Goal: Task Accomplishment & Management: Manage account settings

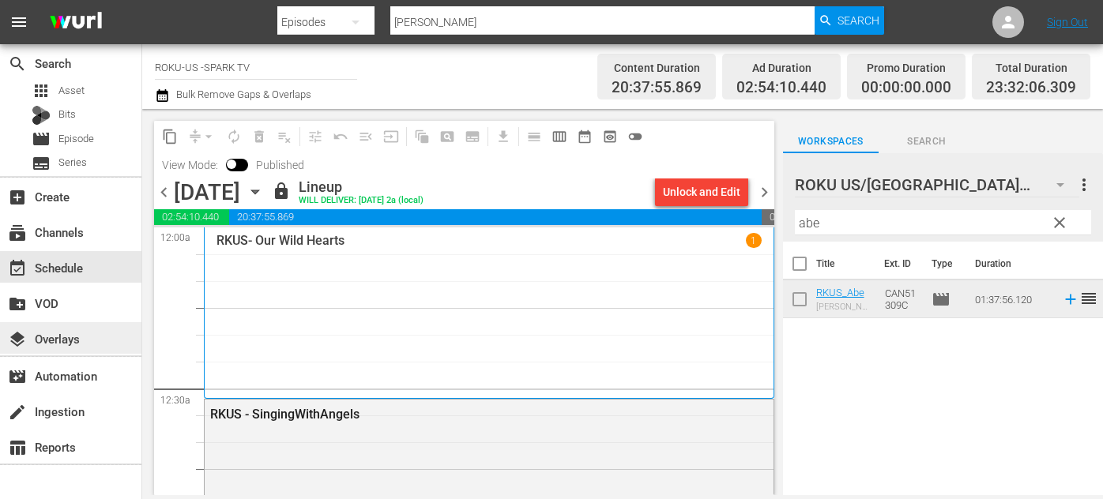
click at [51, 344] on div "layers Overlays" at bounding box center [44, 336] width 88 height 14
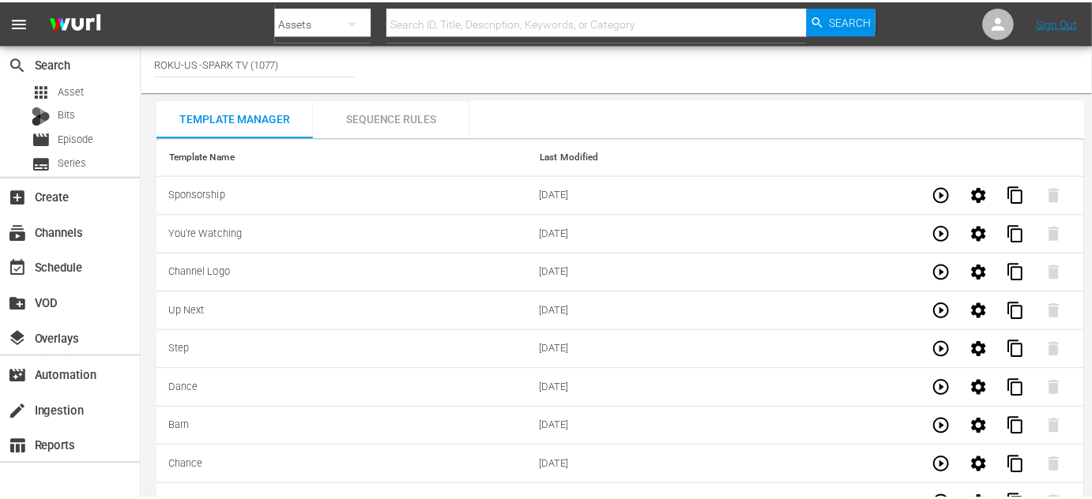
scroll to position [4649, 0]
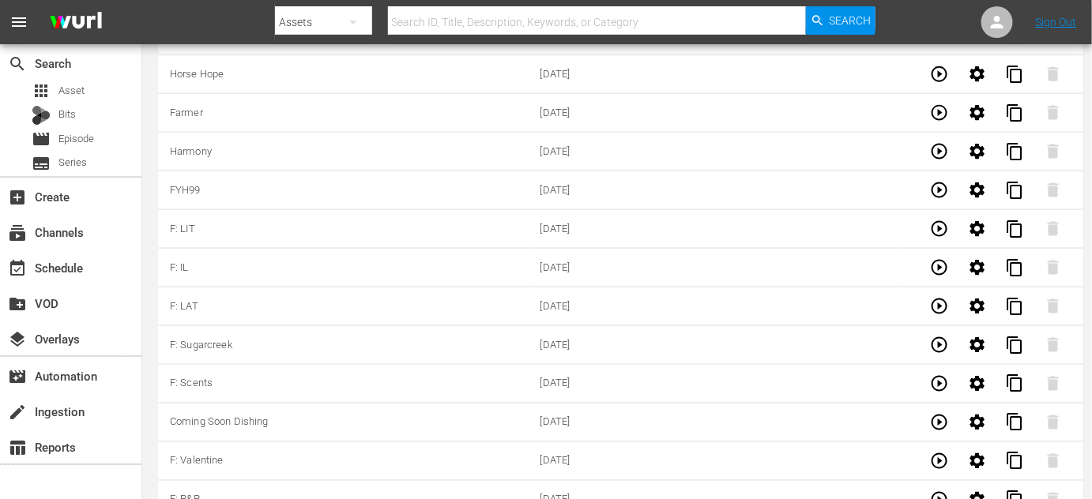
click at [1016, 491] on span "content_copy" at bounding box center [1015, 500] width 19 height 19
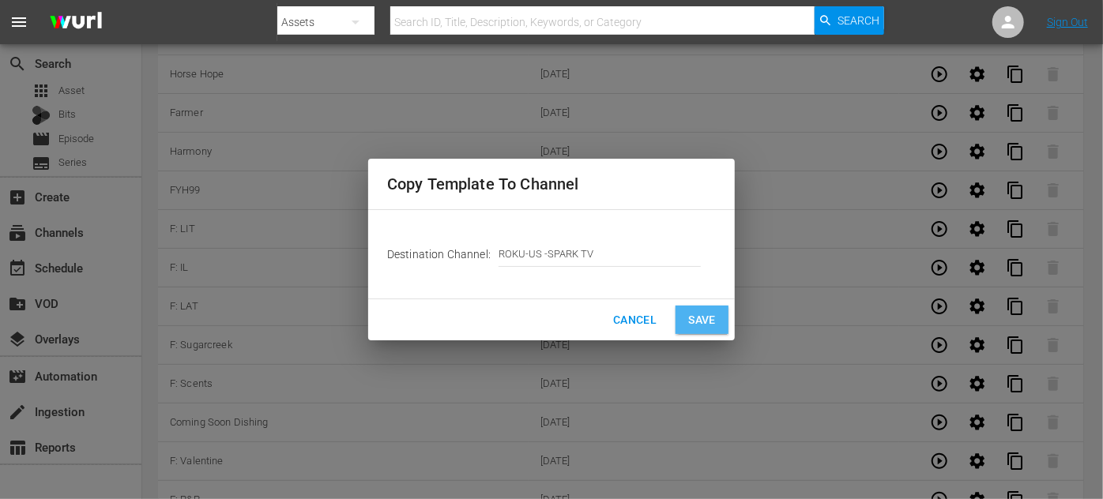
click at [705, 314] on span "Save" at bounding box center [702, 320] width 28 height 20
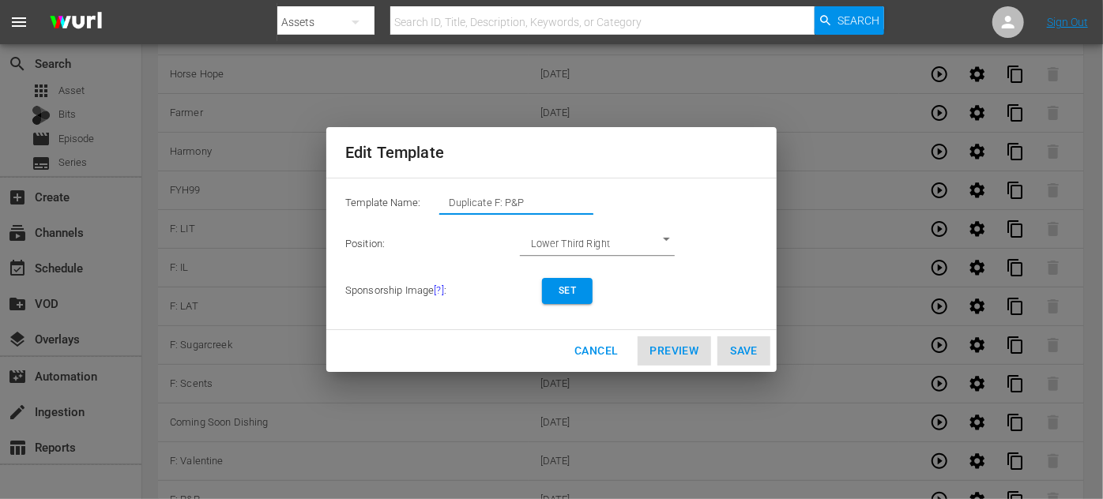
drag, startPoint x: 533, startPoint y: 204, endPoint x: 445, endPoint y: 200, distance: 88.6
click at [445, 200] on input "Duplicate F: P&P" at bounding box center [516, 203] width 154 height 22
type input "F: Toast"
click at [573, 288] on span "Set" at bounding box center [566, 291] width 25 height 17
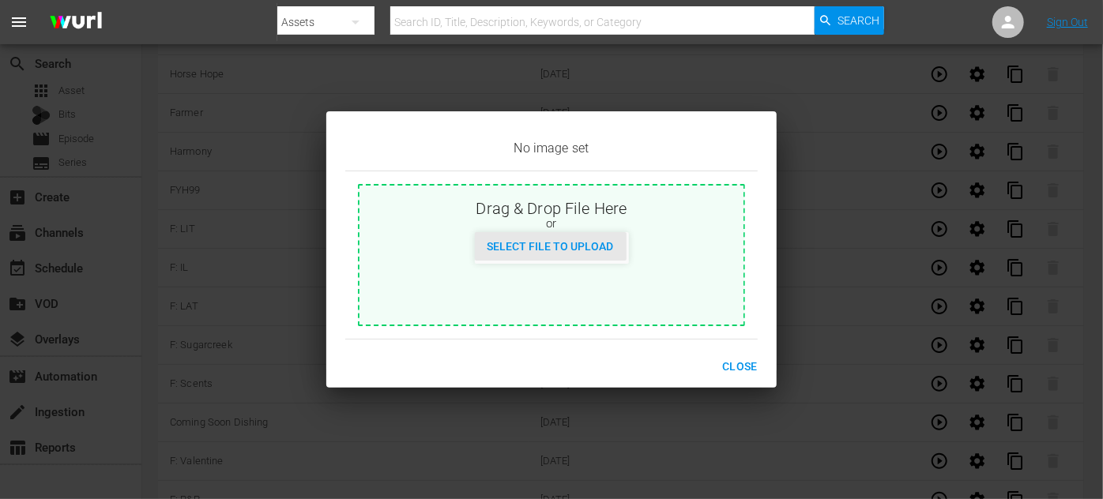
click at [560, 250] on span "Select File to Upload" at bounding box center [551, 246] width 152 height 13
type input "C:\fakepath\AToastToLove_EN-Feature-[DATE].jpg"
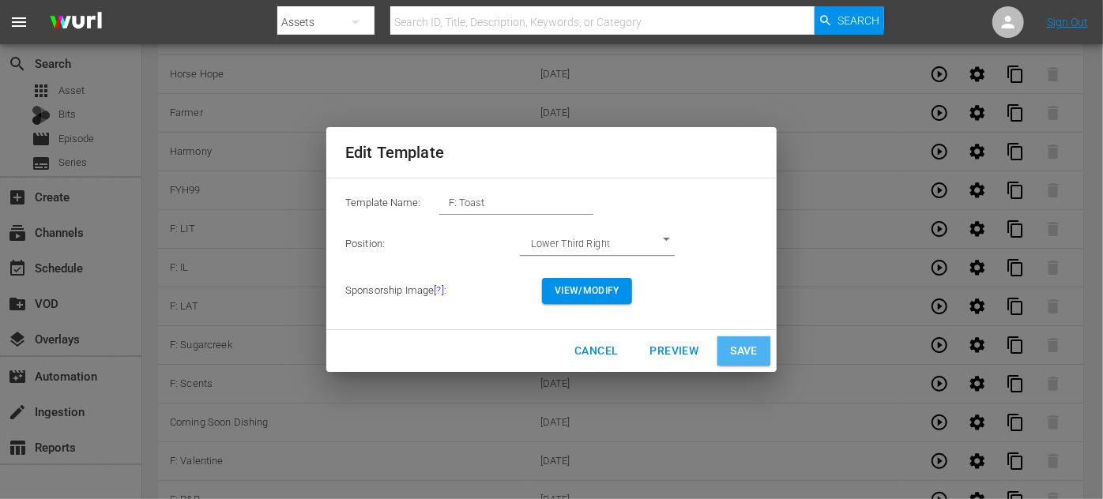
click at [737, 356] on span "Save" at bounding box center [744, 351] width 28 height 20
type input "Duplicate F: P&P"
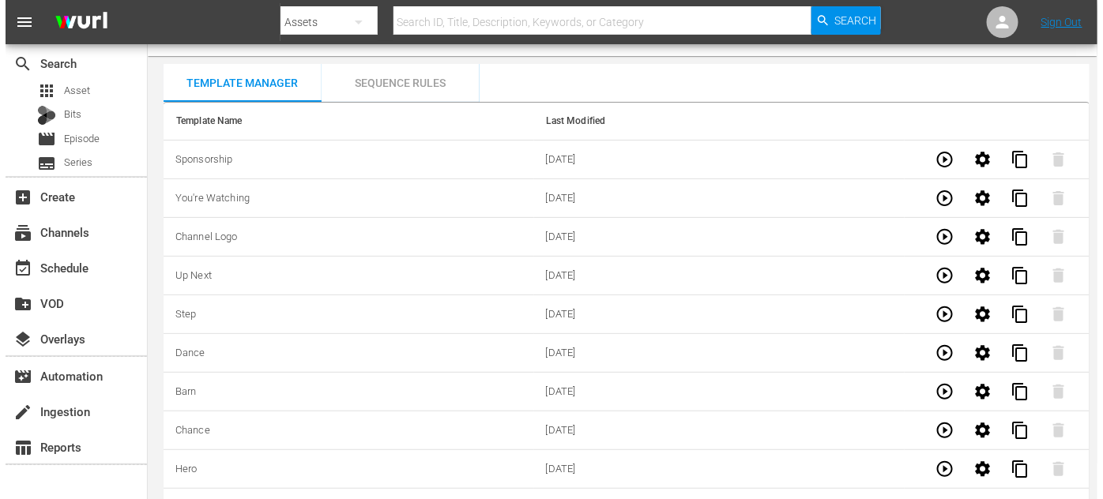
scroll to position [0, 0]
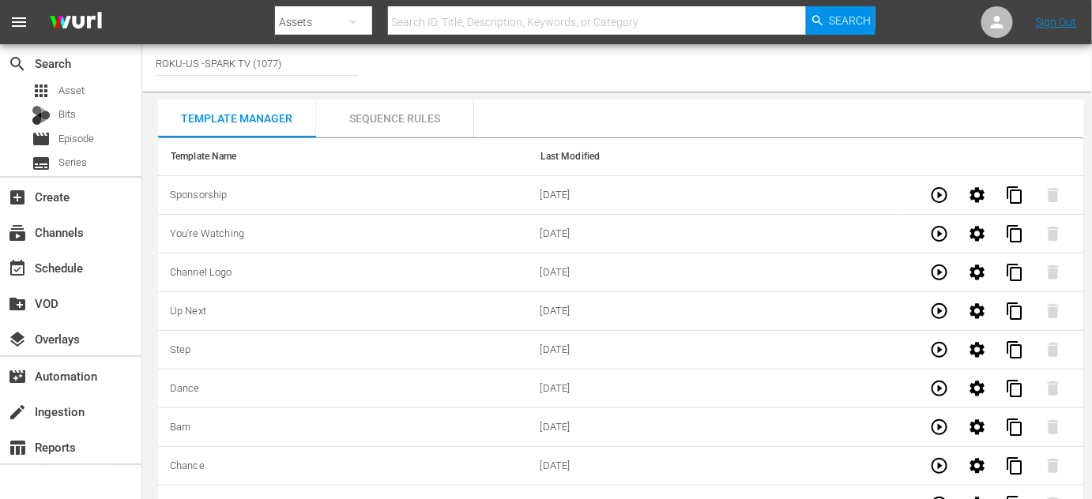
click at [371, 123] on div "Sequence Rules" at bounding box center [395, 119] width 158 height 38
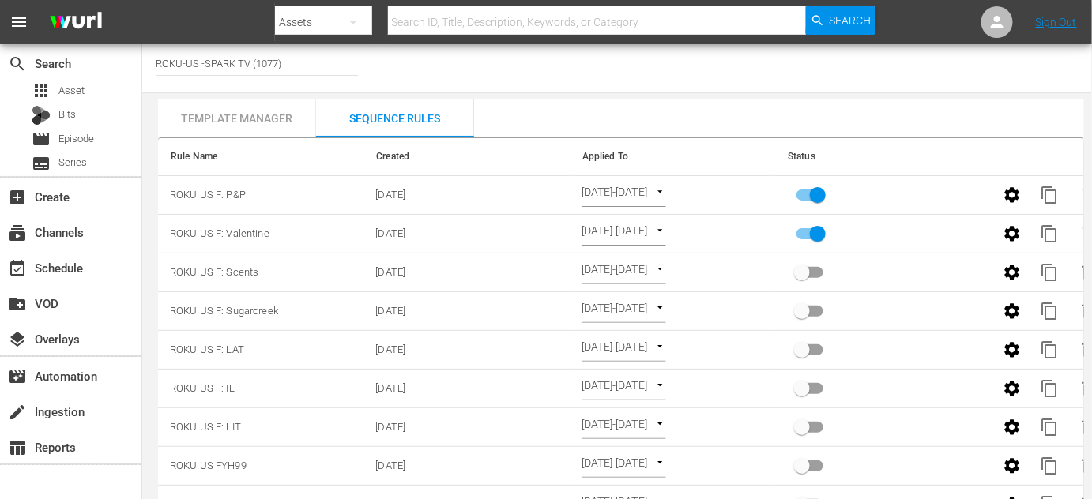
click at [814, 234] on input "primary checkbox" at bounding box center [817, 237] width 90 height 30
click at [817, 235] on input "primary checkbox" at bounding box center [817, 237] width 90 height 30
click at [1052, 194] on span "content_copy" at bounding box center [1049, 195] width 19 height 19
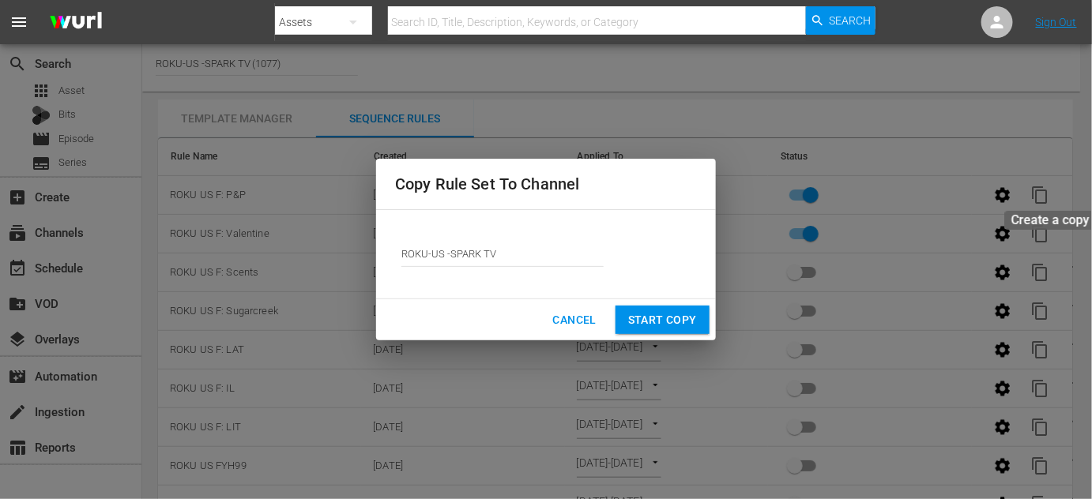
checkbox input "true"
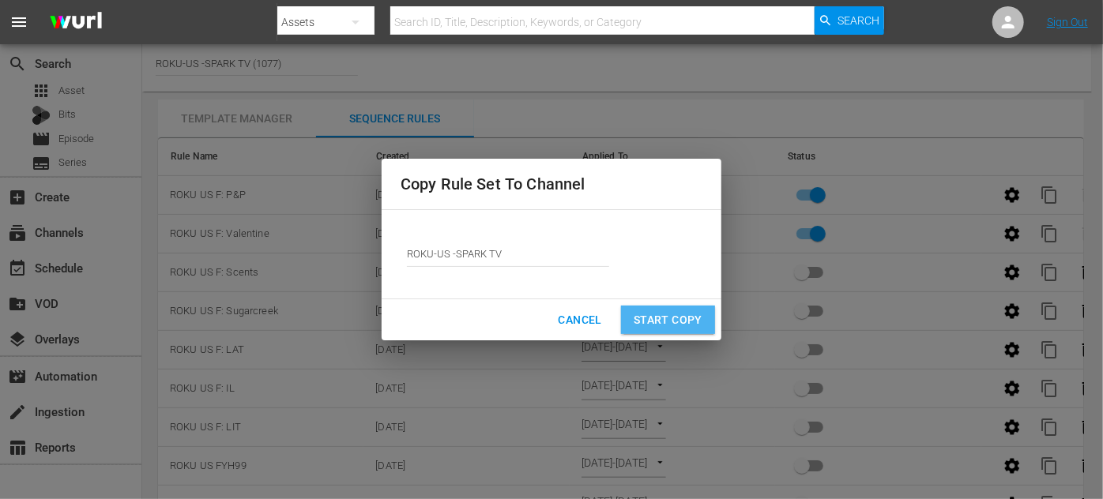
click at [652, 317] on span "Start Copy" at bounding box center [667, 320] width 69 height 20
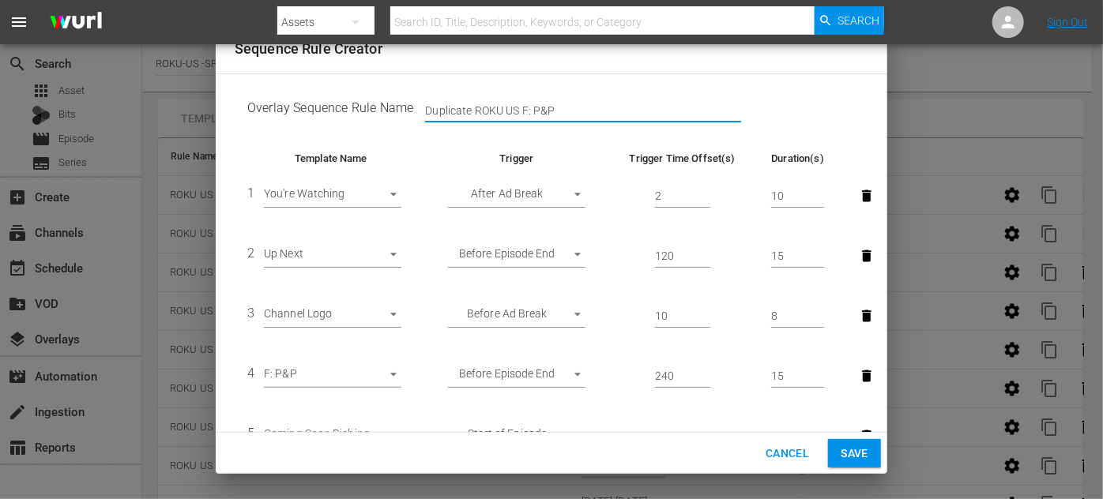
drag, startPoint x: 470, startPoint y: 111, endPoint x: 369, endPoint y: 107, distance: 101.2
click at [369, 107] on td "Overlay Sequence Rule Name Duplicate ROKU US F: P&P" at bounding box center [551, 111] width 633 height 49
drag, startPoint x: 510, startPoint y: 111, endPoint x: 502, endPoint y: 96, distance: 17.0
click at [493, 103] on input "ROKU US F: P&P" at bounding box center [583, 112] width 316 height 24
click at [507, 106] on input "ROKU US F: P&P" at bounding box center [583, 112] width 316 height 24
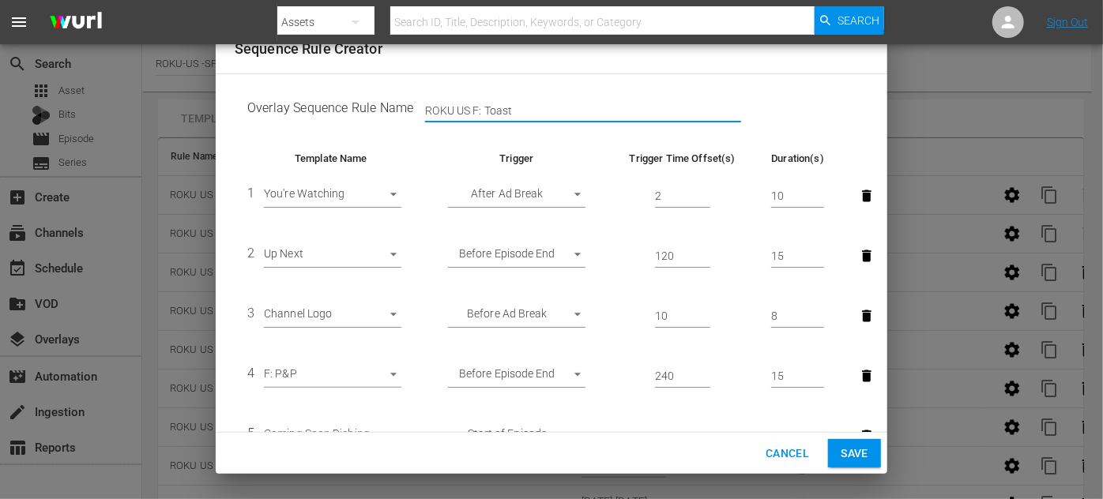
type input "ROKU US F: Toast"
click at [394, 382] on body "menu Search By Assets Search ID, Title, Description, Keywords, or Category Sear…" at bounding box center [551, 249] width 1103 height 499
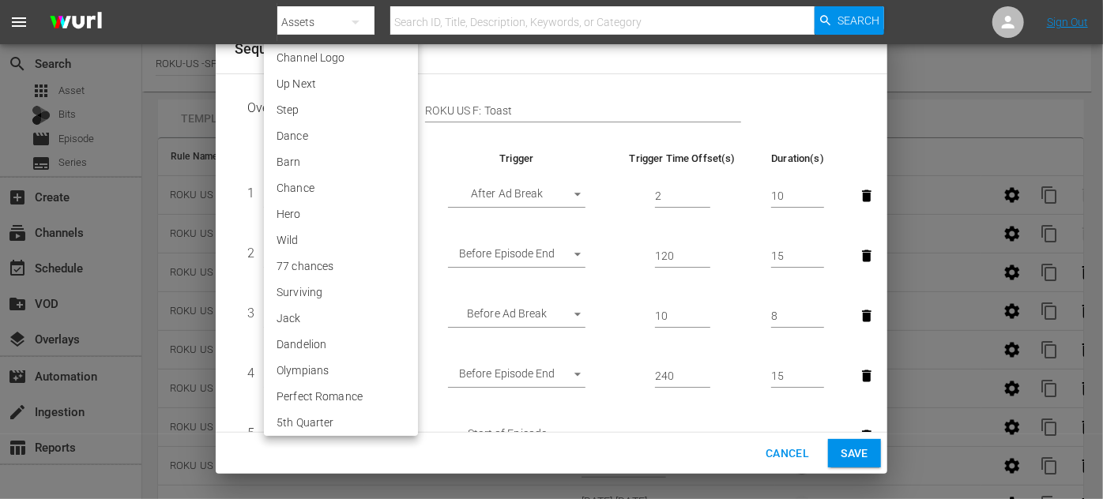
scroll to position [2900, 0]
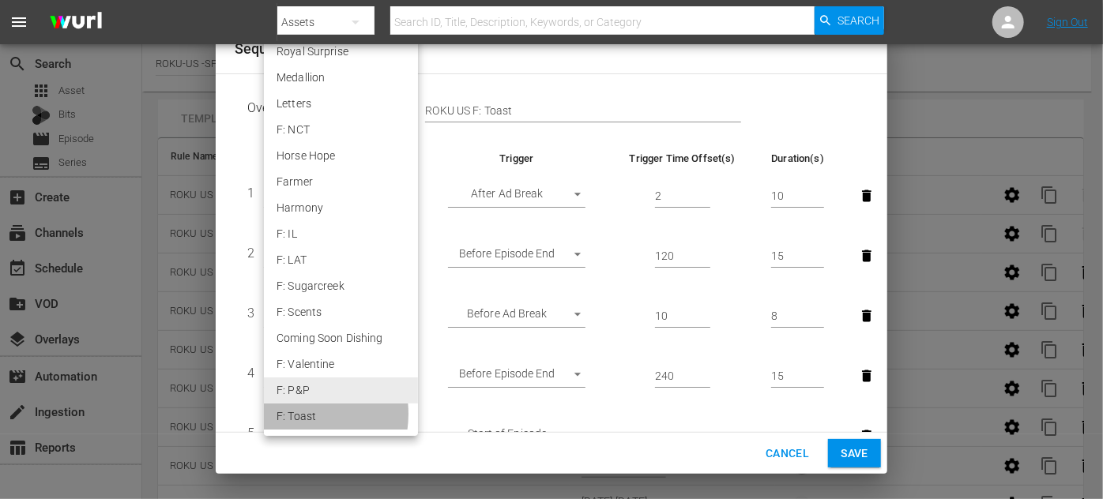
click at [289, 414] on li "F: Toast" at bounding box center [341, 417] width 154 height 26
type input "30692"
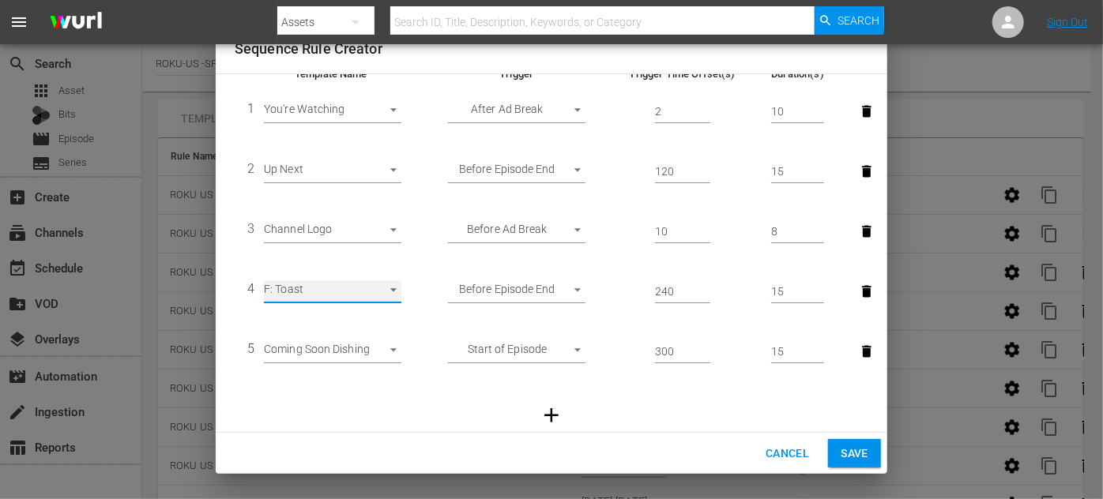
scroll to position [115, 0]
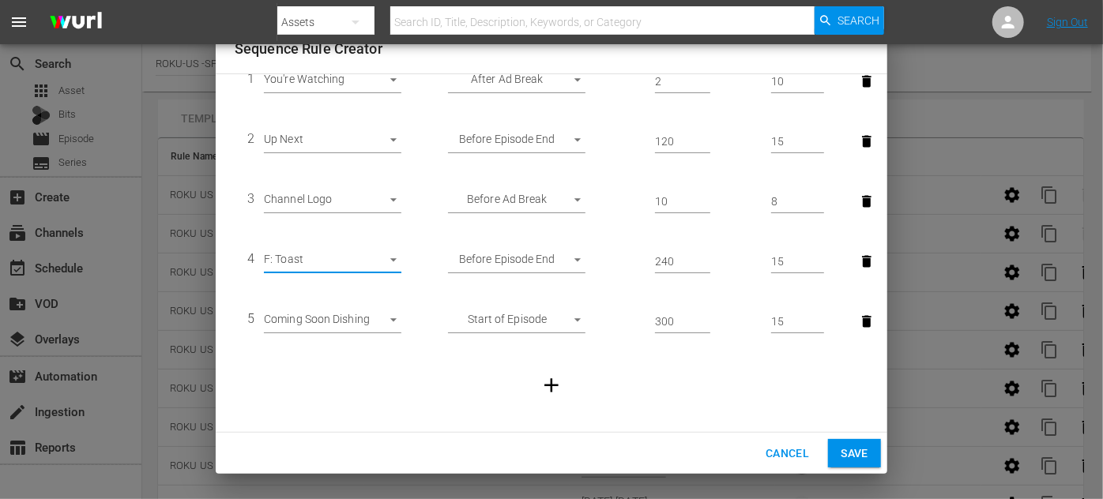
click at [844, 451] on span "Save" at bounding box center [854, 454] width 28 height 20
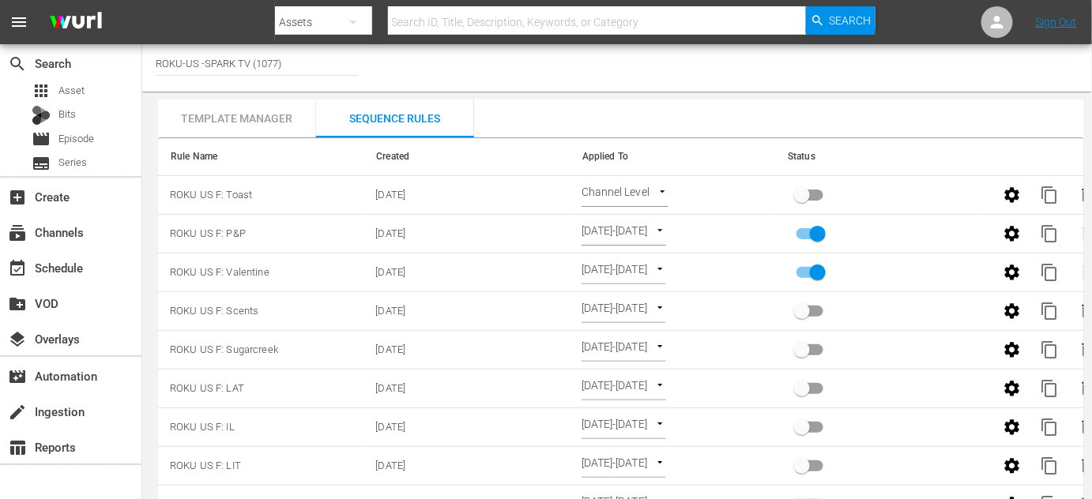
click at [815, 273] on input "primary checkbox" at bounding box center [817, 276] width 90 height 30
checkbox input "false"
click at [665, 190] on body "menu Search By Assets Search ID, Title, Description, Keywords, or Category Sear…" at bounding box center [546, 249] width 1092 height 499
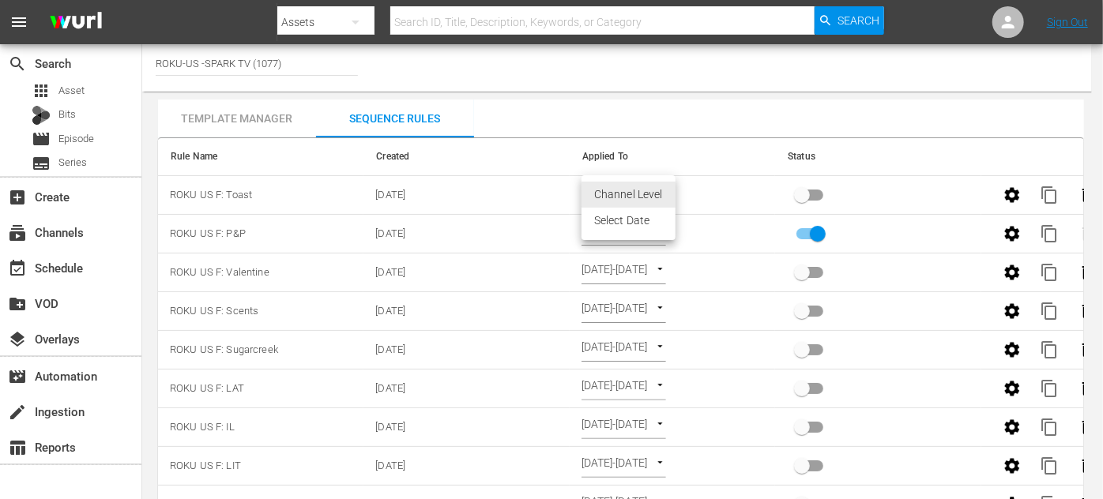
click at [637, 222] on li "Select Date" at bounding box center [628, 221] width 94 height 26
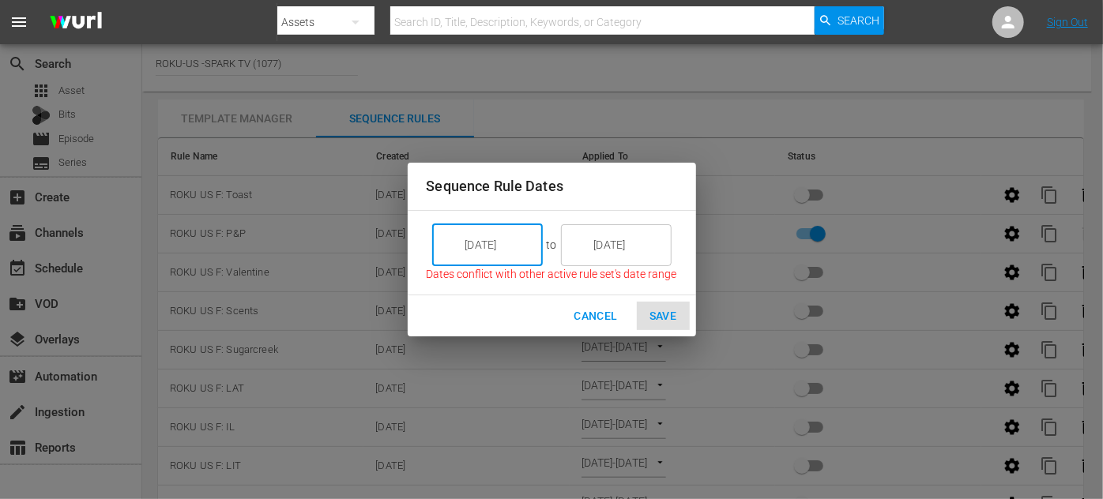
click at [517, 246] on input "[DATE]" at bounding box center [498, 245] width 88 height 43
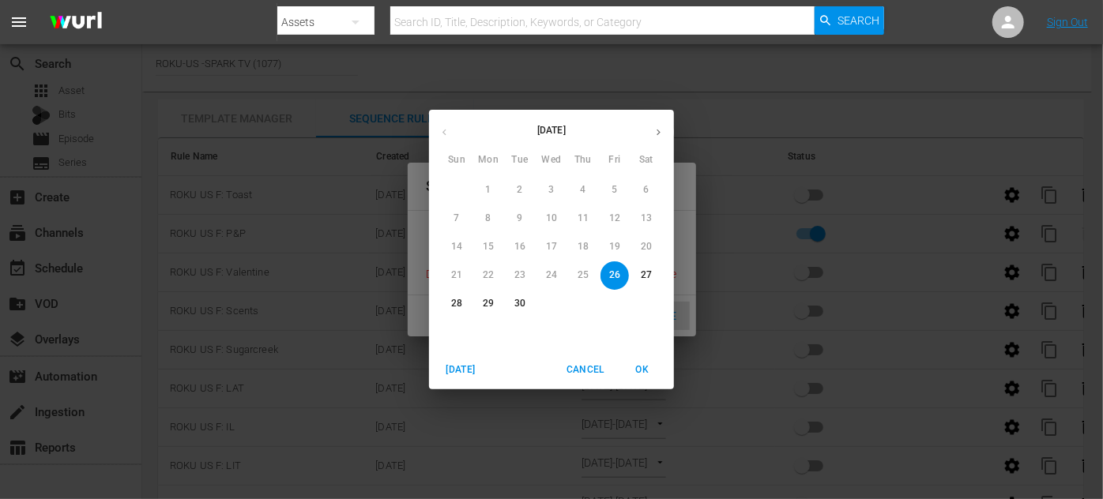
click at [446, 305] on span "28" at bounding box center [456, 303] width 28 height 13
type input "[DATE]"
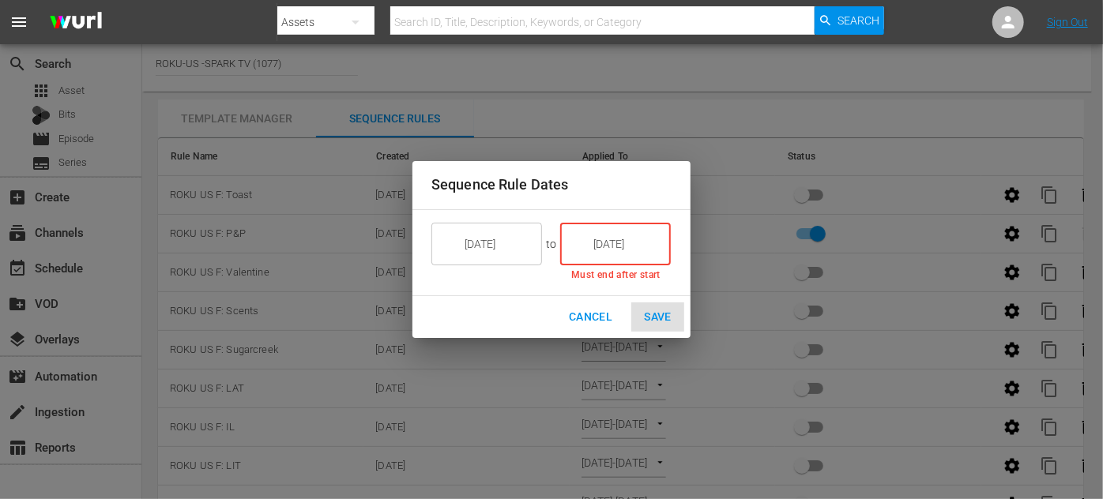
click at [649, 247] on input "[DATE]" at bounding box center [626, 244] width 88 height 43
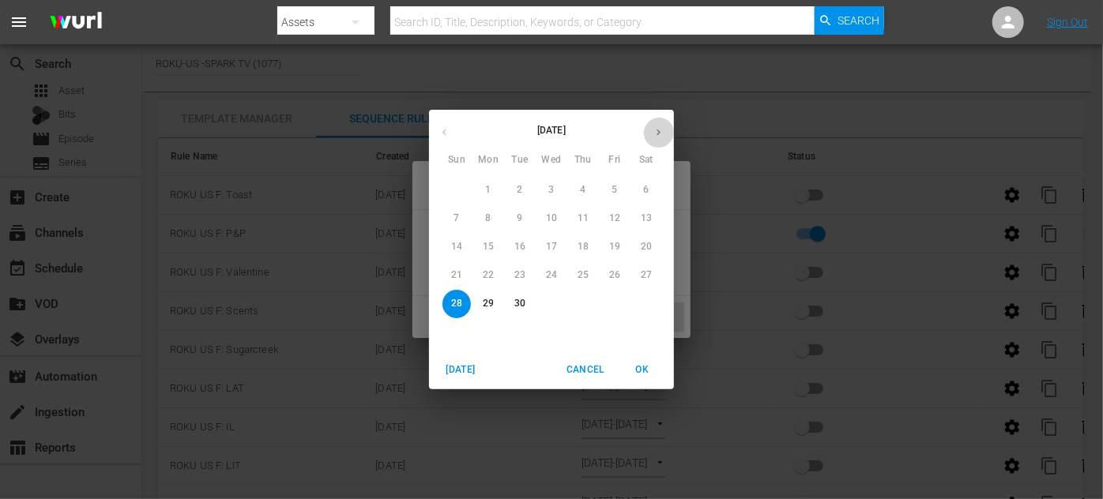
click at [661, 137] on icon "button" at bounding box center [658, 132] width 12 height 12
click at [648, 186] on p "4" at bounding box center [646, 189] width 6 height 13
type input "[DATE]"
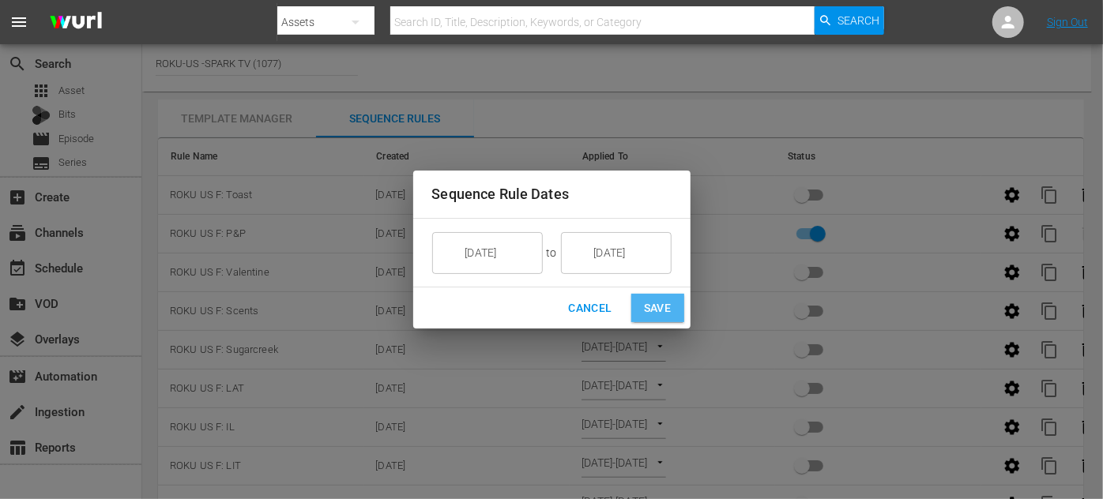
click at [653, 307] on span "Save" at bounding box center [658, 309] width 28 height 20
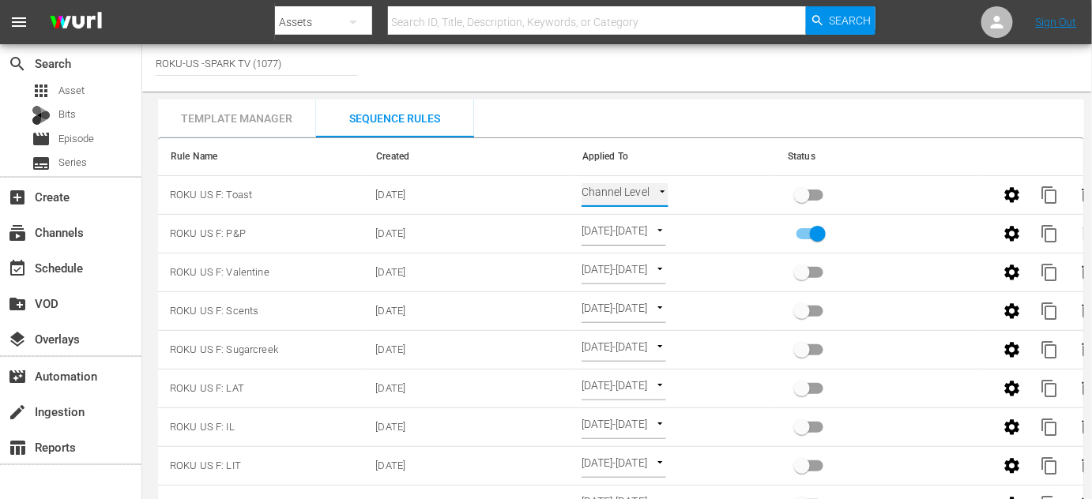
type input "SELECT_DATE"
click at [800, 197] on input "primary checkbox" at bounding box center [802, 198] width 90 height 30
checkbox input "true"
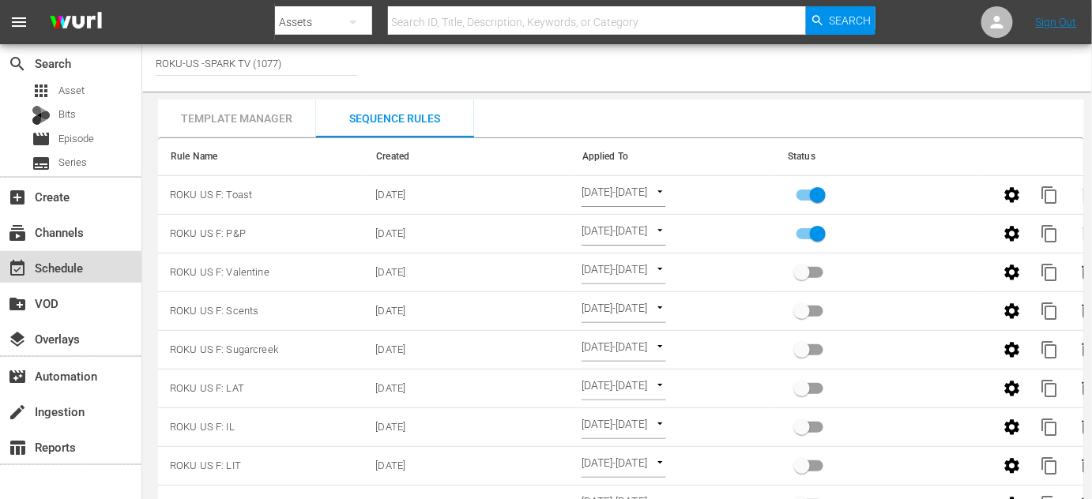
click at [67, 267] on div "event_available Schedule" at bounding box center [44, 265] width 88 height 14
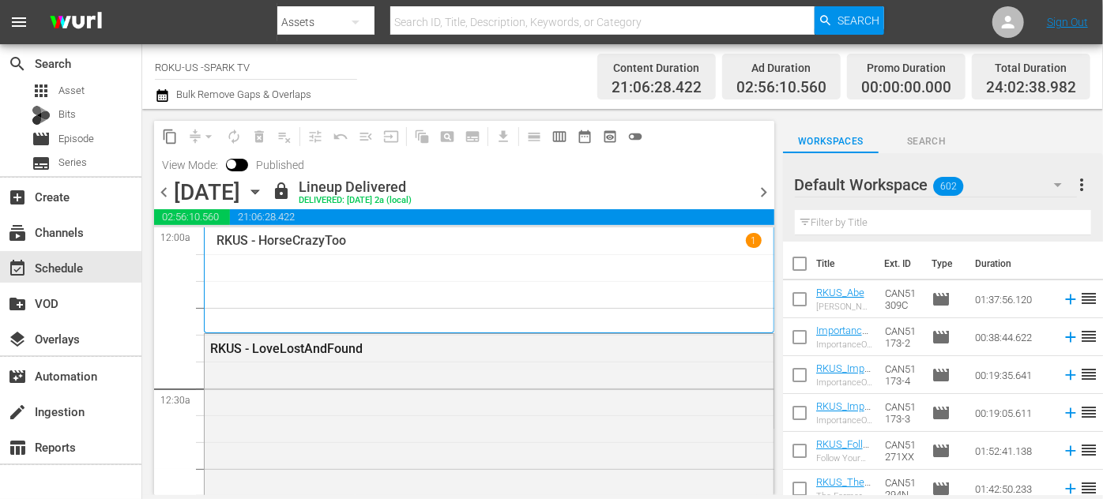
click at [264, 194] on icon "button" at bounding box center [254, 191] width 17 height 17
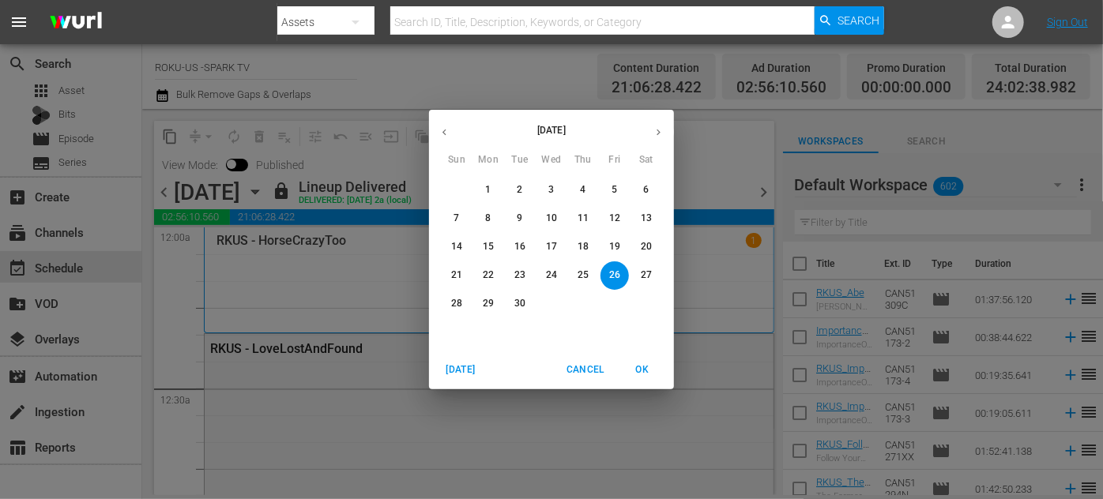
click at [457, 306] on p "28" at bounding box center [456, 303] width 11 height 13
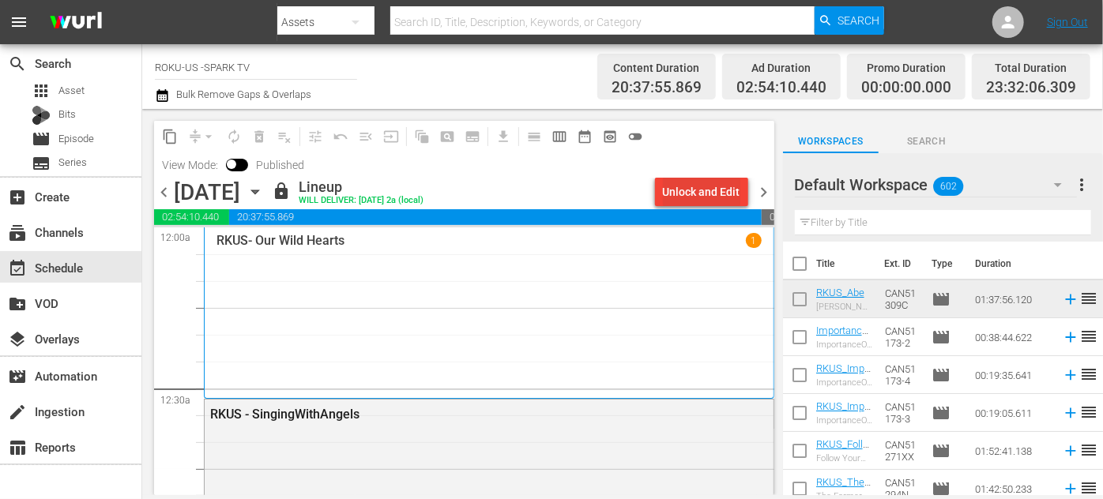
click at [681, 186] on div "Unlock and Edit" at bounding box center [701, 192] width 77 height 28
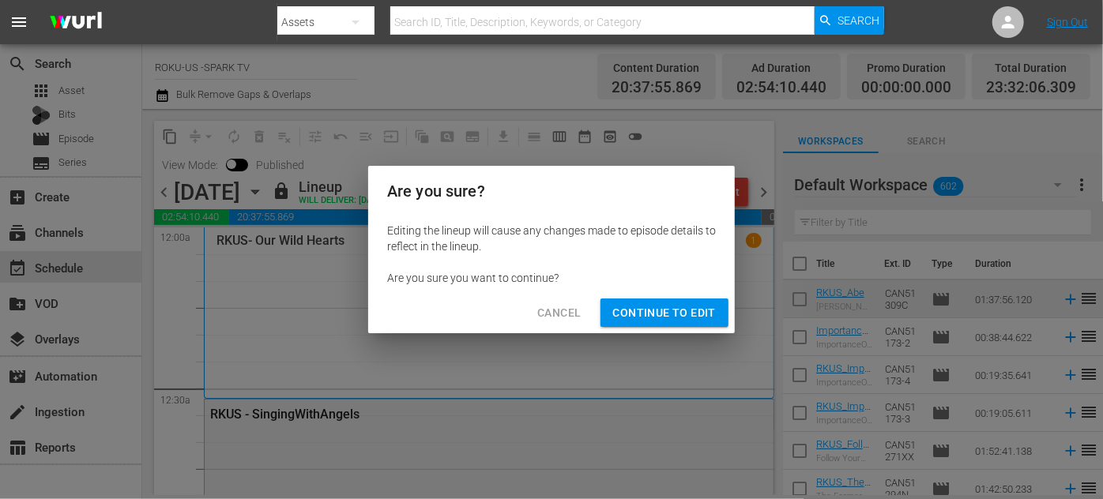
click at [675, 312] on span "Continue to Edit" at bounding box center [664, 313] width 103 height 20
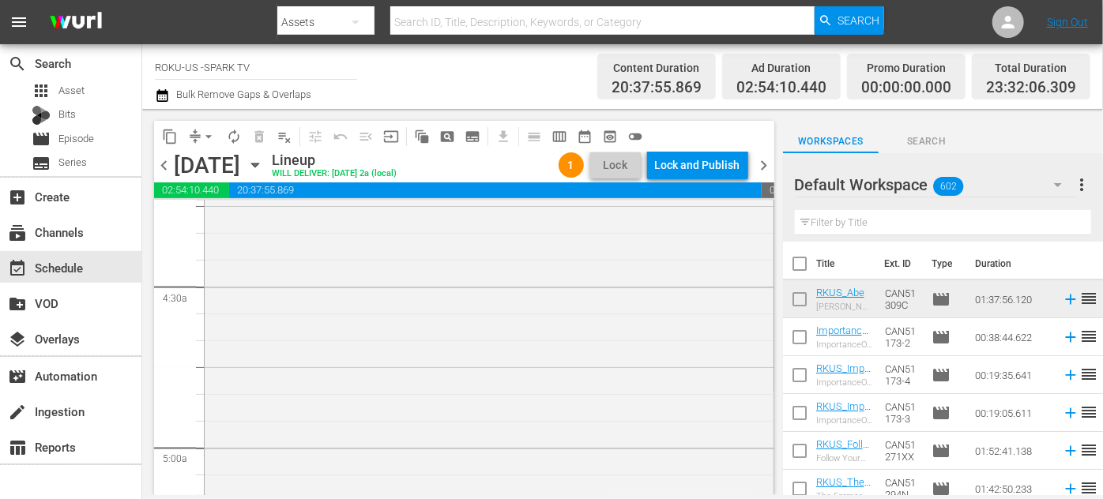
scroll to position [1795, 0]
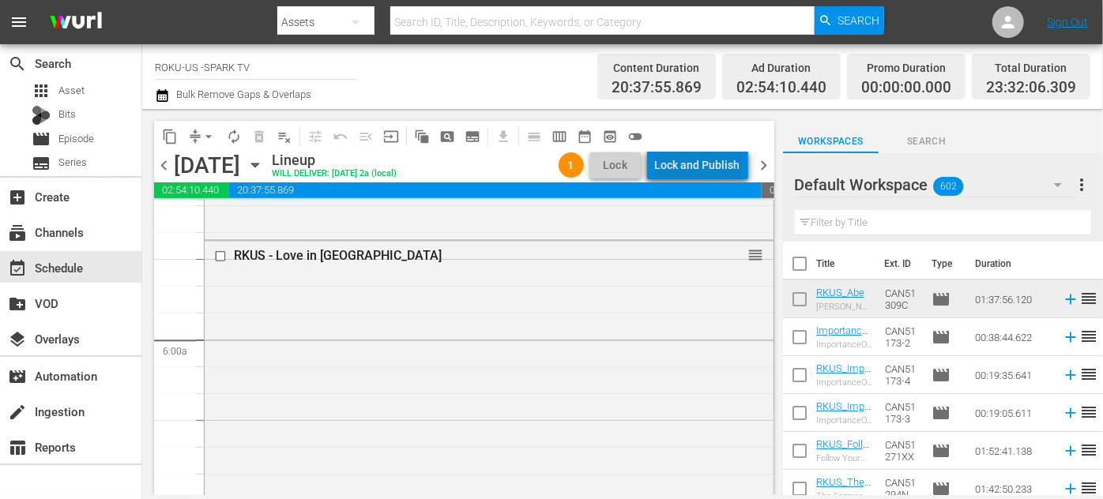
click at [715, 164] on div "Lock and Publish" at bounding box center [697, 165] width 85 height 28
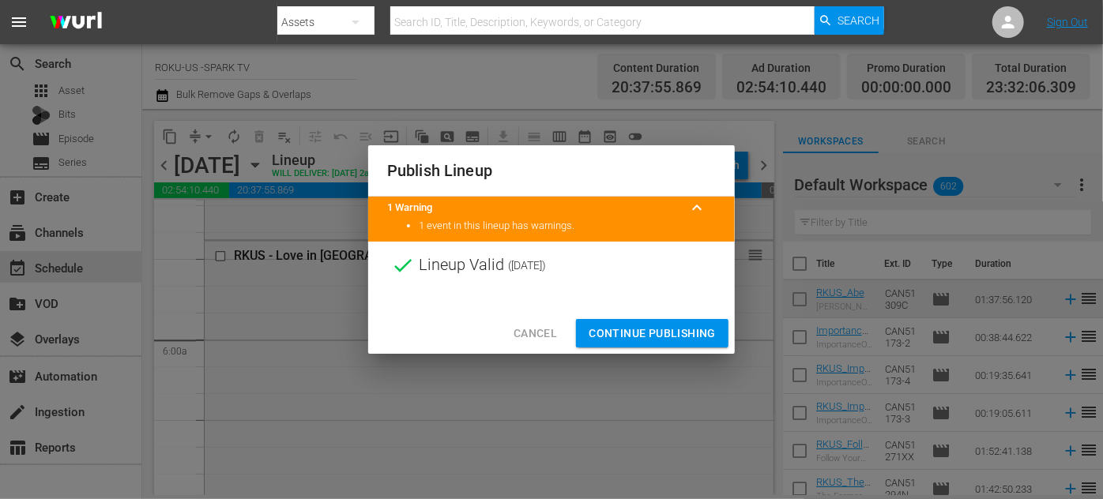
click at [658, 338] on span "Continue Publishing" at bounding box center [651, 334] width 127 height 20
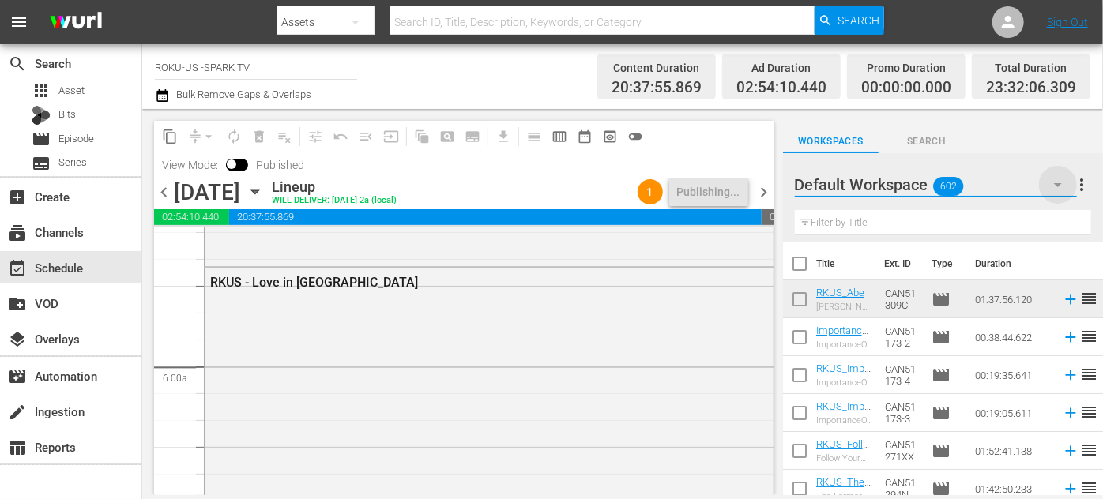
click at [1060, 186] on icon "button" at bounding box center [1057, 184] width 19 height 19
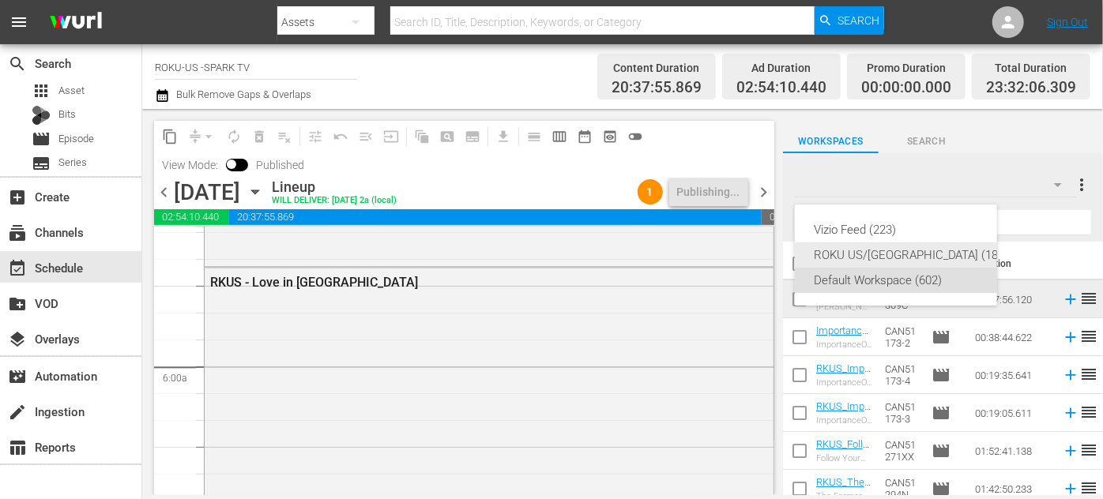
click at [882, 253] on div "ROKU US/[GEOGRAPHIC_DATA] (184)" at bounding box center [911, 254] width 195 height 25
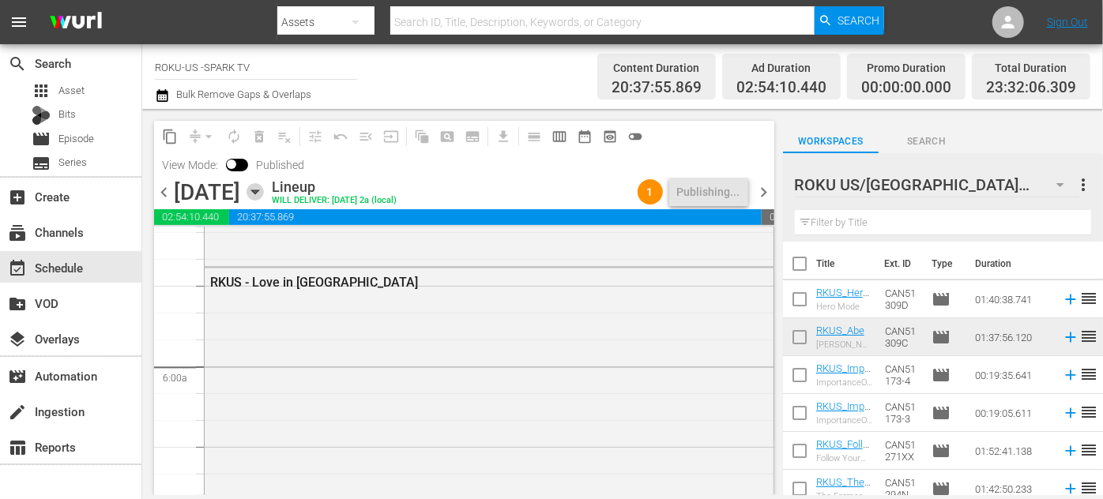
click at [264, 195] on icon "button" at bounding box center [254, 191] width 17 height 17
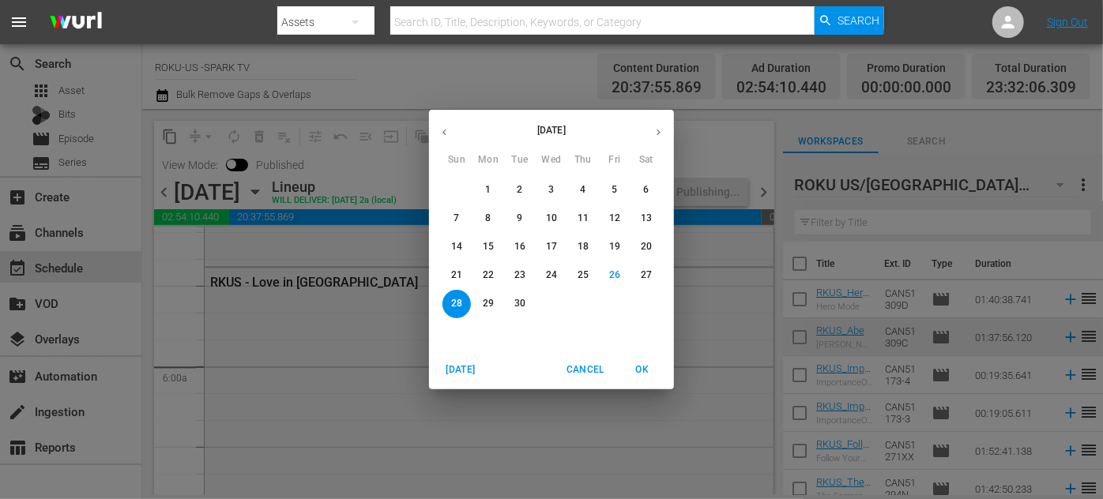
click at [488, 301] on p "29" at bounding box center [488, 303] width 11 height 13
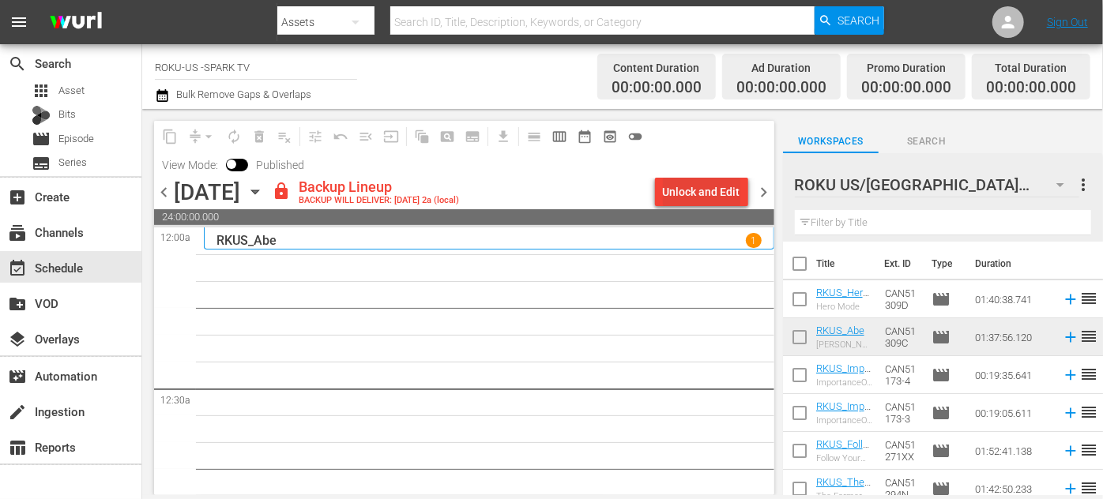
click at [705, 199] on div "Unlock and Edit" at bounding box center [701, 192] width 77 height 28
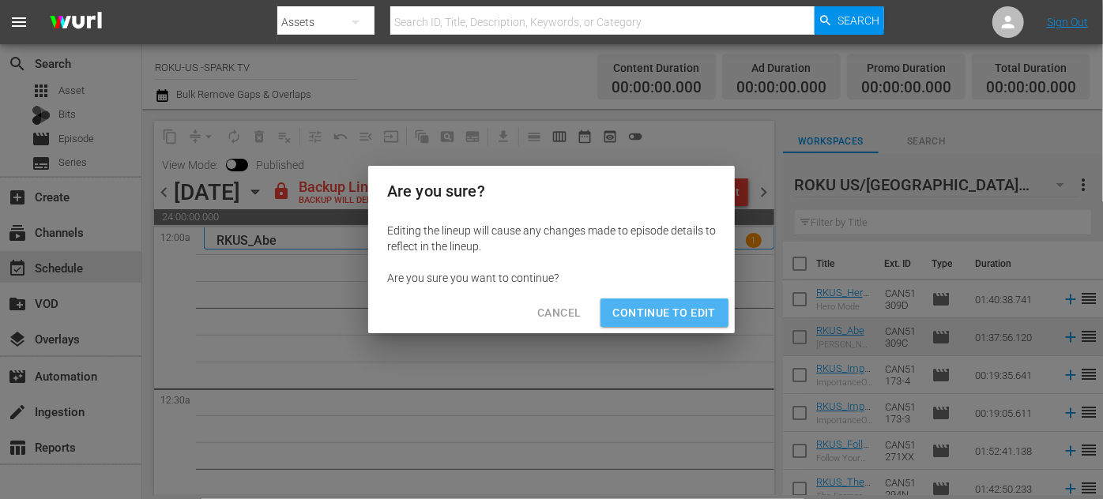
click at [674, 324] on button "Continue to Edit" at bounding box center [664, 313] width 128 height 29
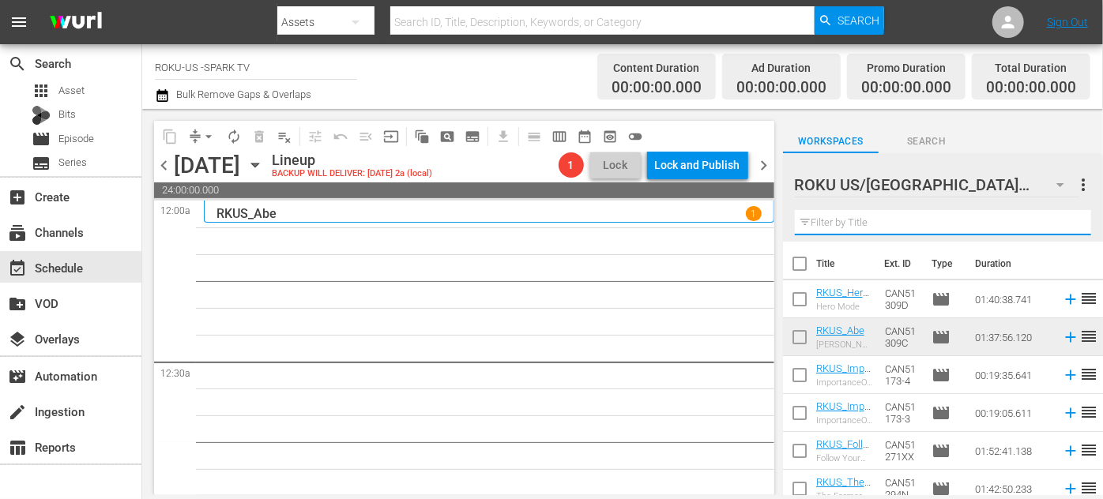
click at [867, 220] on input "text" at bounding box center [943, 222] width 296 height 25
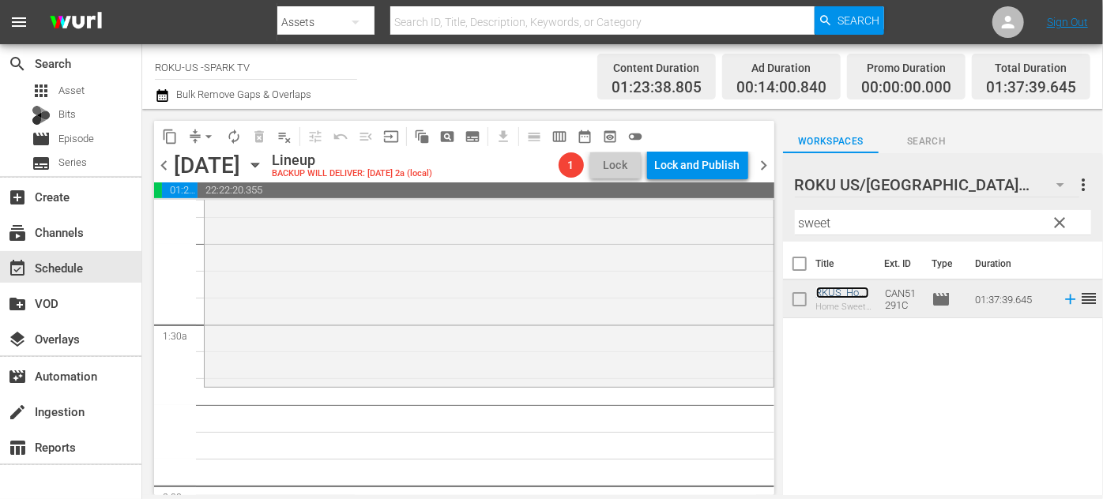
scroll to position [430, 0]
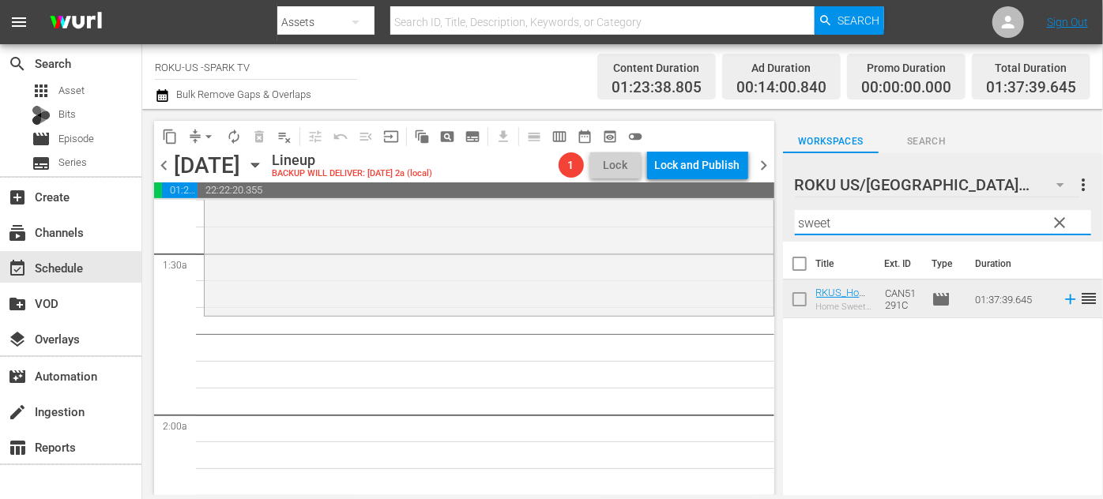
drag, startPoint x: 850, startPoint y: 224, endPoint x: 770, endPoint y: 220, distance: 79.9
click at [770, 220] on div "content_copy compress arrow_drop_down autorenew_outlined delete_forever_outline…" at bounding box center [622, 302] width 960 height 386
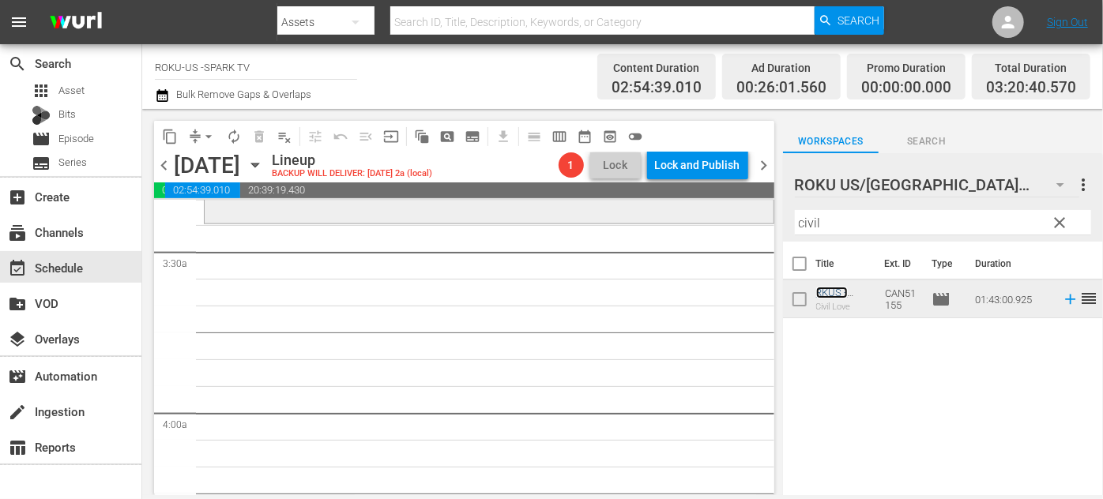
scroll to position [1005, 0]
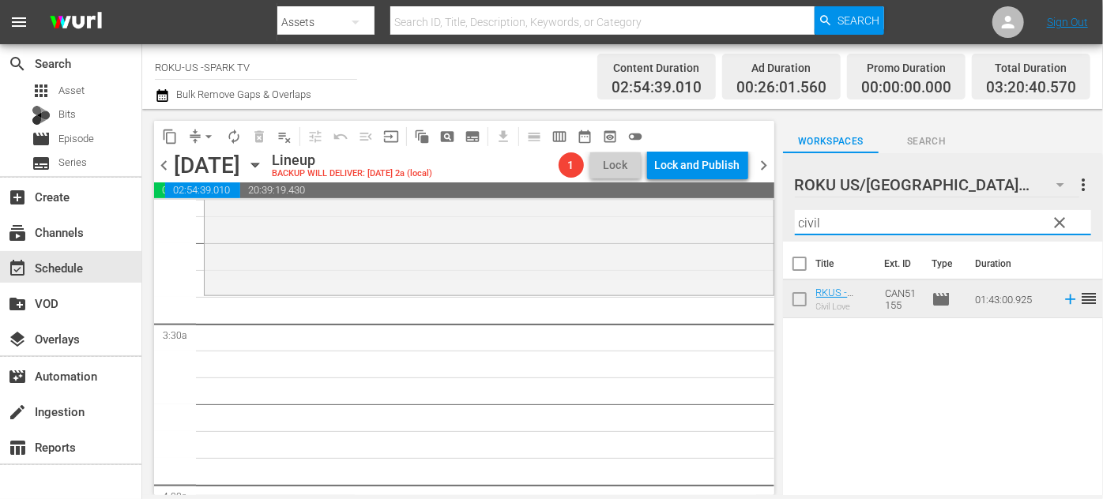
click at [772, 224] on div "content_copy compress arrow_drop_down autorenew_outlined delete_forever_outline…" at bounding box center [622, 302] width 960 height 386
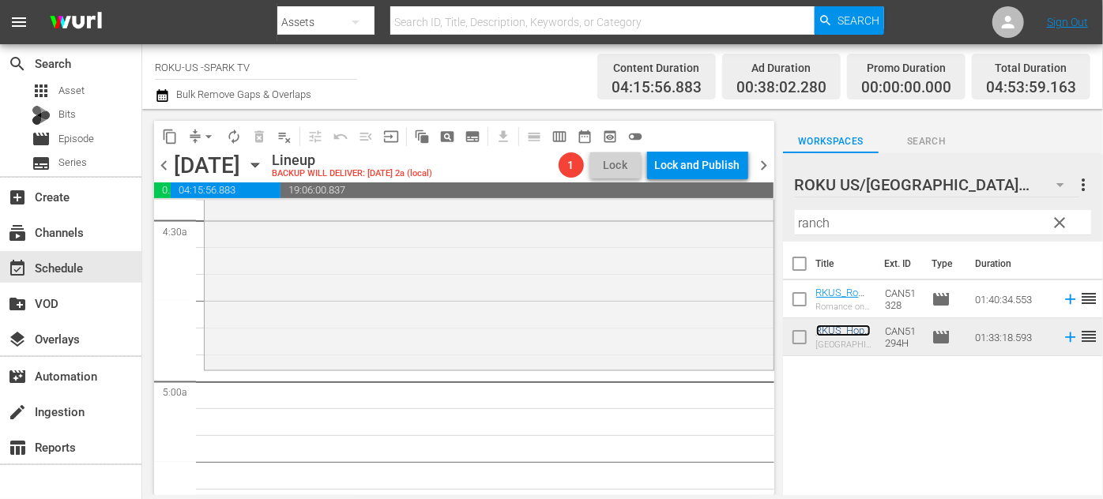
scroll to position [1508, 0]
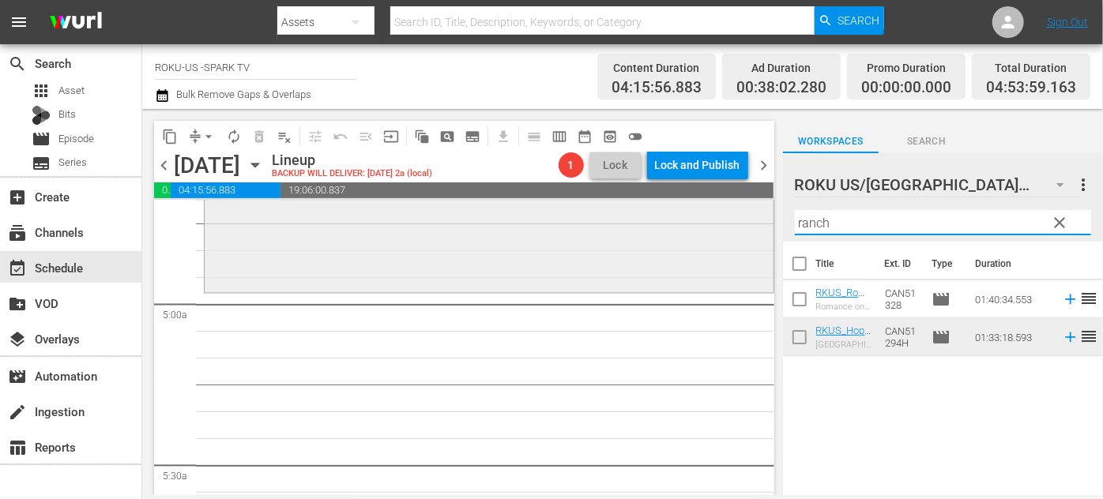
drag, startPoint x: 855, startPoint y: 223, endPoint x: 699, endPoint y: 227, distance: 155.7
click at [699, 227] on div "content_copy compress arrow_drop_down autorenew_outlined delete_forever_outline…" at bounding box center [622, 302] width 960 height 386
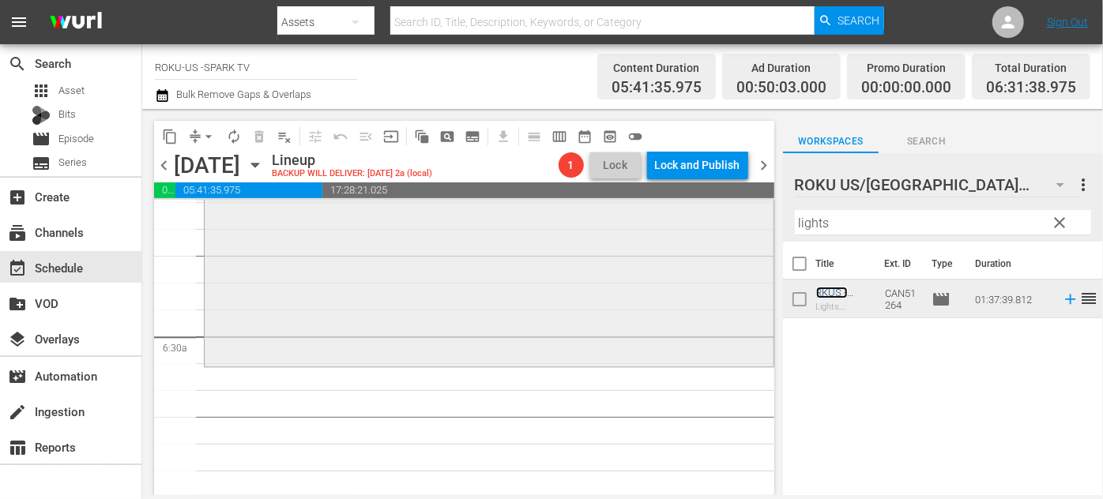
scroll to position [2010, 0]
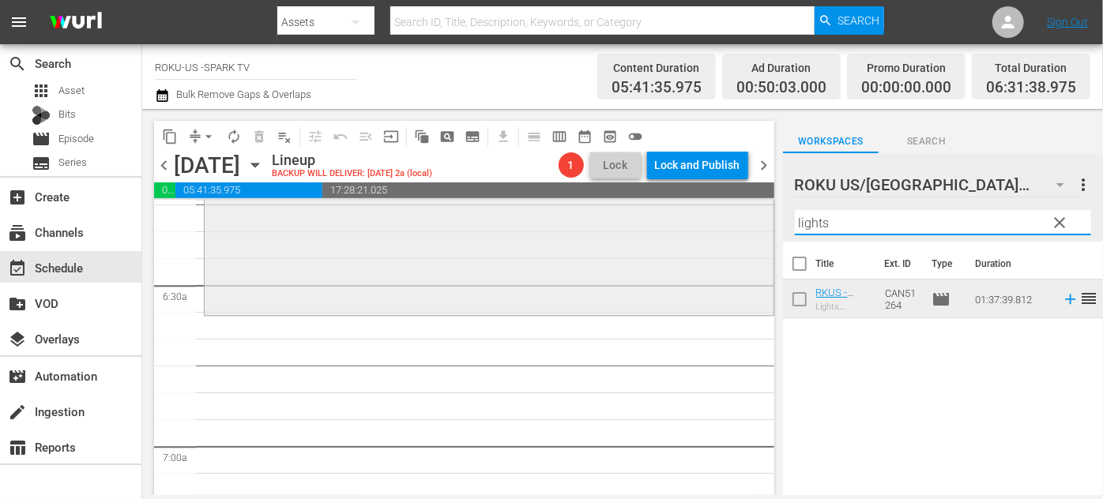
drag, startPoint x: 855, startPoint y: 224, endPoint x: 747, endPoint y: 224, distance: 107.4
click at [747, 224] on div "content_copy compress arrow_drop_down autorenew_outlined delete_forever_outline…" at bounding box center [622, 302] width 960 height 386
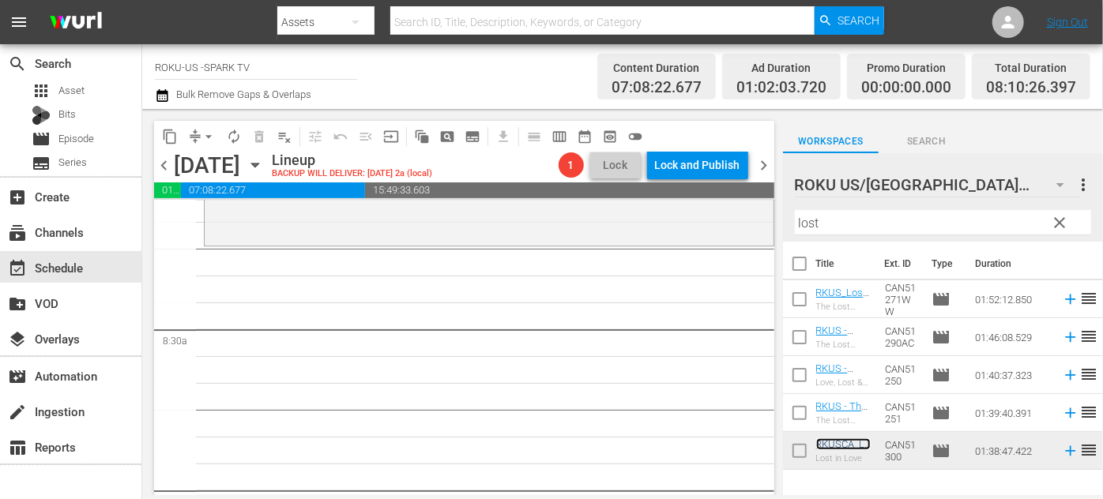
scroll to position [2513, 0]
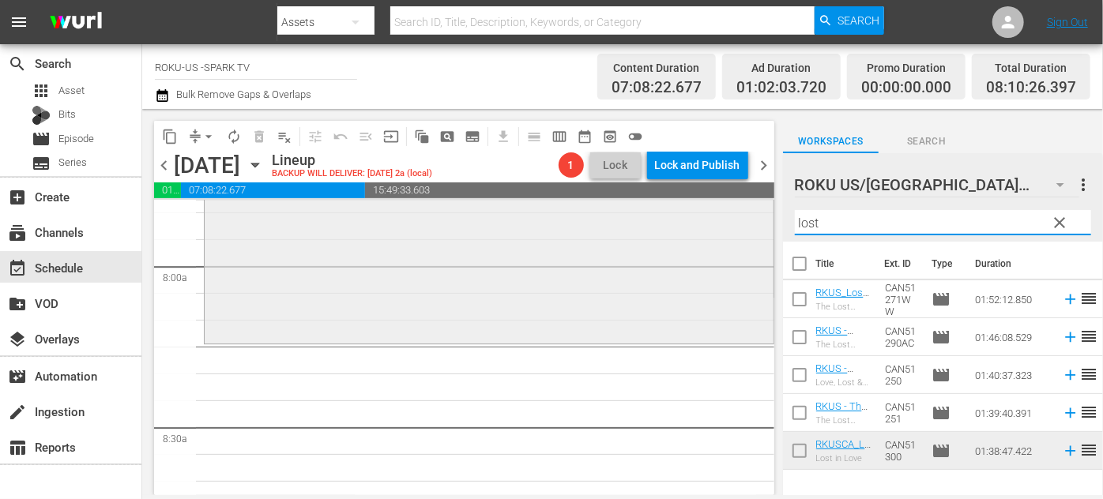
drag, startPoint x: 858, startPoint y: 223, endPoint x: 760, endPoint y: 221, distance: 98.0
click at [760, 221] on div "content_copy compress arrow_drop_down autorenew_outlined delete_forever_outline…" at bounding box center [622, 302] width 960 height 386
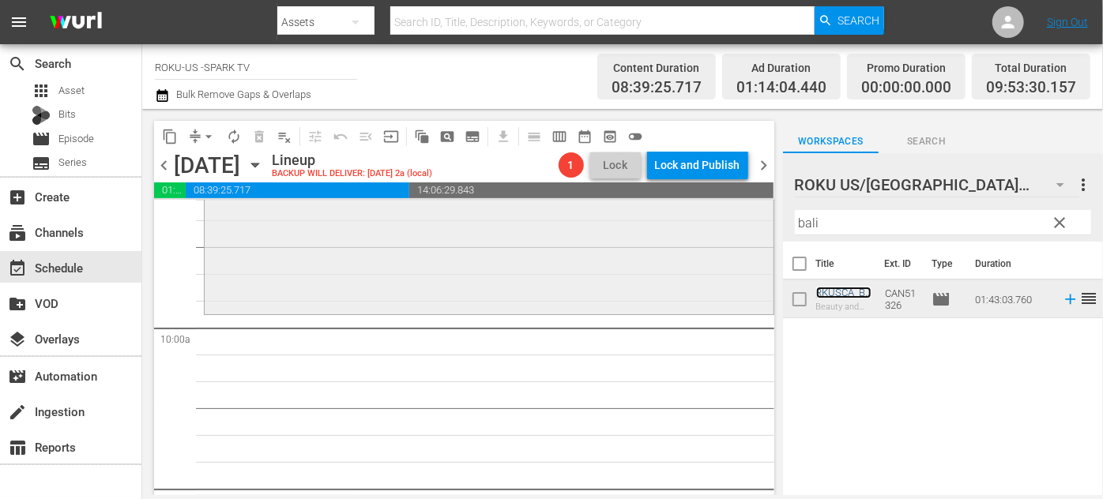
scroll to position [3160, 0]
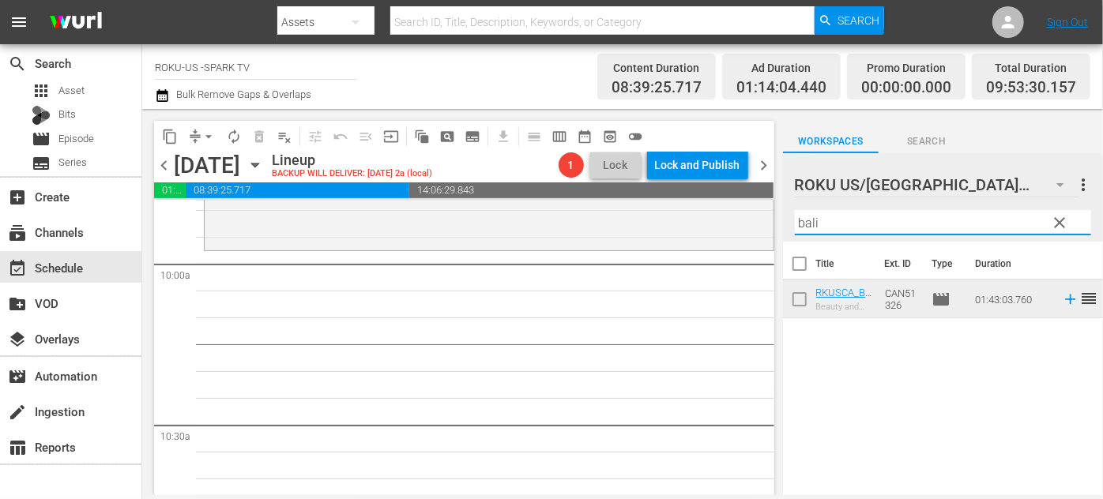
drag, startPoint x: 861, startPoint y: 218, endPoint x: 781, endPoint y: 217, distance: 79.8
click at [781, 217] on div "content_copy compress arrow_drop_down autorenew_outlined delete_forever_outline…" at bounding box center [622, 302] width 960 height 386
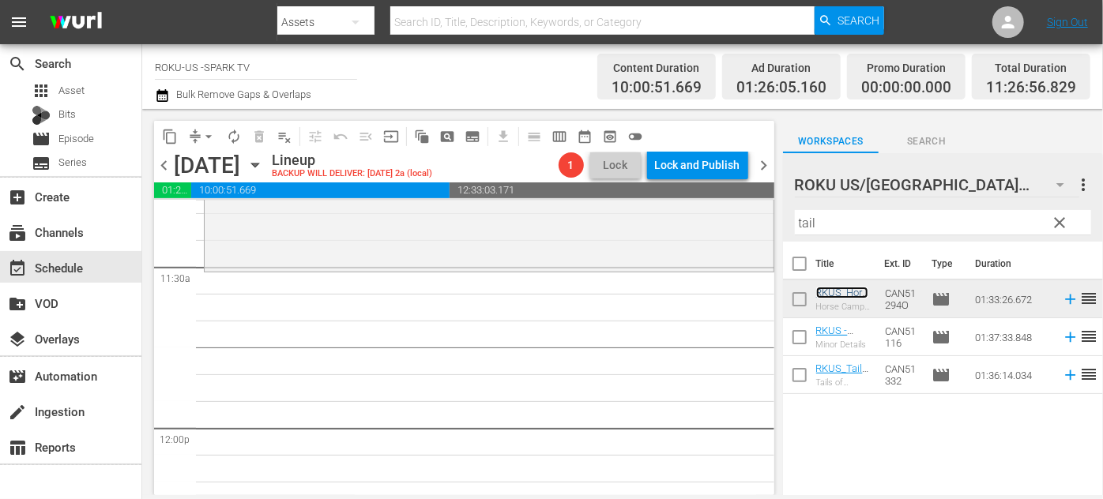
scroll to position [3590, 0]
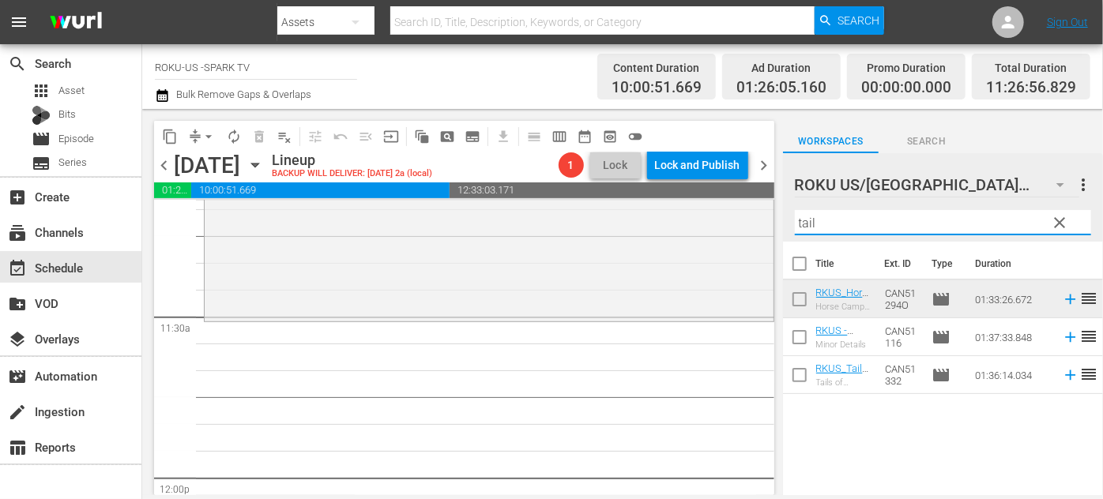
drag, startPoint x: 834, startPoint y: 224, endPoint x: 795, endPoint y: 223, distance: 38.7
click at [795, 223] on input "tail" at bounding box center [943, 222] width 296 height 25
click at [264, 169] on icon "button" at bounding box center [254, 164] width 17 height 17
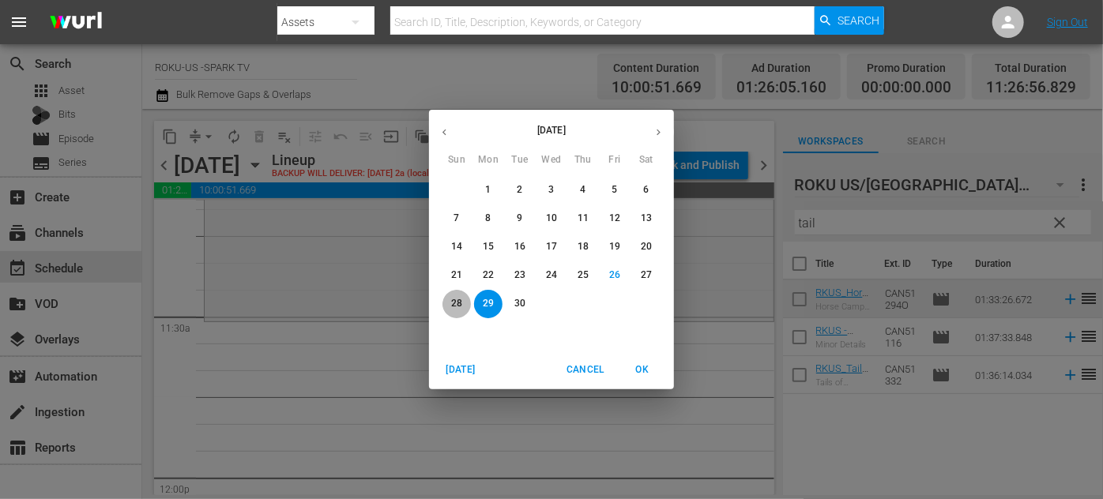
click at [457, 303] on p "28" at bounding box center [456, 303] width 11 height 13
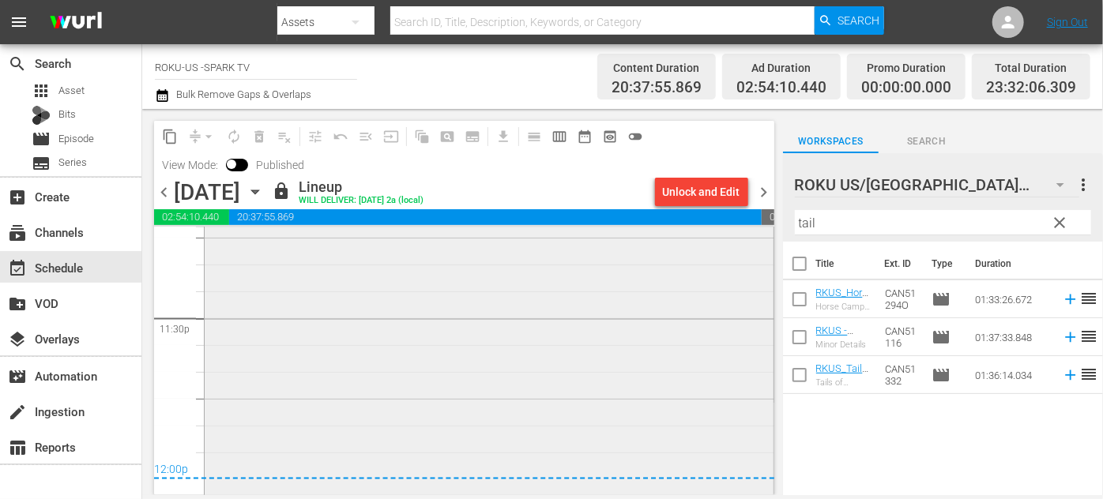
scroll to position [7488, 0]
click at [264, 191] on icon "button" at bounding box center [254, 191] width 17 height 17
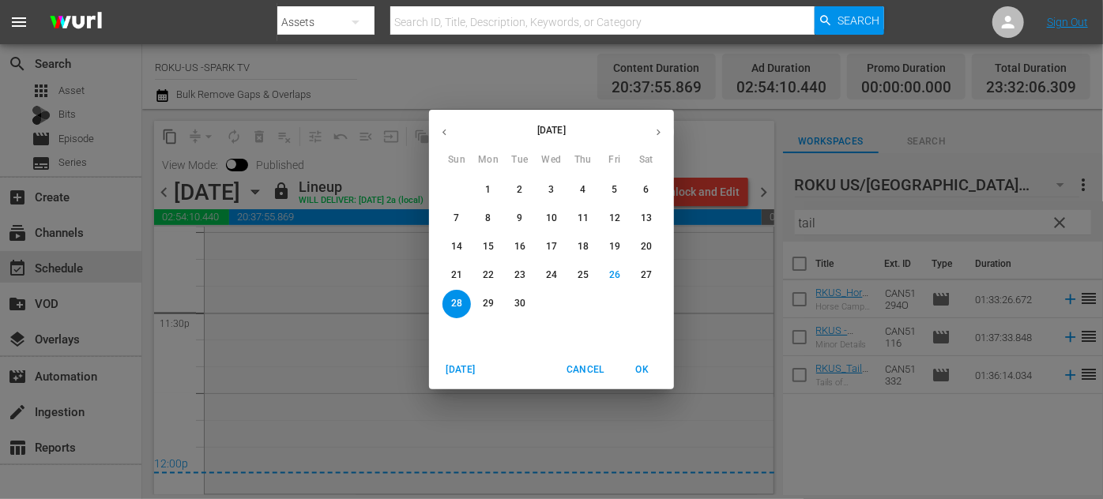
click at [485, 298] on p "29" at bounding box center [488, 303] width 11 height 13
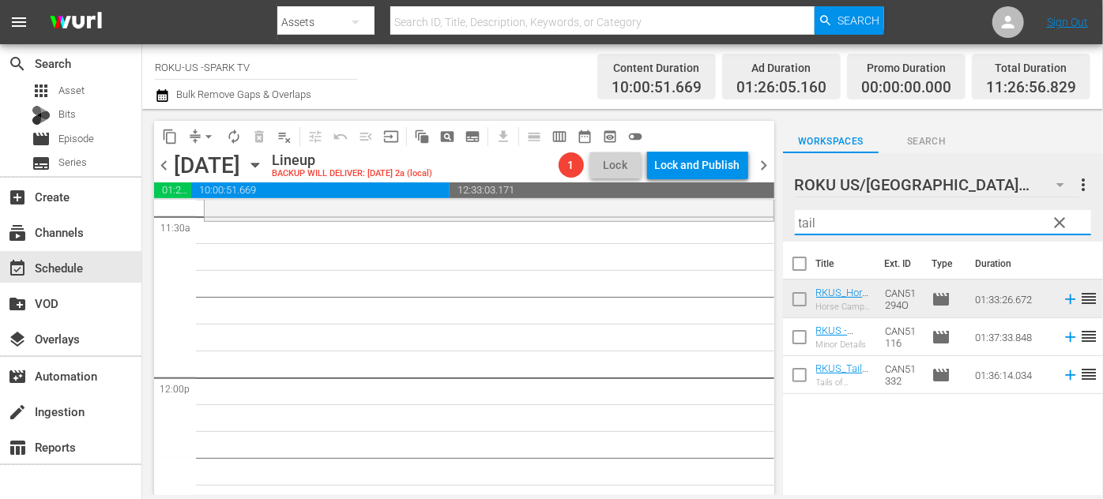
scroll to position [3634, 0]
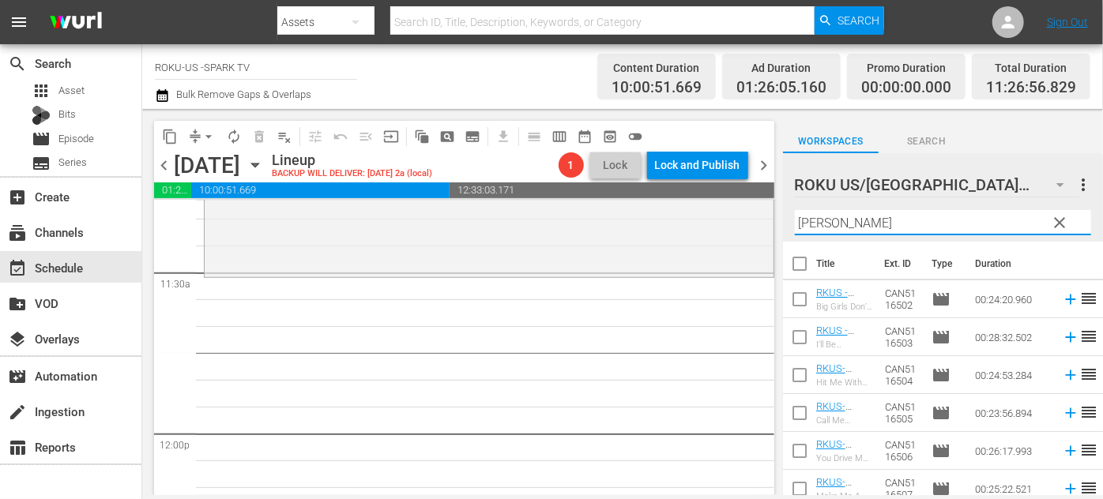
type input "[PERSON_NAME]"
click at [788, 220] on div "ROKU US/CA 184 ROKU US/[GEOGRAPHIC_DATA] more_vert clear Filter by Title [PERSO…" at bounding box center [943, 197] width 320 height 88
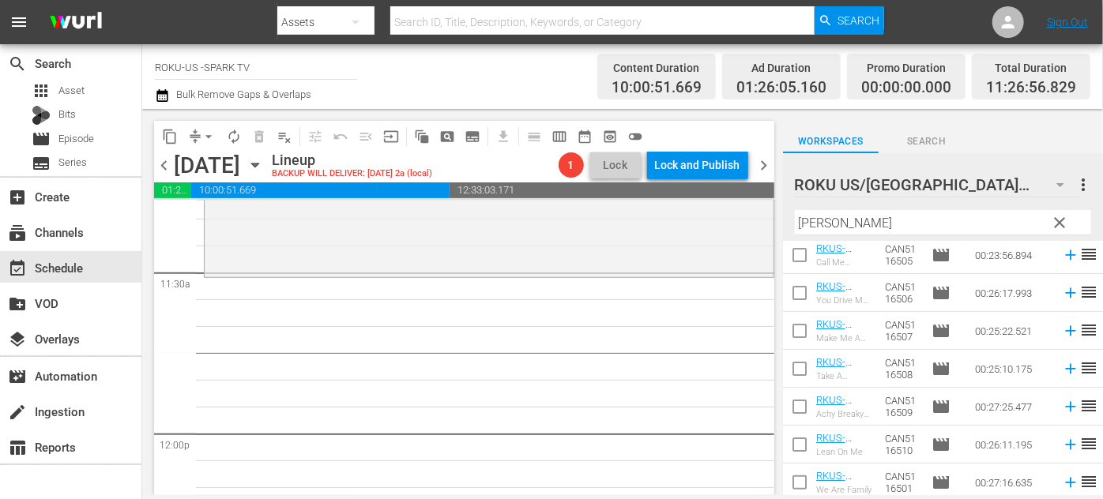
scroll to position [161, 0]
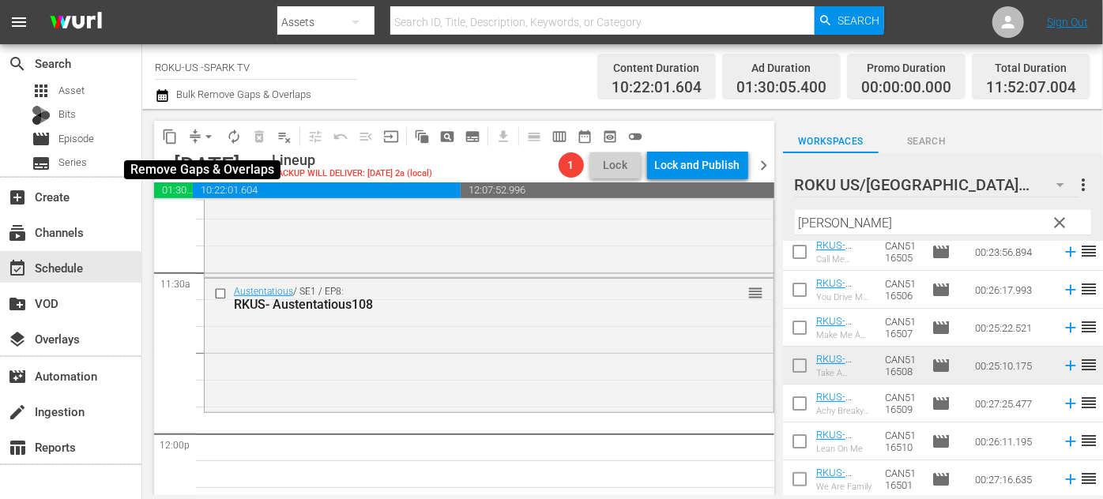
click at [204, 136] on span "arrow_drop_down" at bounding box center [209, 137] width 16 height 16
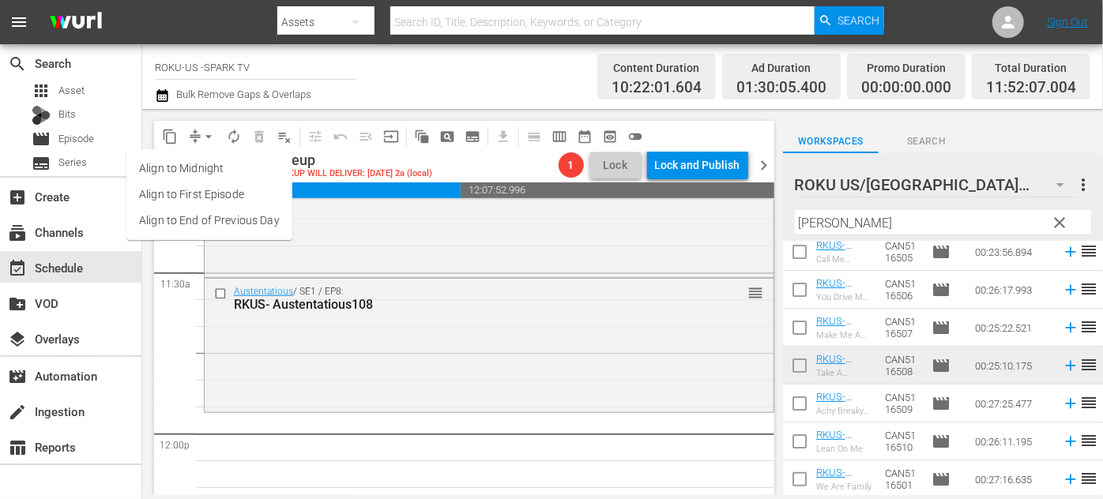
click at [265, 223] on li "Align to End of Previous Day" at bounding box center [209, 221] width 166 height 26
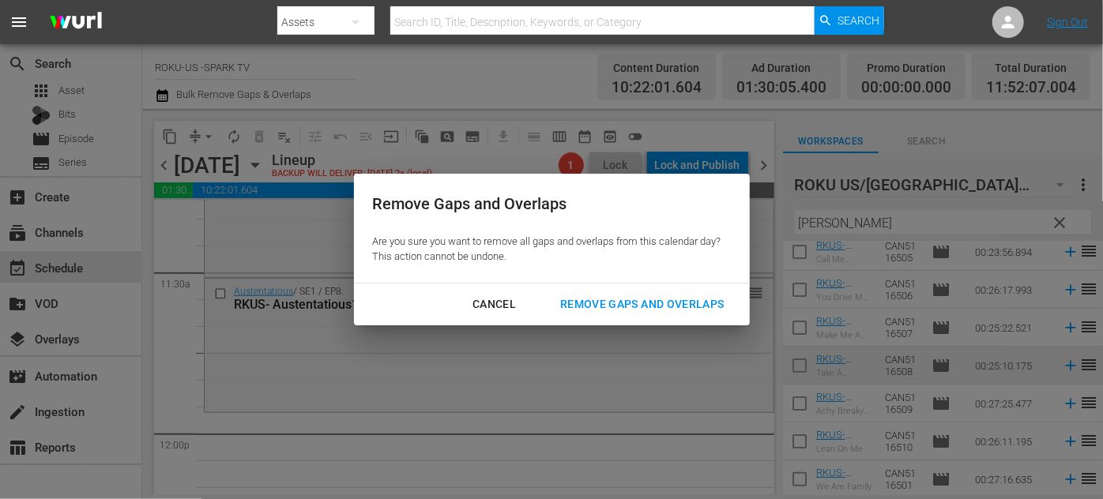
click at [630, 305] on div "Remove Gaps and Overlaps" at bounding box center [641, 305] width 189 height 20
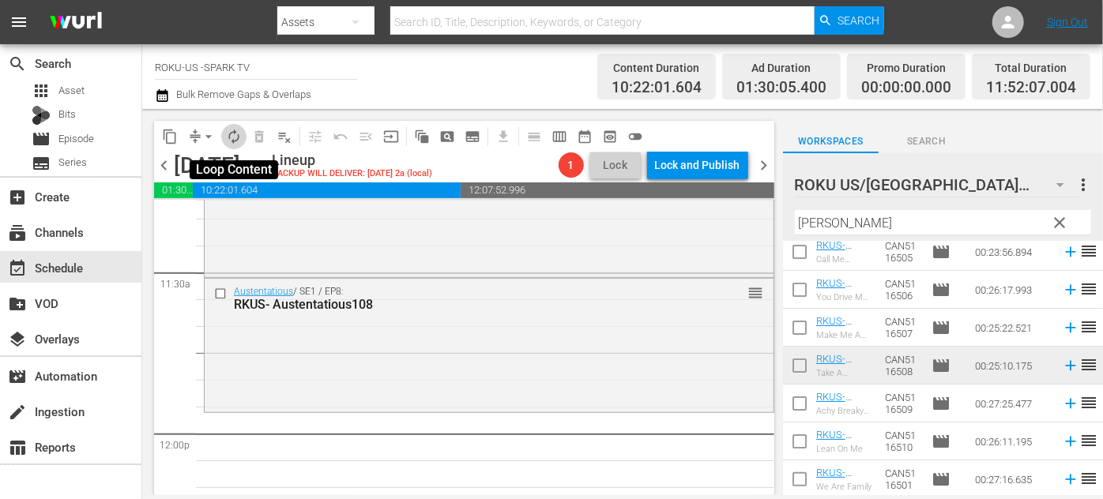
click at [226, 136] on span "autorenew_outlined" at bounding box center [234, 137] width 16 height 16
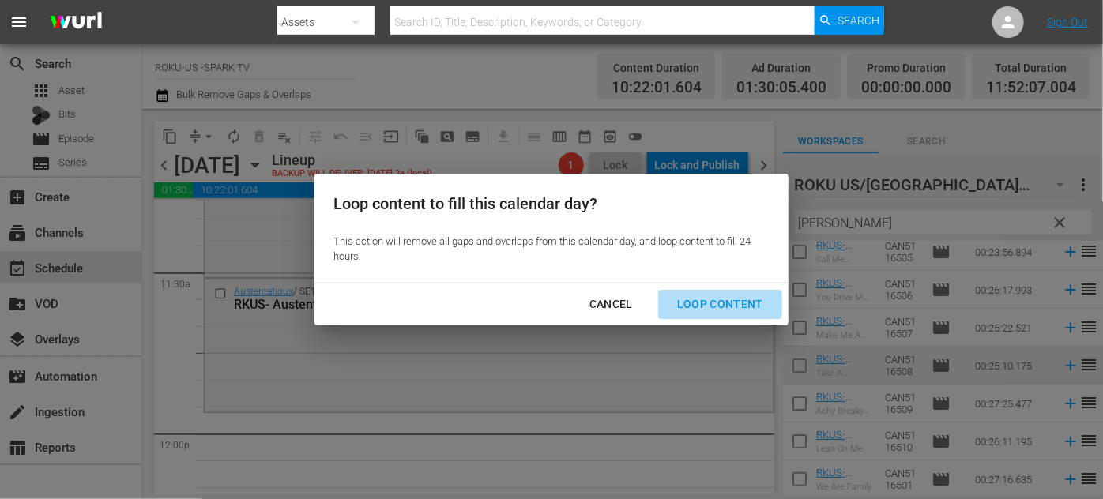
click at [708, 299] on div "Loop Content" at bounding box center [719, 305] width 111 height 20
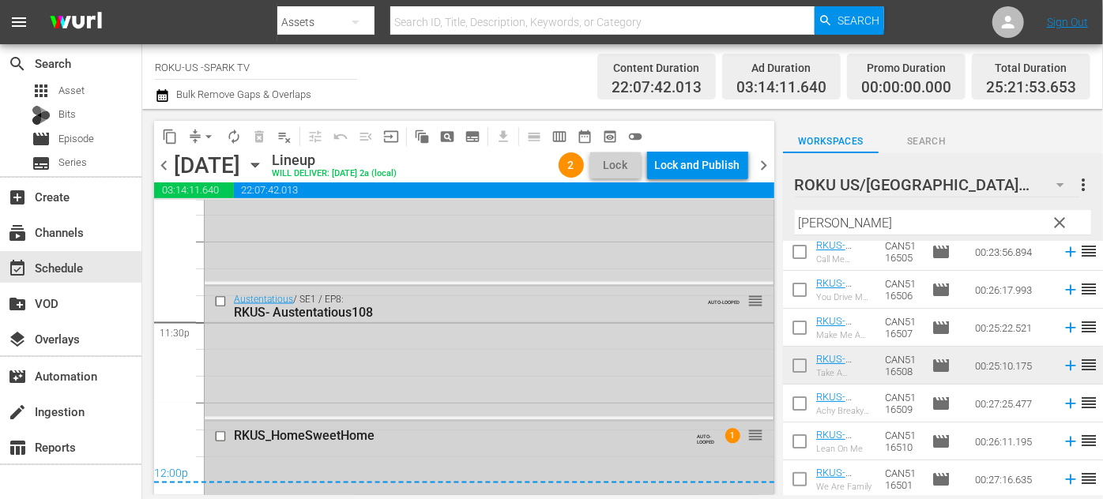
scroll to position [7512, 0]
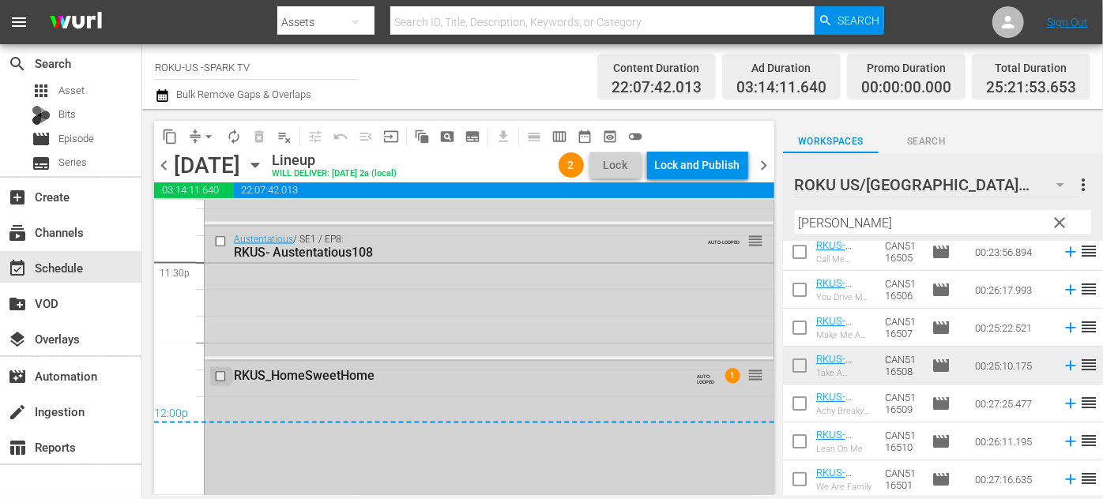
click at [221, 374] on input "checkbox" at bounding box center [222, 376] width 17 height 13
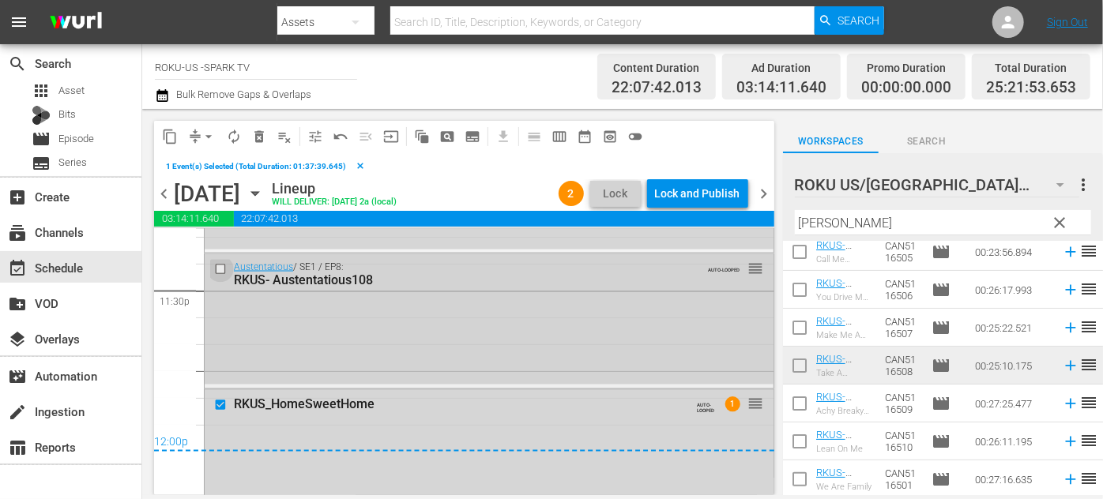
click at [216, 269] on input "checkbox" at bounding box center [222, 269] width 17 height 13
click at [259, 137] on span "delete_forever_outlined" at bounding box center [259, 137] width 16 height 16
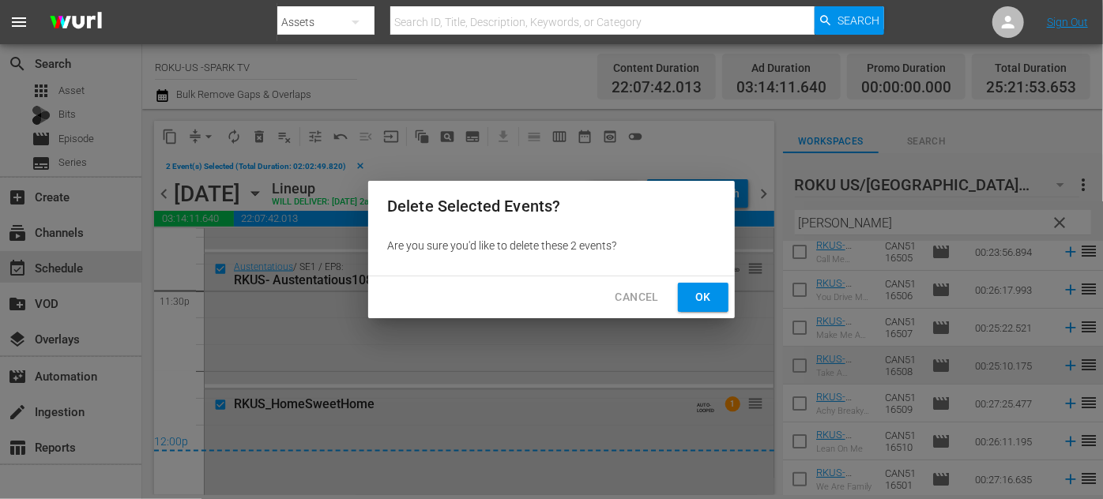
click at [711, 299] on span "Ok" at bounding box center [702, 298] width 25 height 20
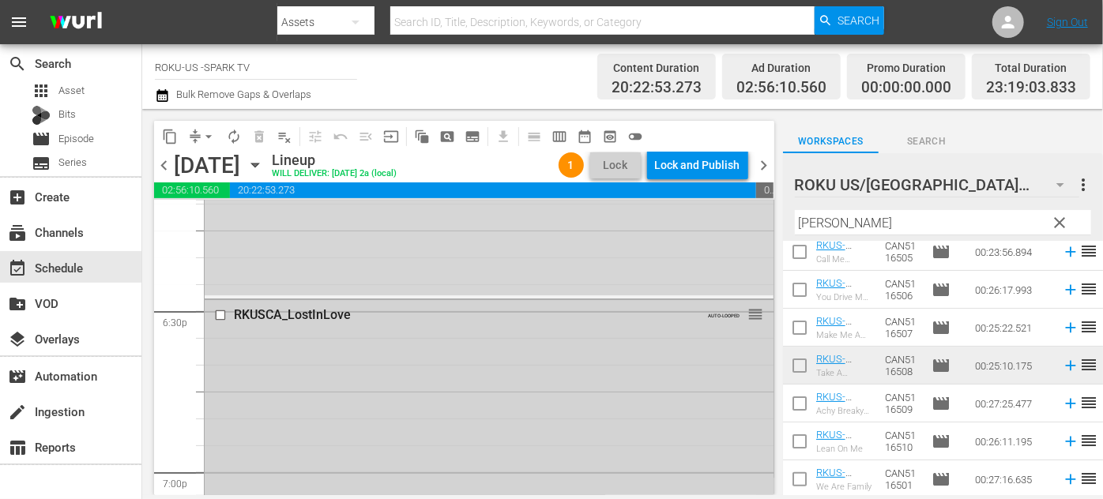
scroll to position [5932, 0]
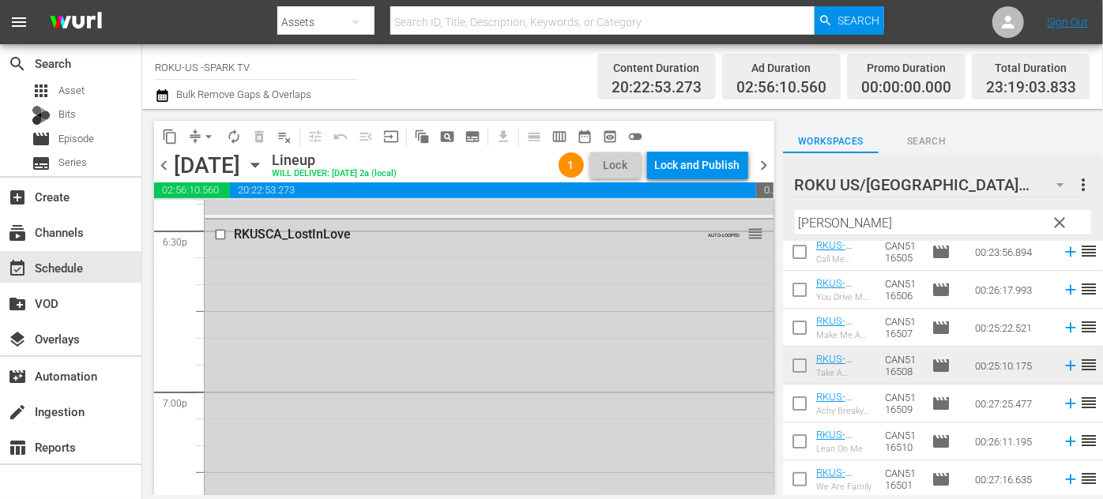
drag, startPoint x: 743, startPoint y: 233, endPoint x: 682, endPoint y: 343, distance: 125.5
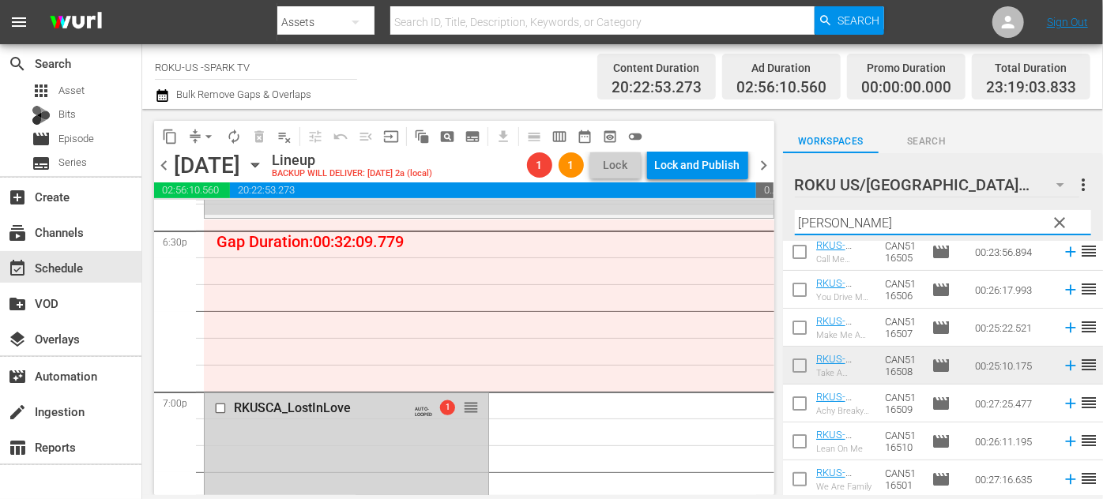
drag, startPoint x: 863, startPoint y: 224, endPoint x: 781, endPoint y: 216, distance: 82.5
click at [781, 216] on div "content_copy compress arrow_drop_down autorenew_outlined delete_forever_outline…" at bounding box center [622, 302] width 960 height 386
click at [1055, 225] on span "clear" at bounding box center [1059, 222] width 19 height 19
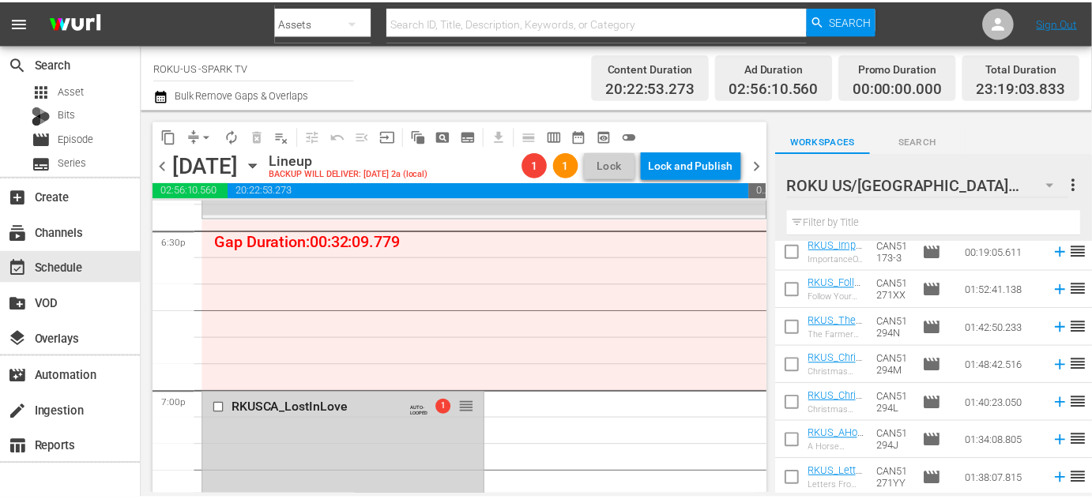
scroll to position [0, 0]
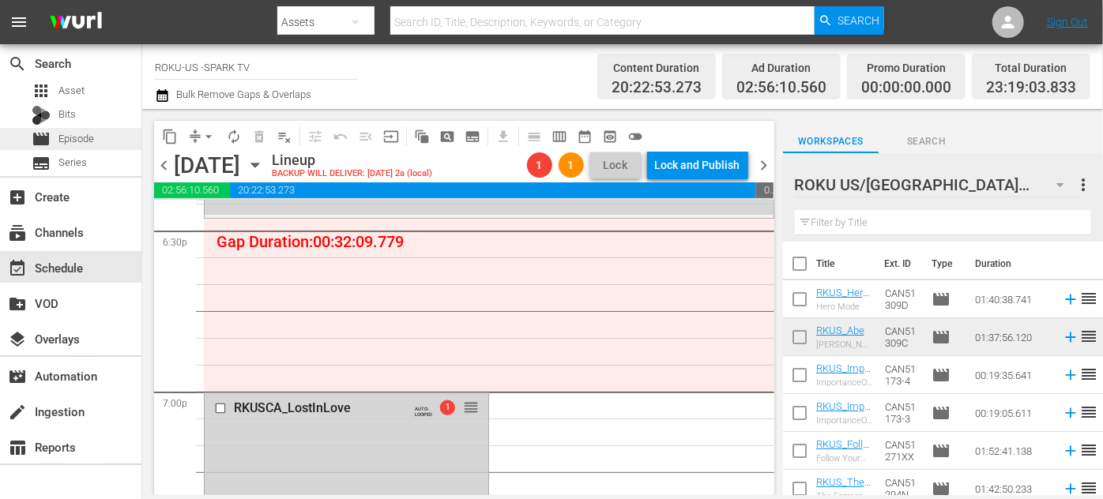
click at [55, 142] on div "movie Episode" at bounding box center [63, 139] width 62 height 22
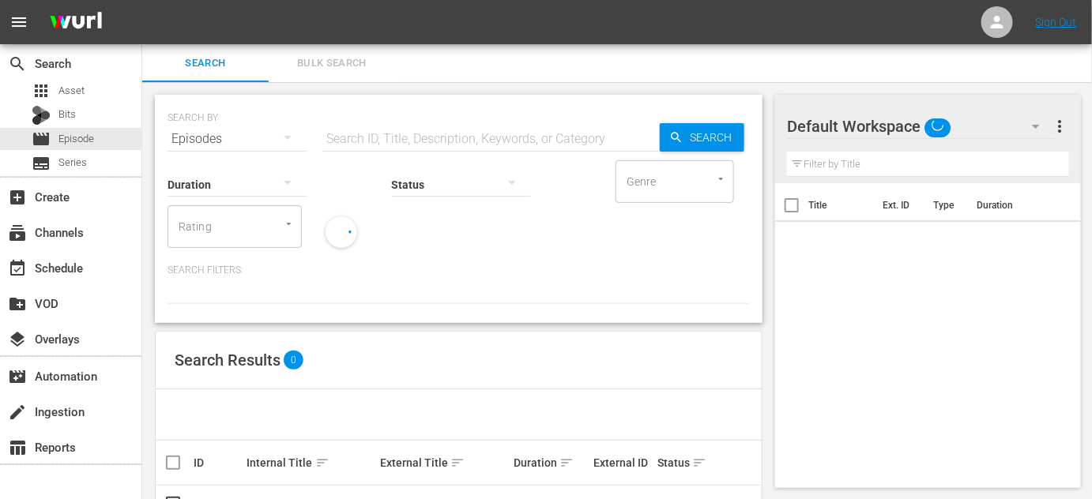
click at [483, 137] on input "text" at bounding box center [490, 139] width 337 height 38
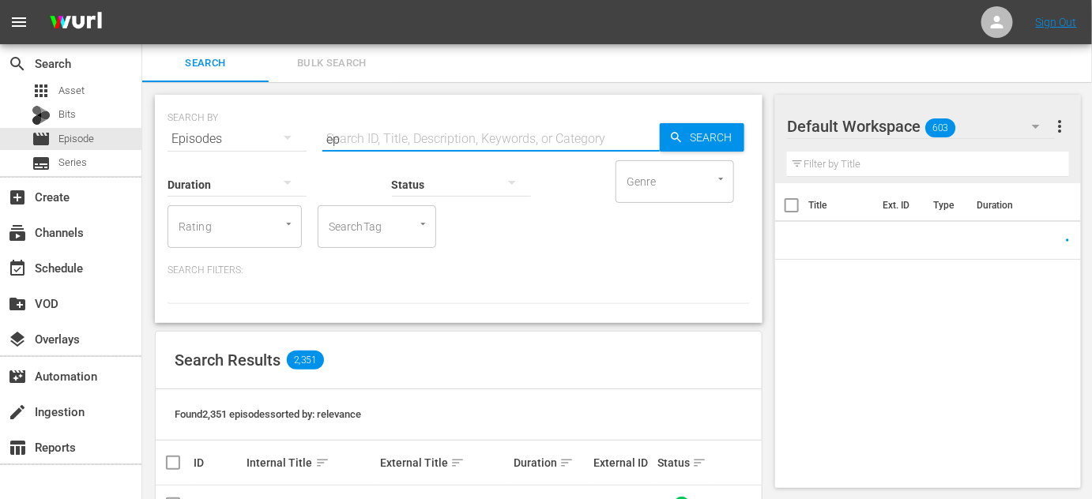
type input "eps"
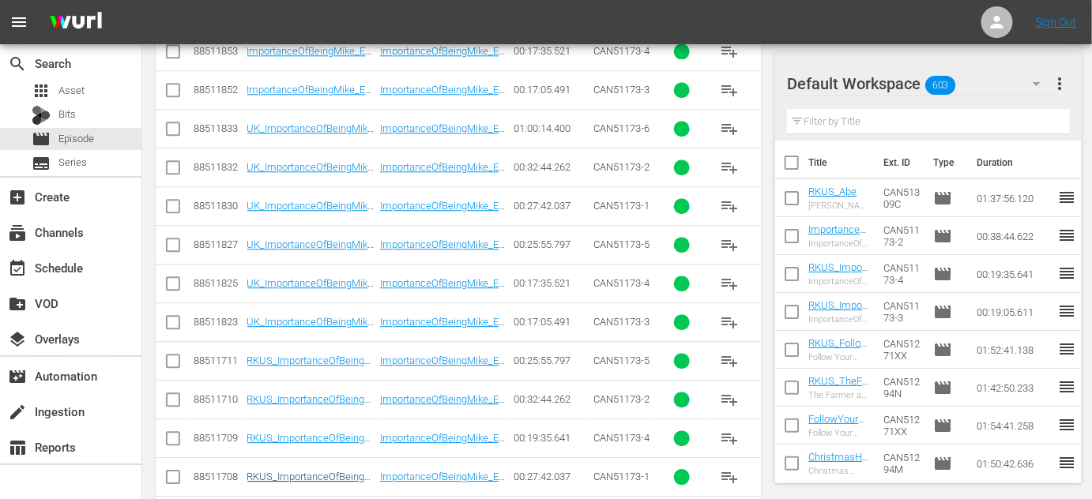
scroll to position [1449, 0]
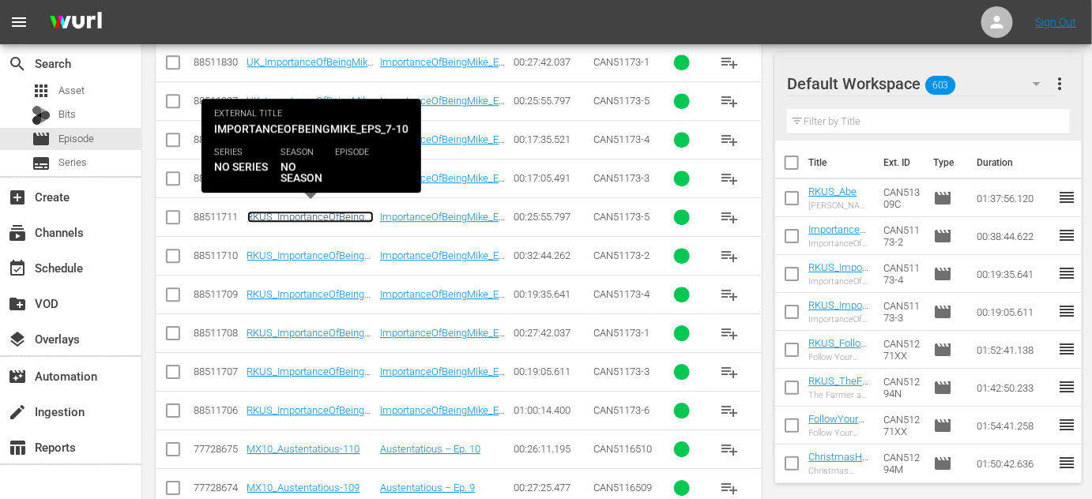
click at [303, 212] on link "RKUS_ImportanceOfBeingMike_Eps_7-10" at bounding box center [310, 223] width 126 height 24
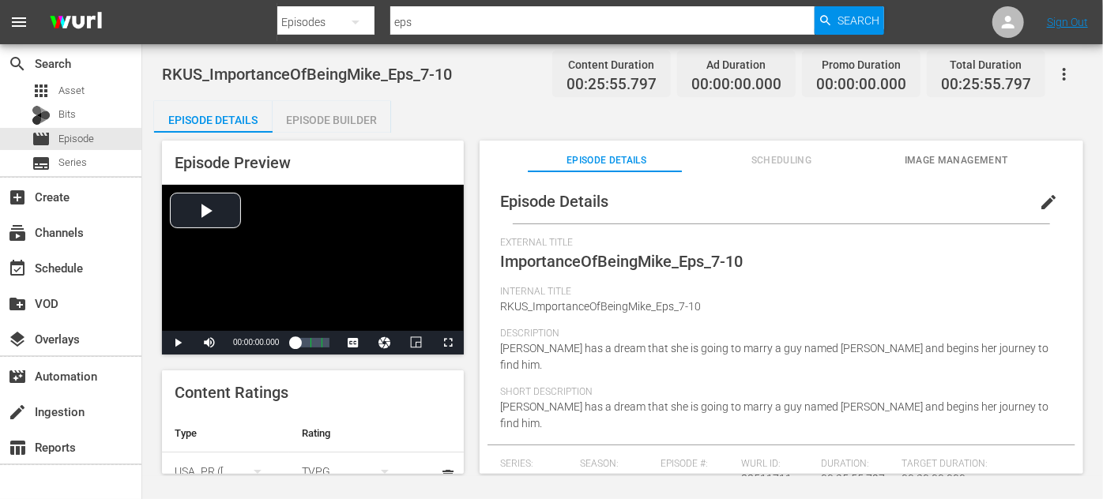
click at [343, 120] on div "Episode Builder" at bounding box center [332, 120] width 118 height 38
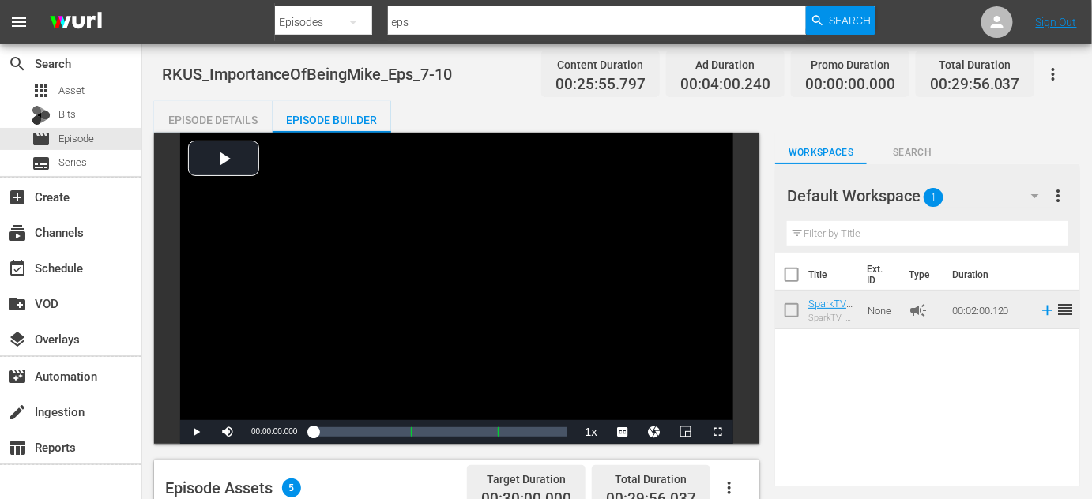
click at [1054, 79] on icon "button" at bounding box center [1052, 74] width 19 height 19
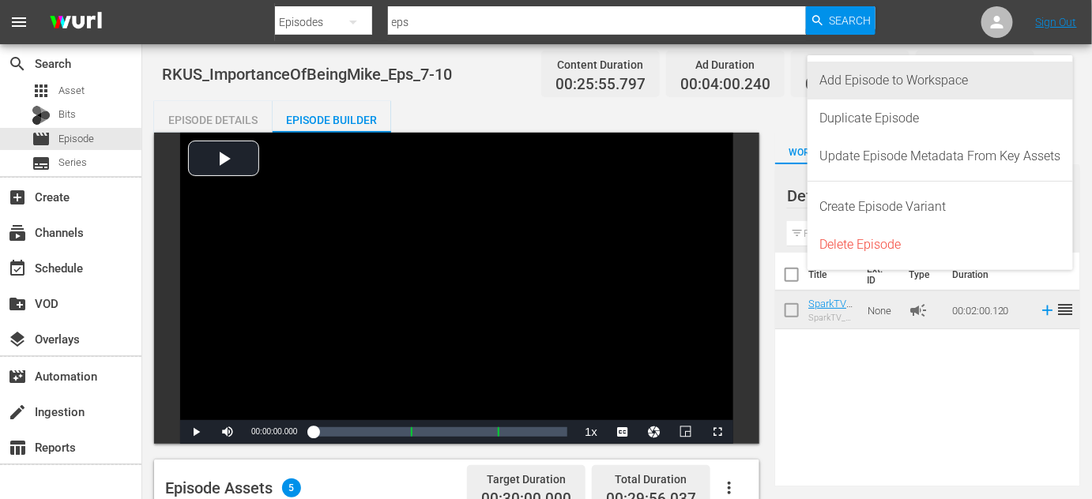
click at [912, 84] on div "Add Episode to Workspace" at bounding box center [940, 81] width 241 height 38
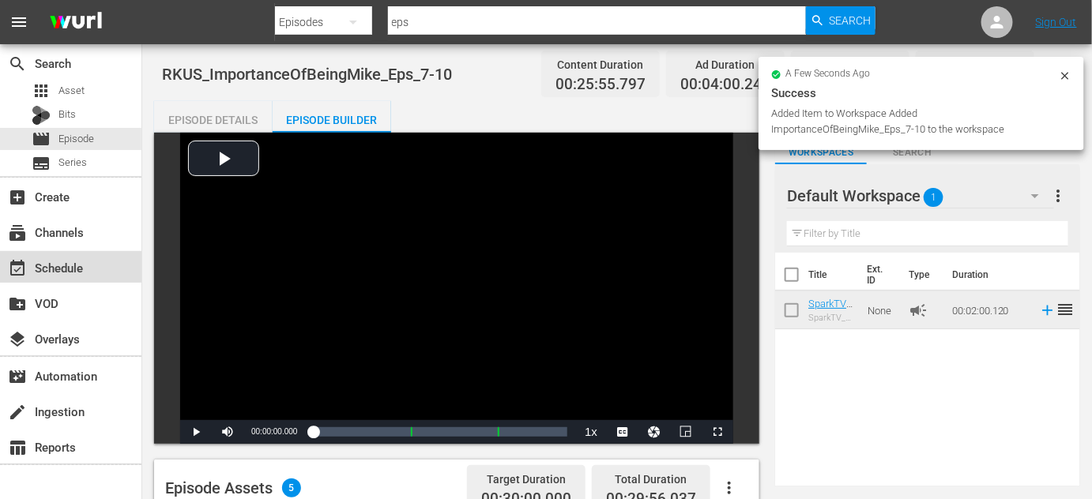
click at [63, 264] on div "event_available Schedule" at bounding box center [44, 265] width 88 height 14
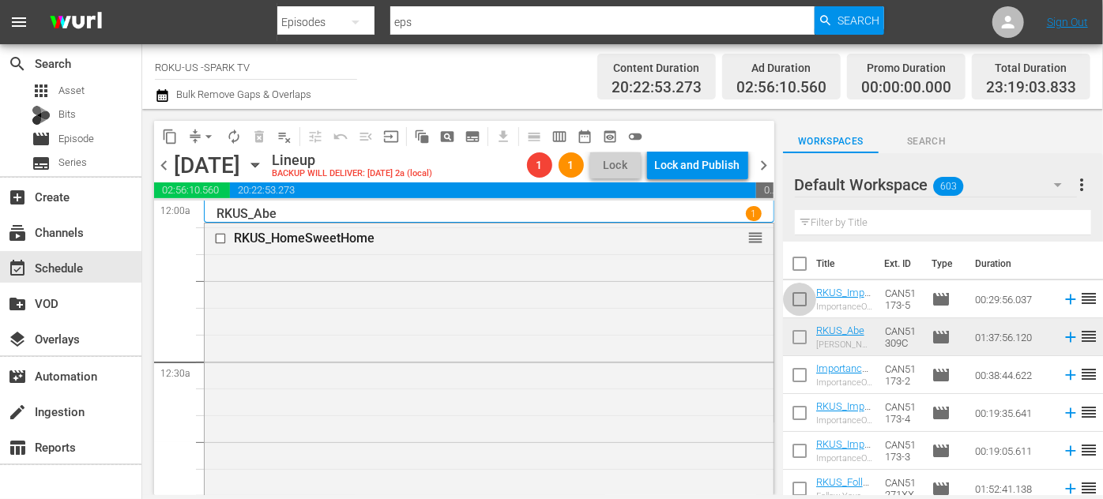
click at [795, 300] on input "checkbox" at bounding box center [799, 302] width 33 height 33
checkbox input "true"
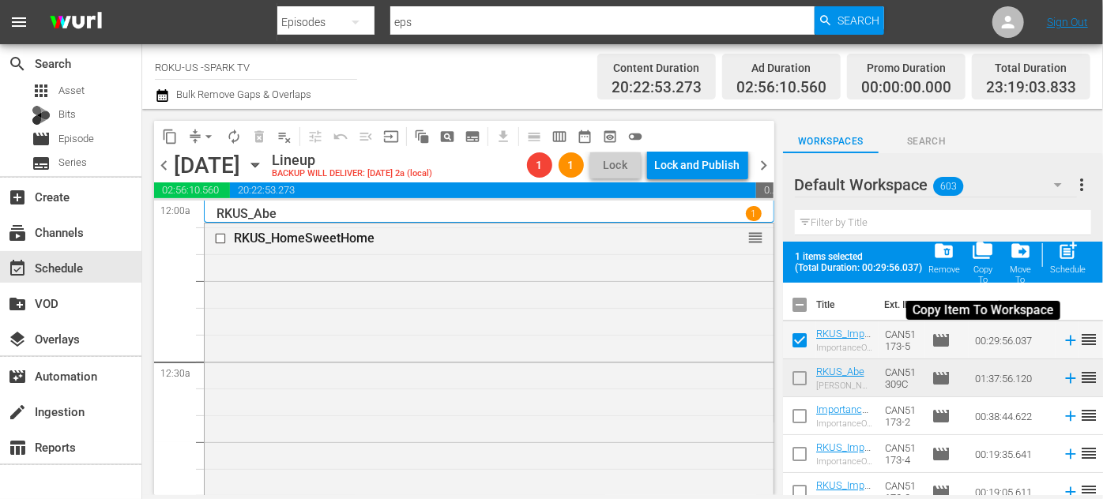
click at [985, 254] on span "folder_copy" at bounding box center [982, 250] width 21 height 21
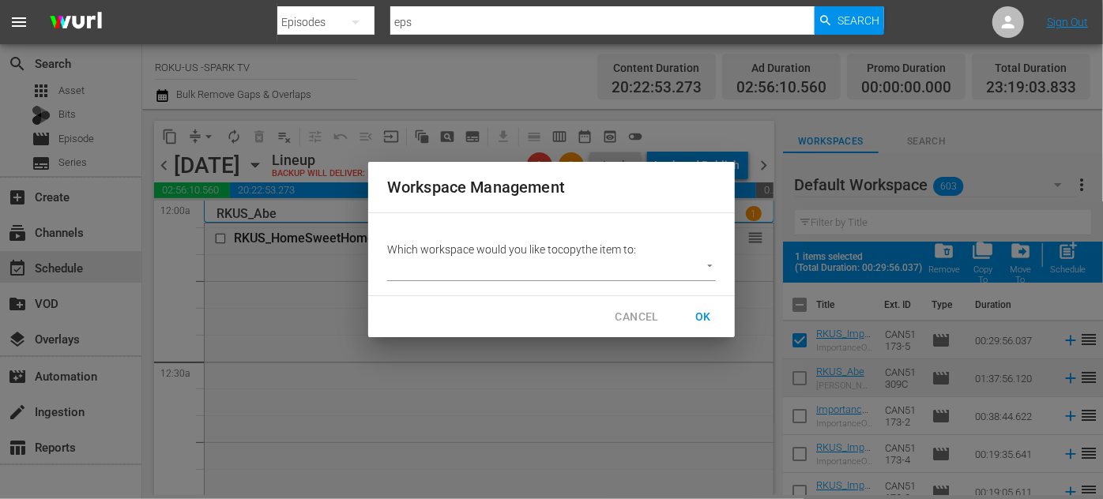
click at [706, 265] on body "menu Search By Episodes Search ID, Title, Description, Keywords, or Category ep…" at bounding box center [551, 249] width 1103 height 499
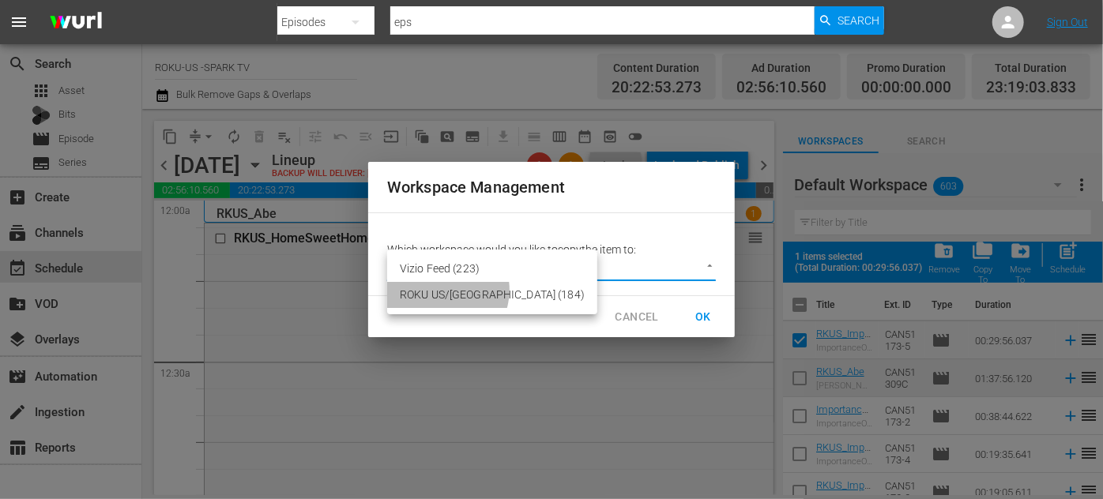
click at [441, 290] on li "ROKU US/[GEOGRAPHIC_DATA] (184)" at bounding box center [492, 295] width 210 height 26
type input "2211"
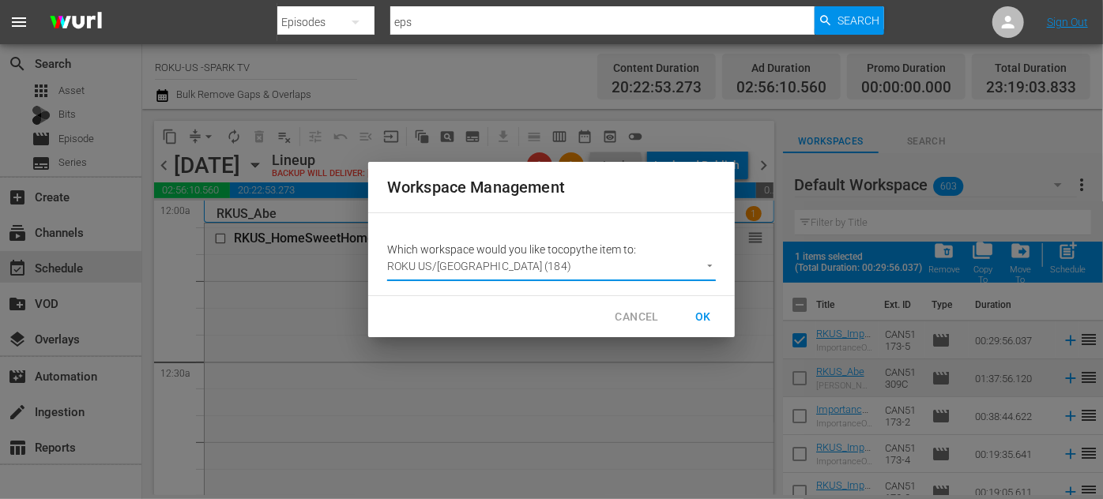
click at [705, 314] on span "OK" at bounding box center [702, 317] width 25 height 20
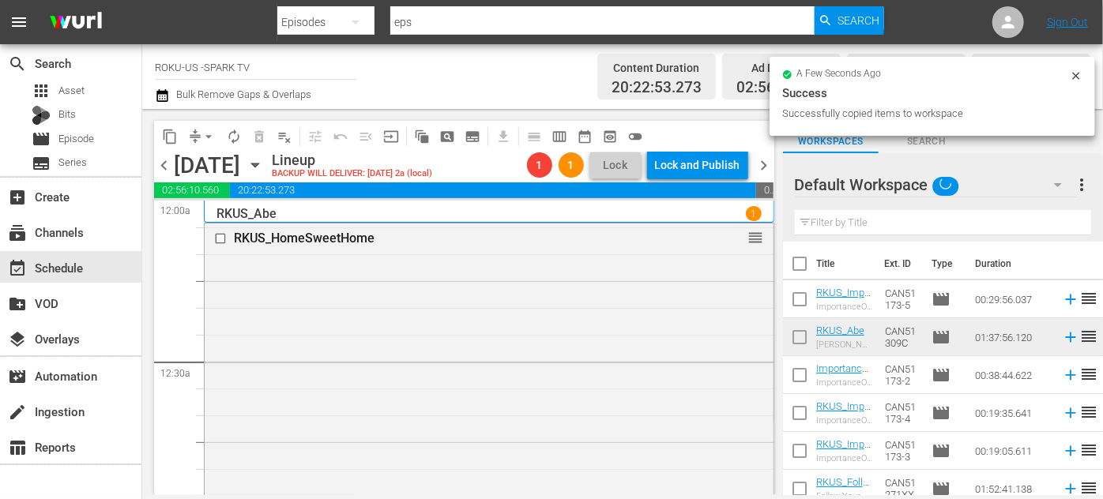
checkbox input "false"
click at [1057, 186] on icon "button" at bounding box center [1058, 185] width 8 height 4
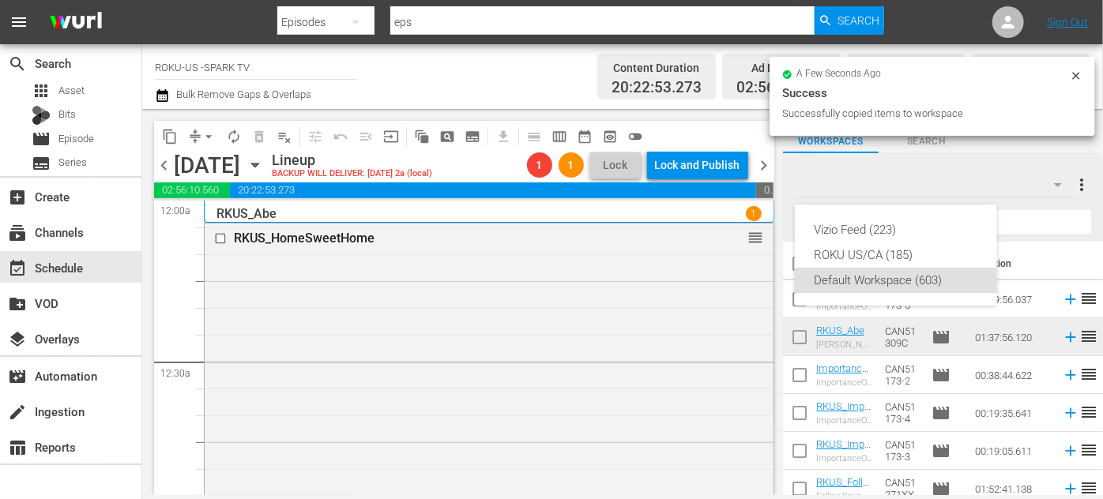
click at [859, 252] on div "ROKU US/CA (185)" at bounding box center [896, 254] width 164 height 25
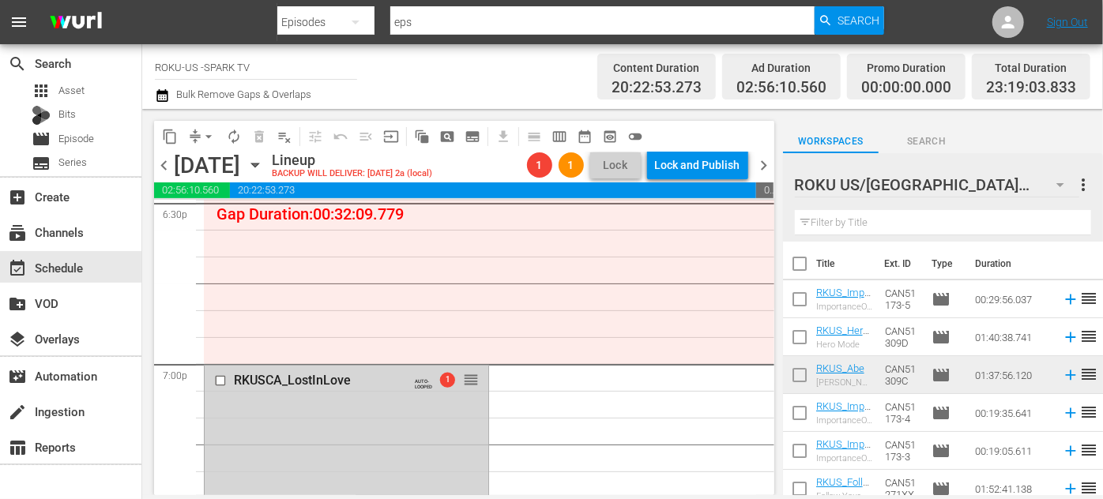
scroll to position [5888, 0]
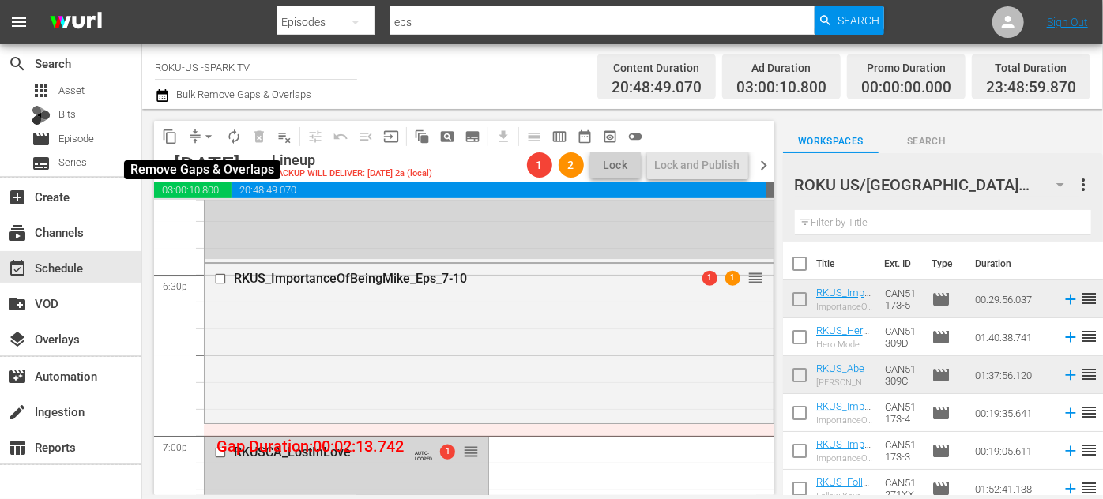
click at [212, 134] on span "arrow_drop_down" at bounding box center [209, 137] width 16 height 16
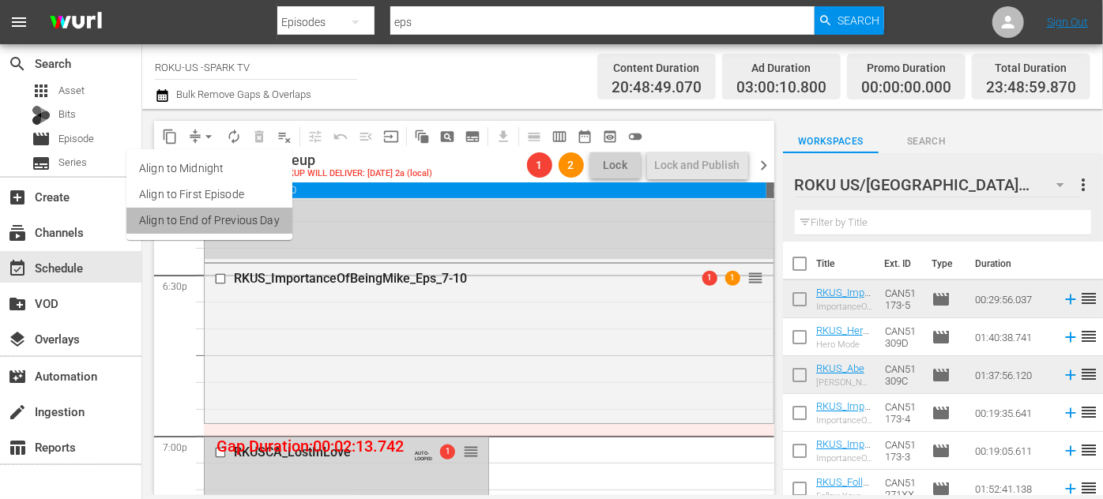
click at [262, 222] on li "Align to End of Previous Day" at bounding box center [209, 221] width 166 height 26
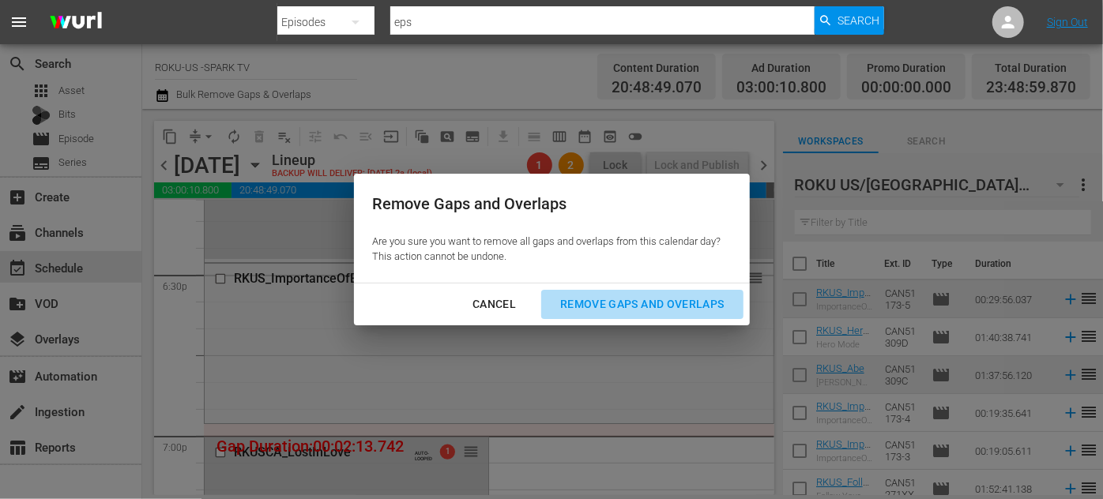
click at [688, 305] on div "Remove Gaps and Overlaps" at bounding box center [641, 305] width 189 height 20
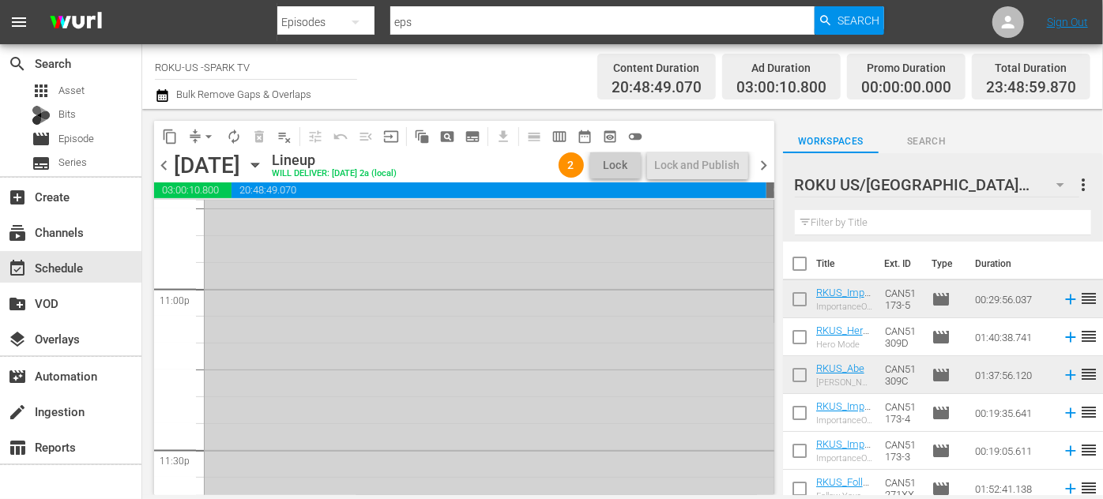
scroll to position [7440, 0]
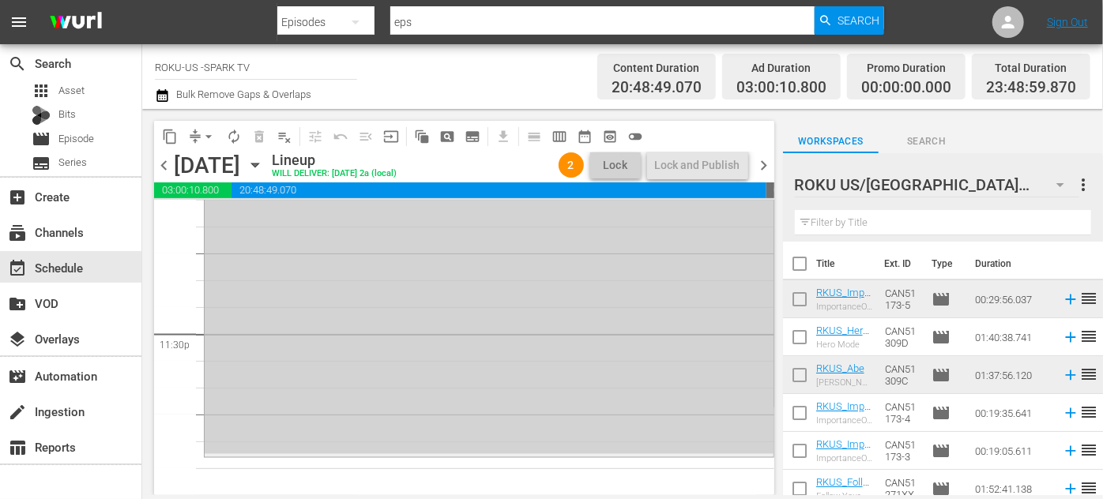
click at [521, 422] on div "RKUS_HorseCamp_ALoveTail AUTO-LOOPED reorder" at bounding box center [489, 205] width 569 height 497
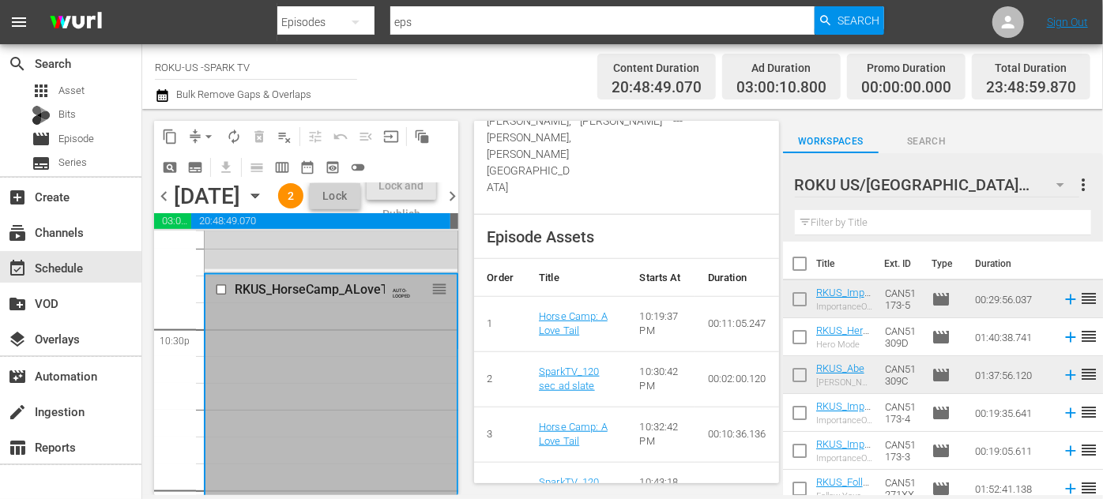
scroll to position [287, 0]
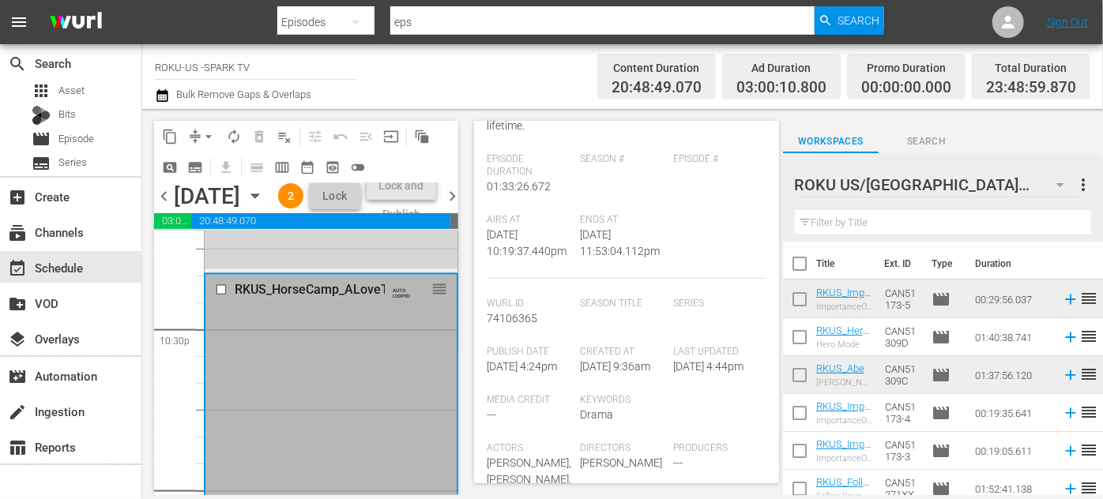
click at [215, 297] on input "checkbox" at bounding box center [223, 290] width 17 height 13
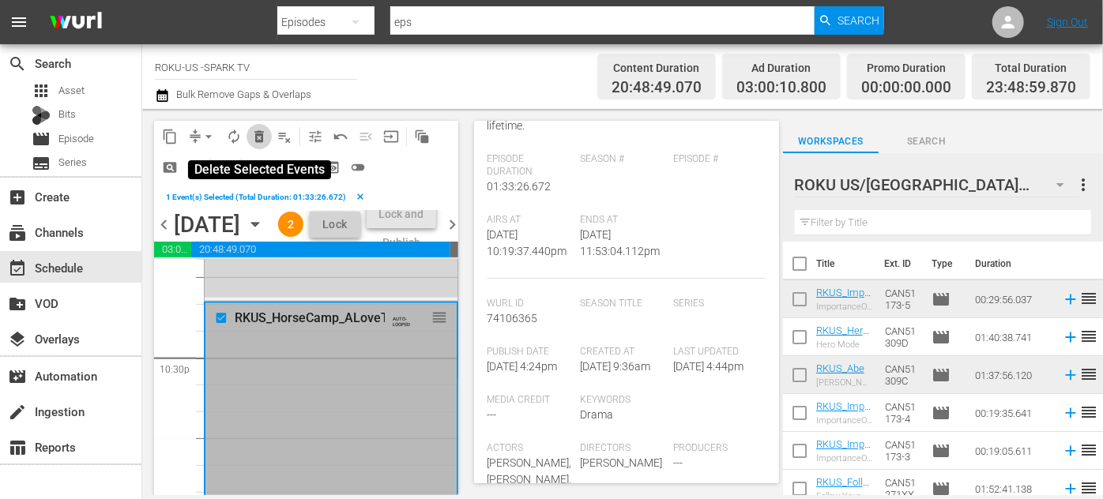
click at [257, 135] on span "delete_forever_outlined" at bounding box center [259, 137] width 16 height 16
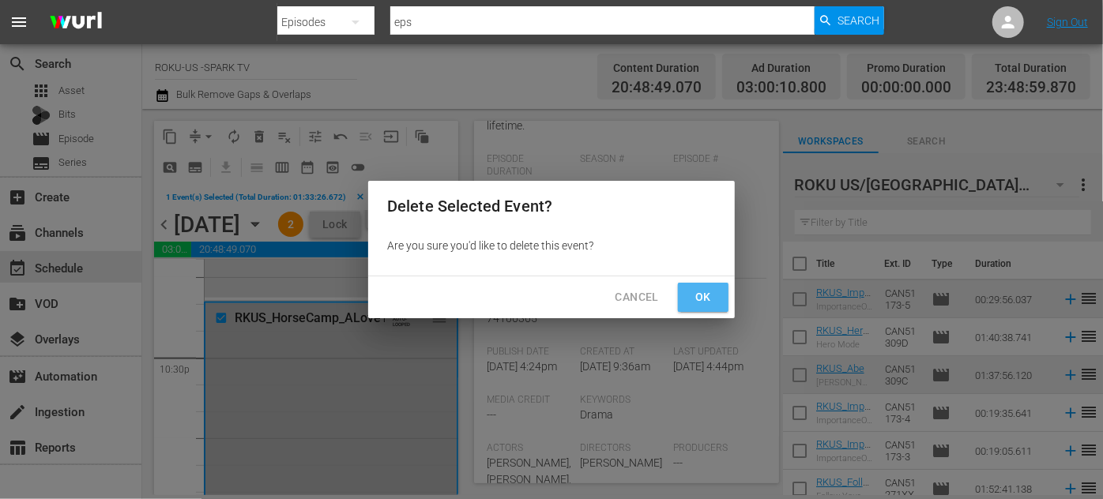
click at [709, 300] on span "Ok" at bounding box center [702, 298] width 25 height 20
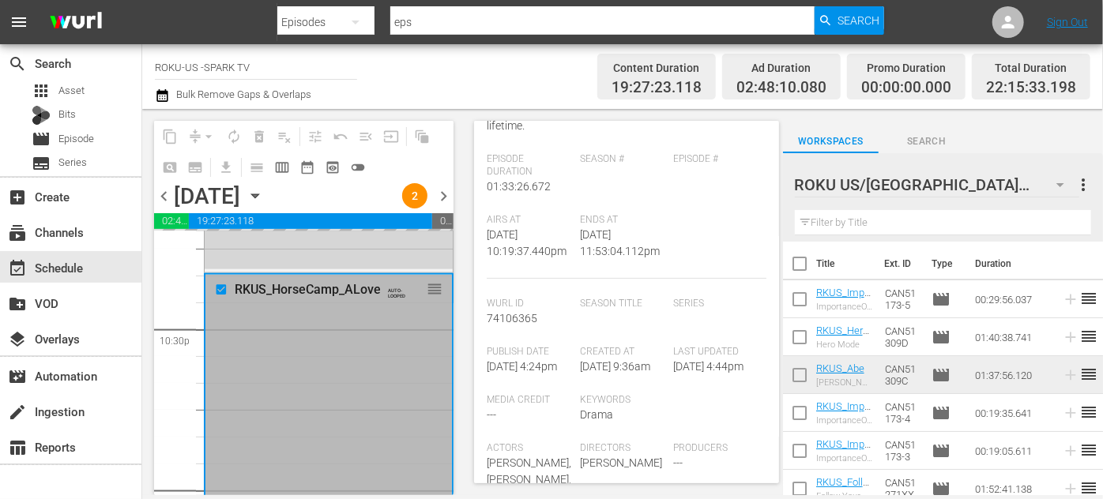
click at [874, 223] on input "text" at bounding box center [943, 222] width 296 height 25
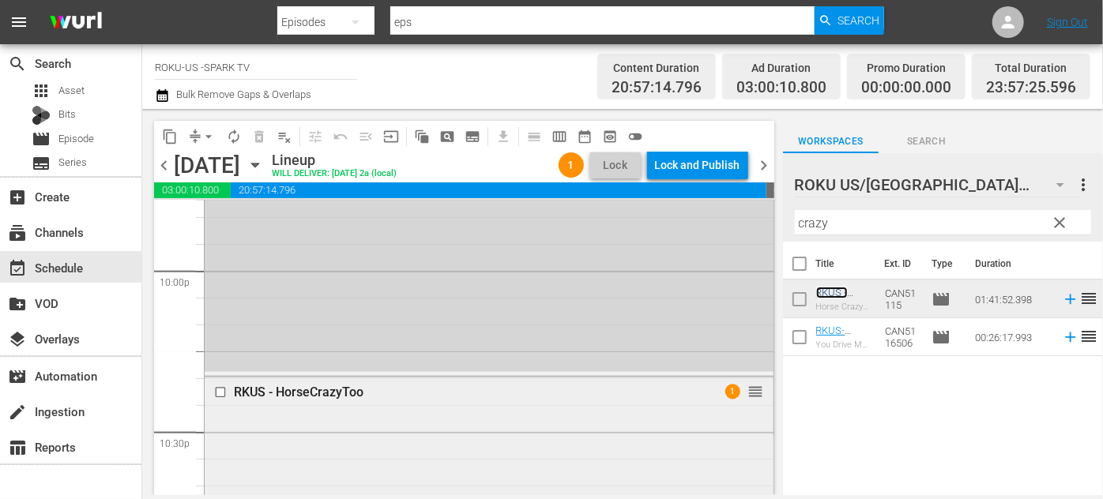
scroll to position [7016, 0]
click at [684, 161] on div "Lock and Publish" at bounding box center [697, 165] width 85 height 28
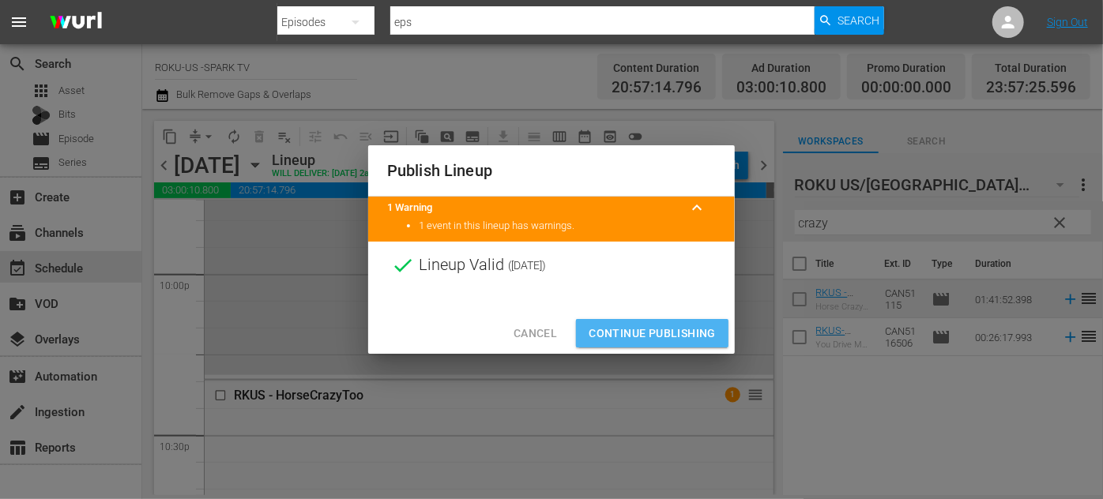
click at [648, 336] on span "Continue Publishing" at bounding box center [651, 334] width 127 height 20
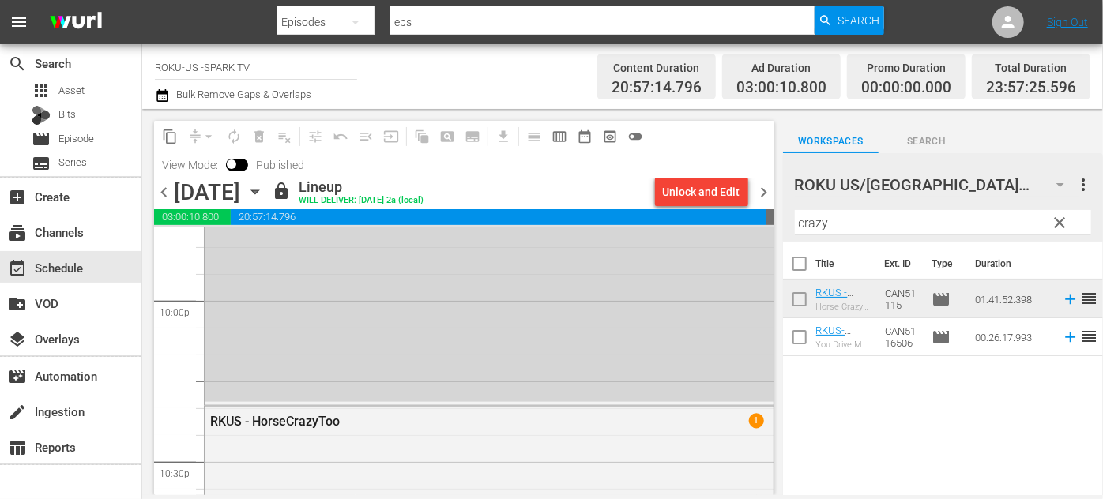
click at [264, 194] on icon "button" at bounding box center [254, 191] width 17 height 17
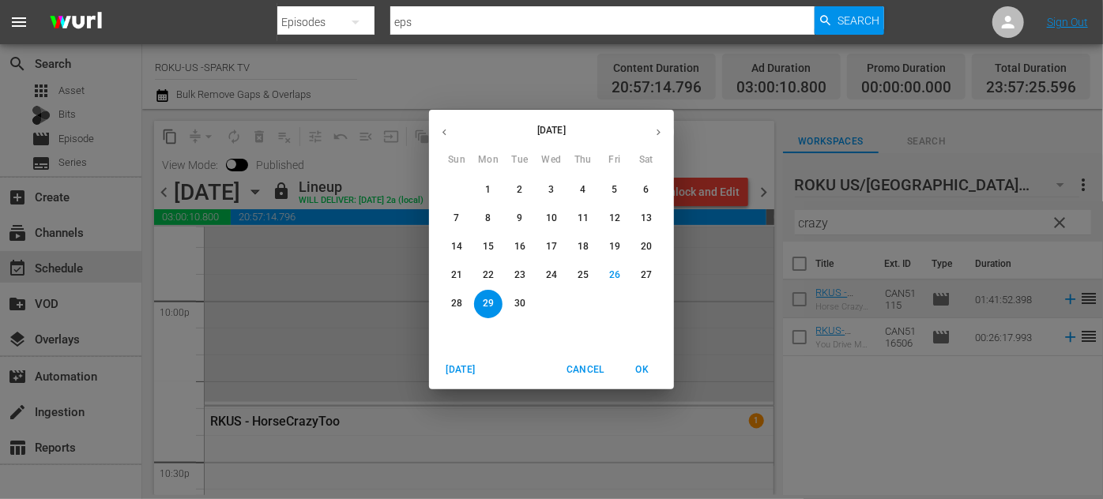
click at [529, 299] on span "30" at bounding box center [520, 303] width 28 height 13
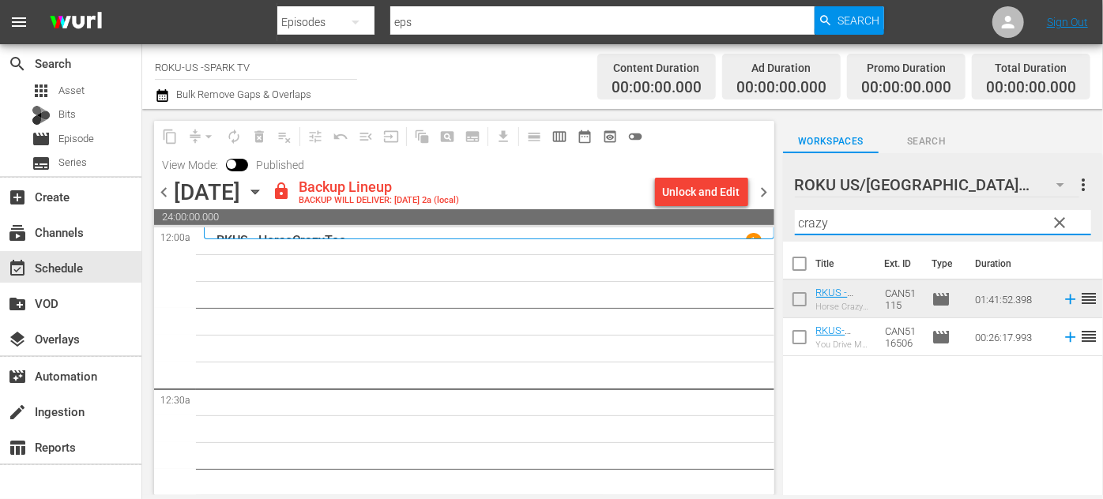
drag, startPoint x: 849, startPoint y: 224, endPoint x: 789, endPoint y: 217, distance: 60.4
click at [789, 217] on div "ROKU US/CA 185 ROKU US/CA more_vert clear Filter by Title crazy" at bounding box center [943, 197] width 320 height 88
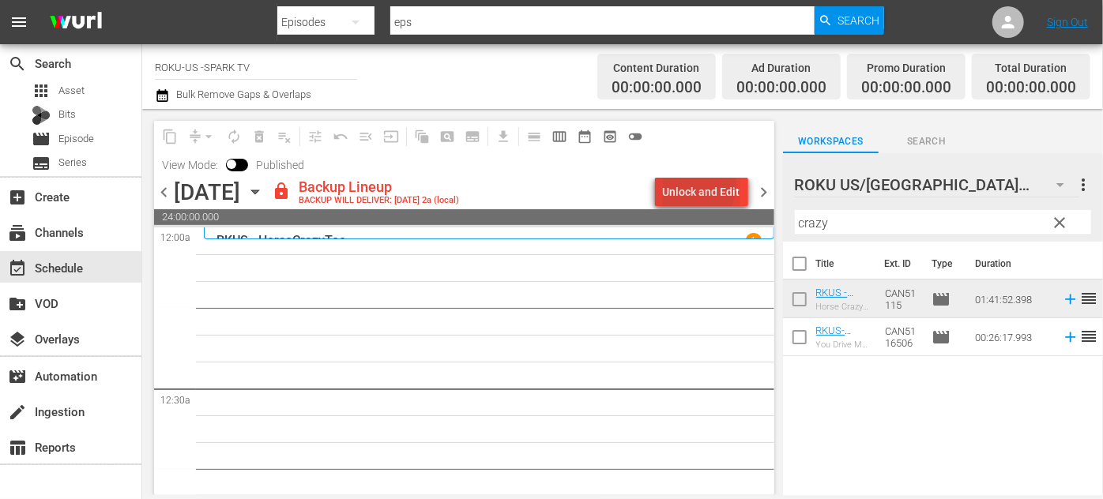
click at [695, 185] on div "Unlock and Edit" at bounding box center [701, 192] width 77 height 28
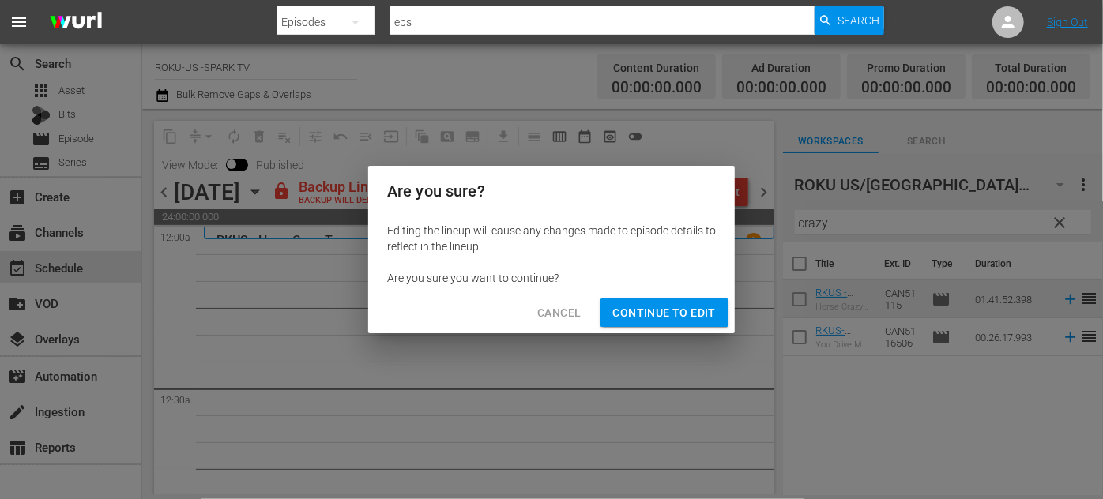
drag, startPoint x: 658, startPoint y: 310, endPoint x: 866, endPoint y: 228, distance: 224.1
click at [662, 310] on span "Continue to Edit" at bounding box center [664, 313] width 103 height 20
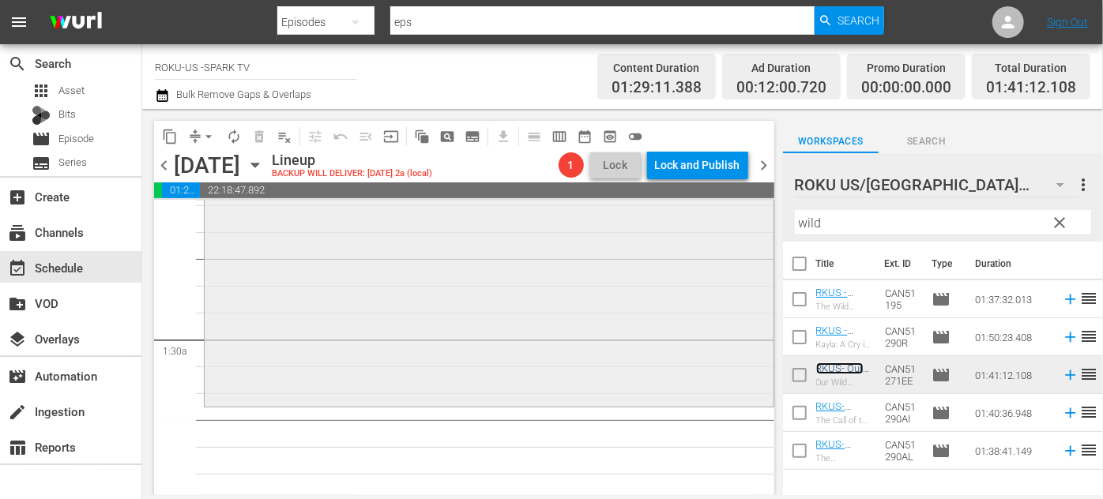
scroll to position [430, 0]
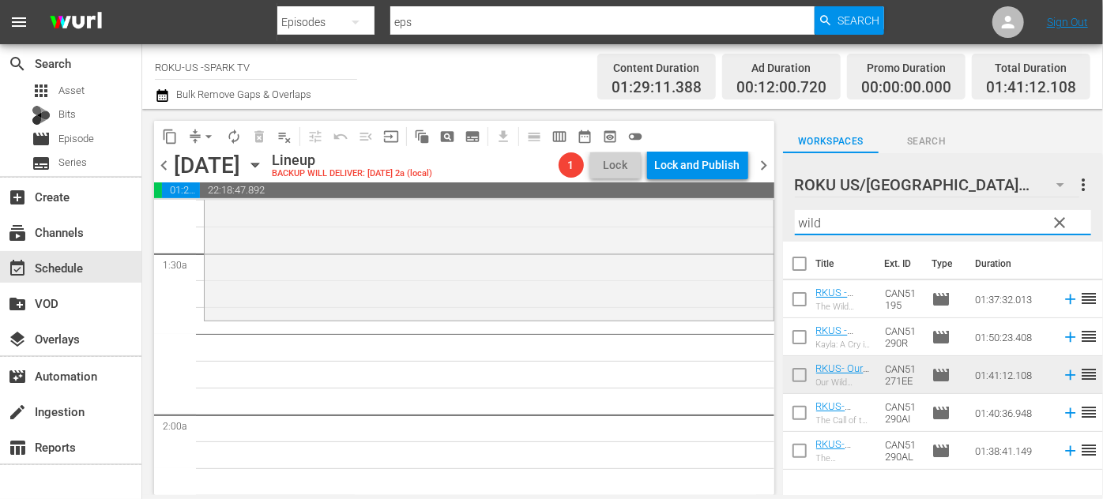
drag, startPoint x: 848, startPoint y: 224, endPoint x: 784, endPoint y: 219, distance: 65.0
click at [775, 220] on div "content_copy compress arrow_drop_down autorenew_outlined delete_forever_outline…" at bounding box center [622, 302] width 960 height 386
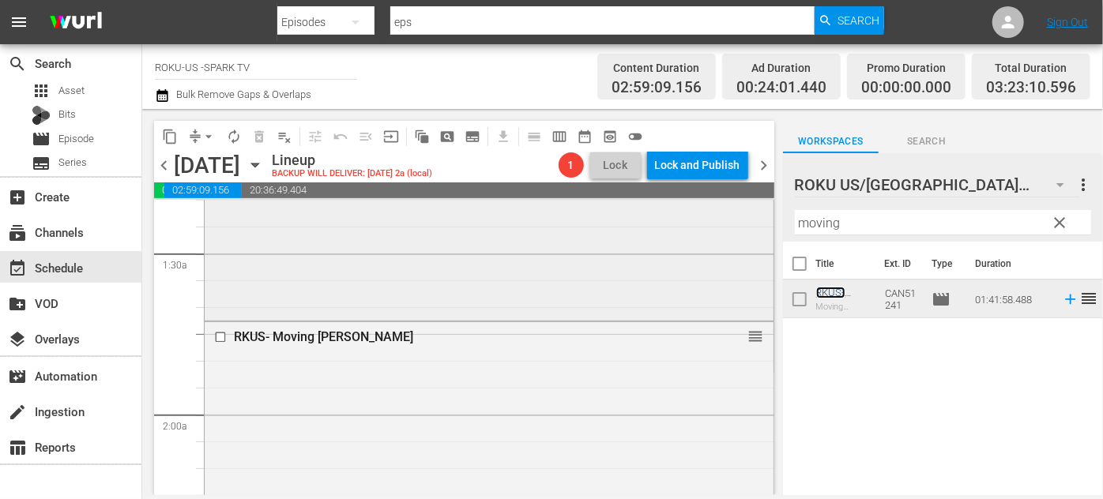
scroll to position [933, 0]
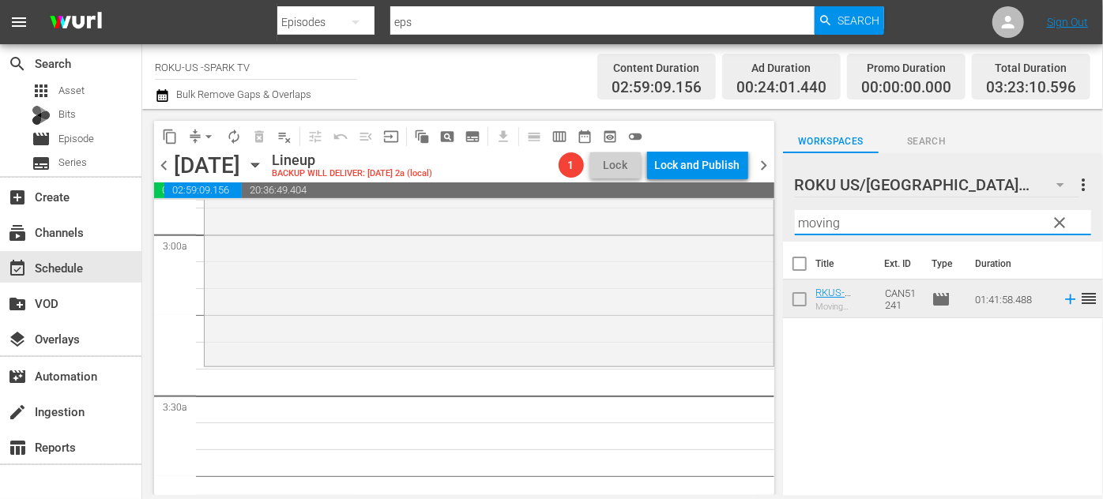
drag, startPoint x: 855, startPoint y: 224, endPoint x: 792, endPoint y: 233, distance: 63.9
click at [762, 225] on div "content_copy compress arrow_drop_down autorenew_outlined delete_forever_outline…" at bounding box center [622, 302] width 960 height 386
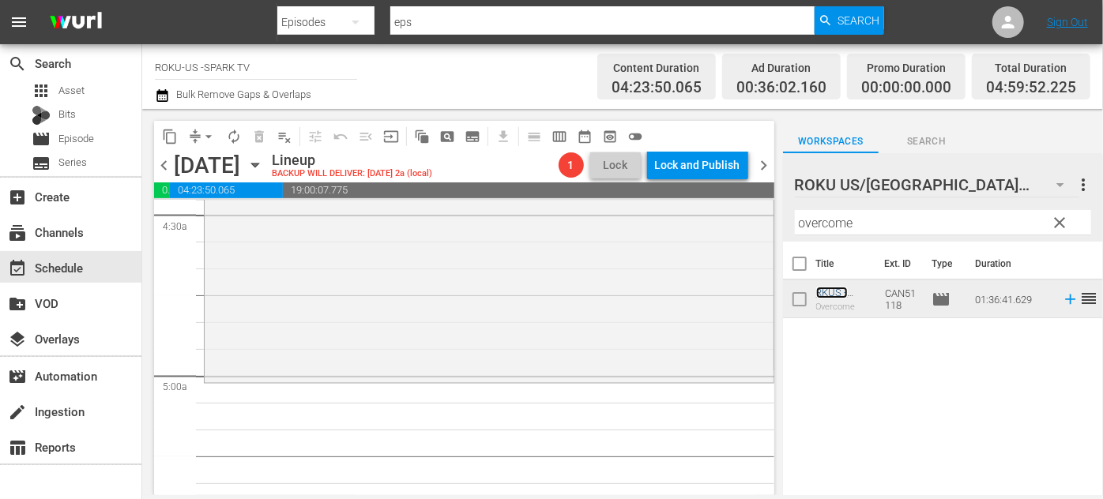
scroll to position [1508, 0]
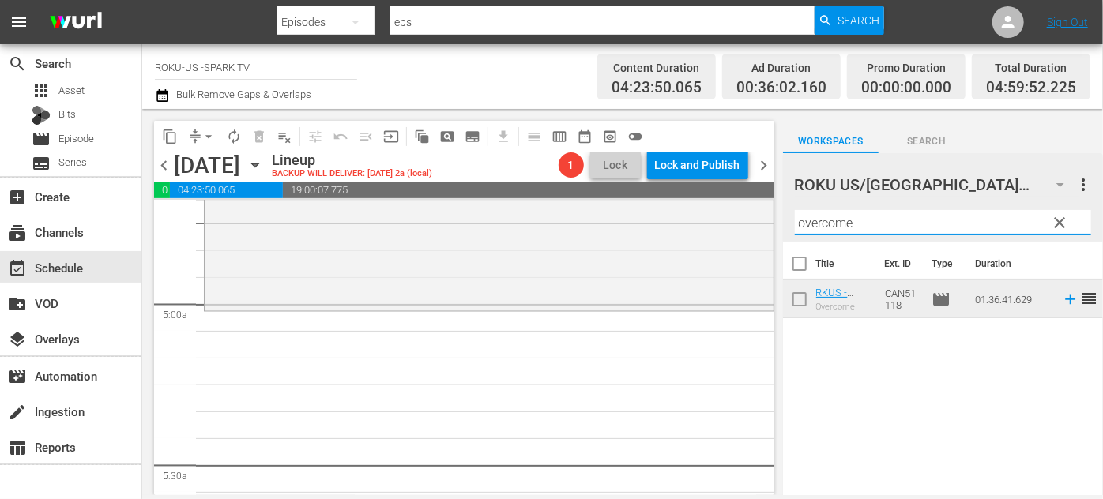
drag, startPoint x: 878, startPoint y: 213, endPoint x: 786, endPoint y: 218, distance: 92.5
click at [786, 218] on div "ROKU US/CA 185 ROKU US/CA more_vert clear Filter by Title overcome" at bounding box center [943, 197] width 320 height 88
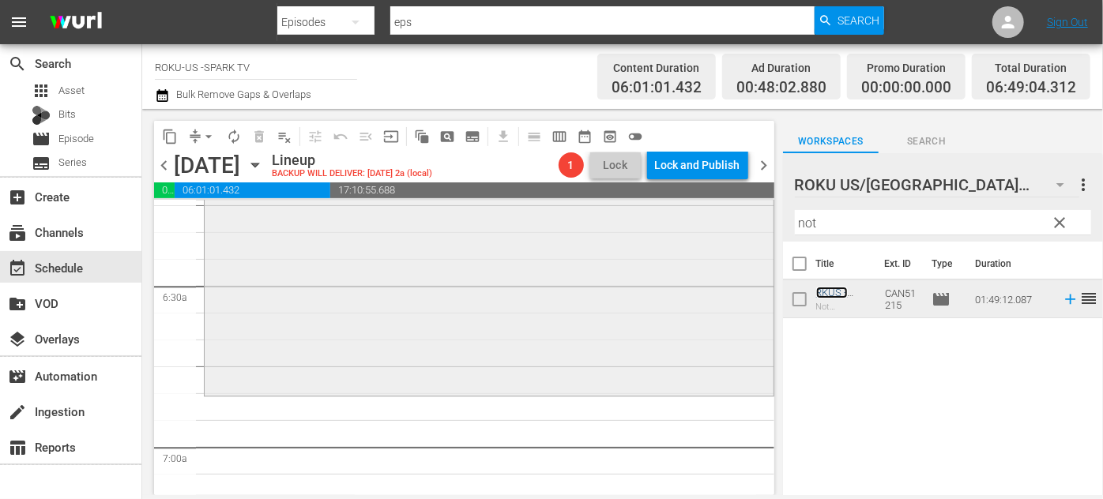
scroll to position [2010, 0]
drag, startPoint x: 838, startPoint y: 216, endPoint x: 758, endPoint y: 214, distance: 79.8
click at [758, 214] on div "content_copy compress arrow_drop_down autorenew_outlined delete_forever_outline…" at bounding box center [622, 302] width 960 height 386
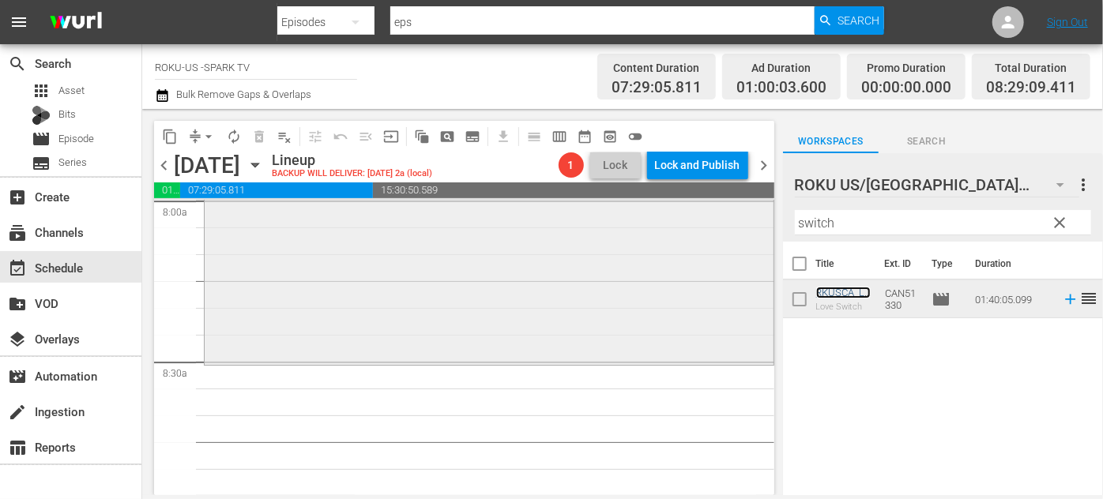
scroll to position [2656, 0]
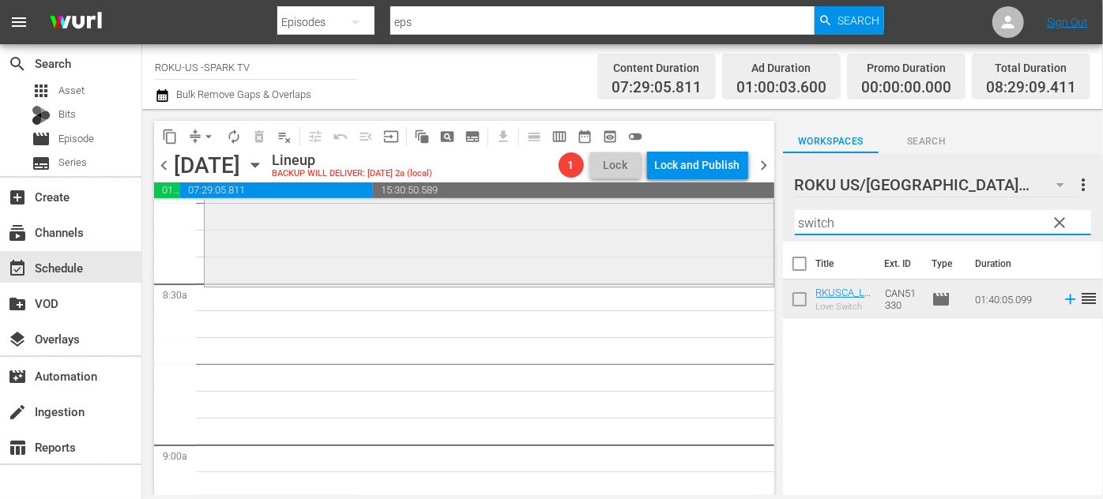
drag, startPoint x: 893, startPoint y: 225, endPoint x: 746, endPoint y: 214, distance: 146.5
click at [746, 214] on div "content_copy compress arrow_drop_down autorenew_outlined delete_forever_outline…" at bounding box center [622, 302] width 960 height 386
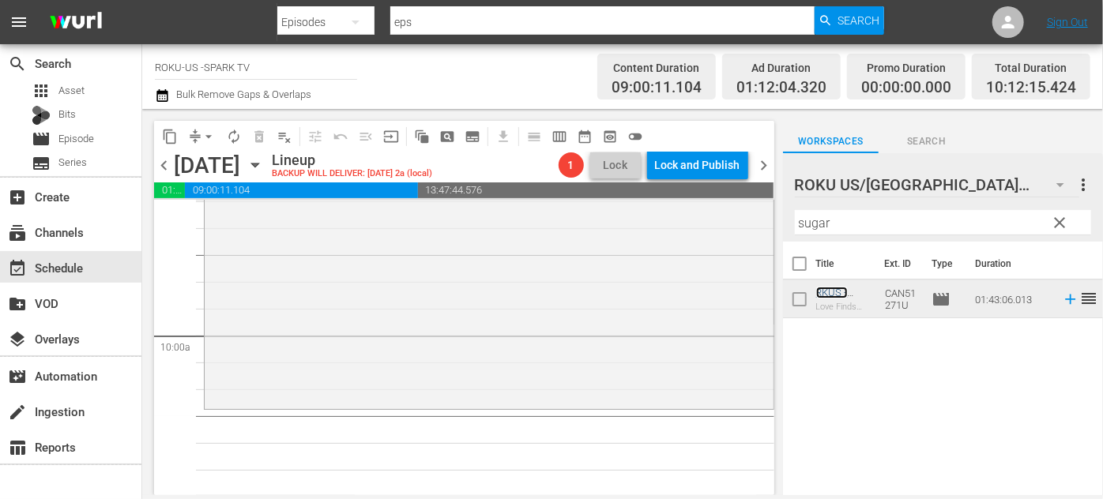
scroll to position [3160, 0]
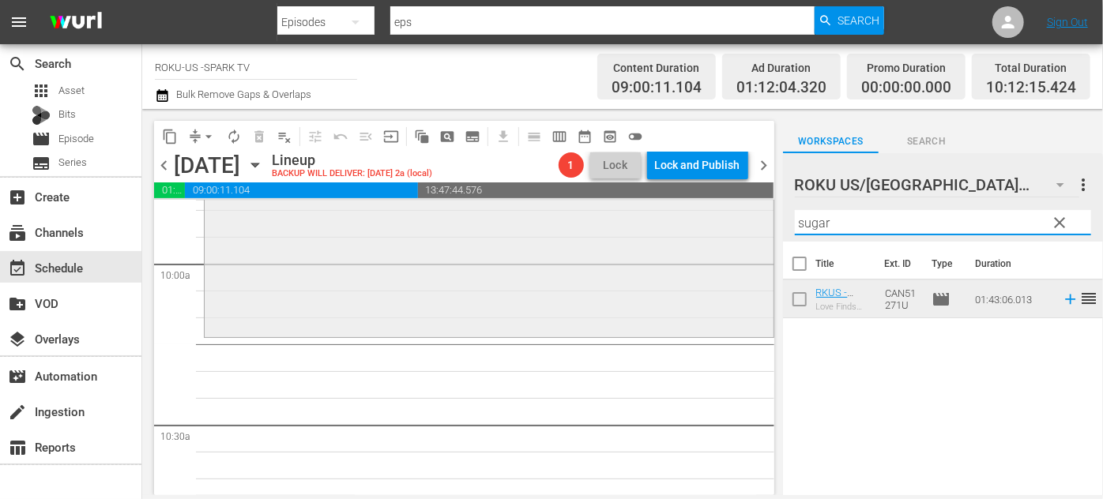
drag, startPoint x: 788, startPoint y: 227, endPoint x: 736, endPoint y: 224, distance: 51.4
click at [731, 227] on div "content_copy compress arrow_drop_down autorenew_outlined delete_forever_outline…" at bounding box center [622, 302] width 960 height 386
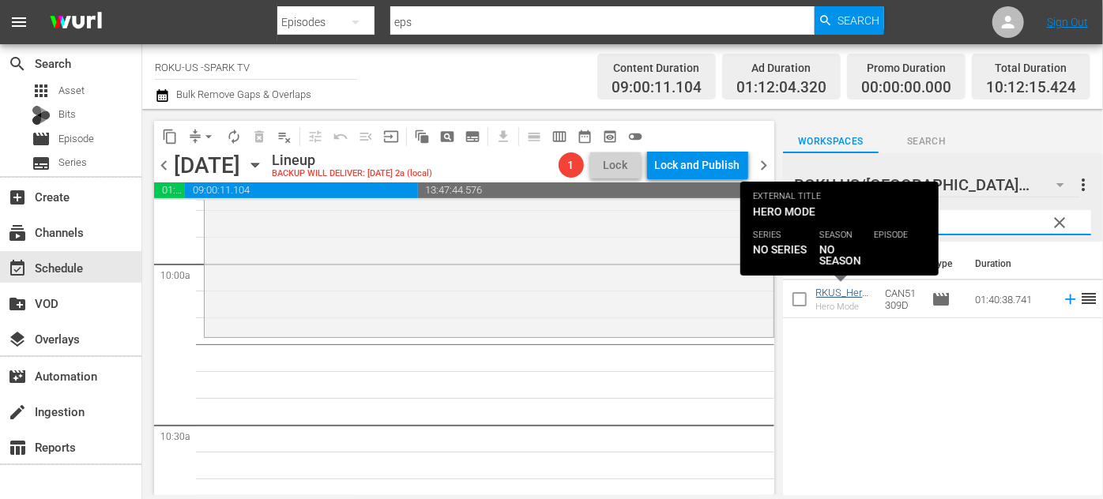
type input "hero"
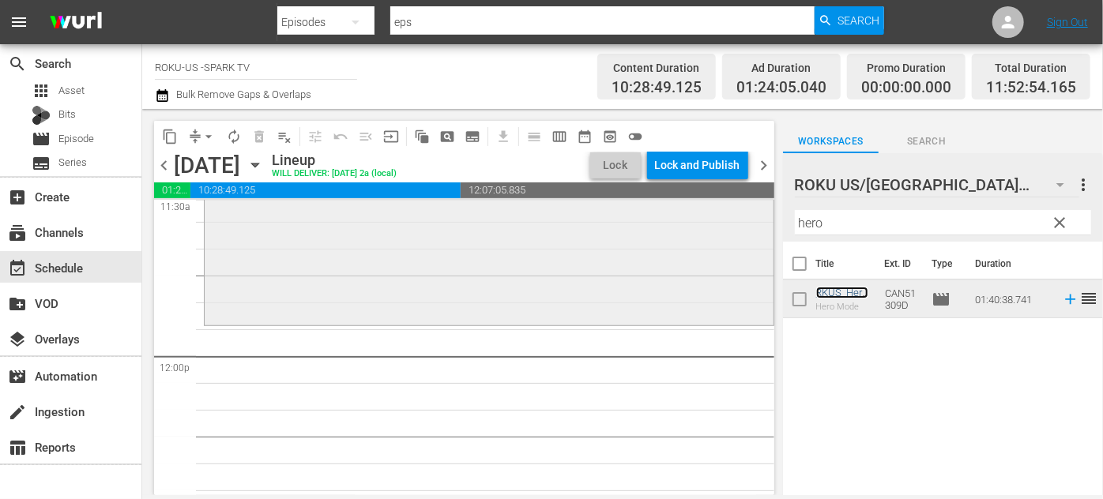
scroll to position [3734, 0]
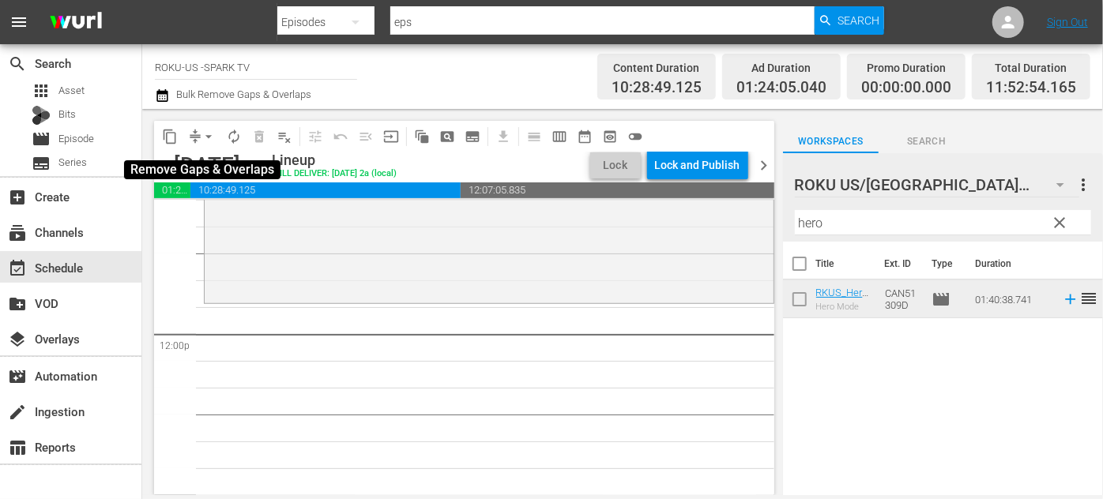
click at [205, 132] on span "arrow_drop_down" at bounding box center [209, 137] width 16 height 16
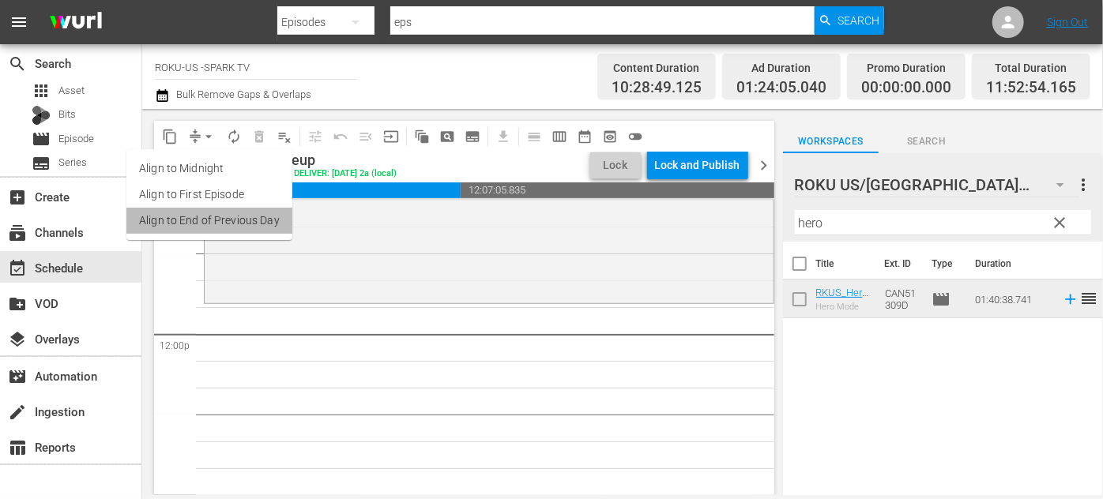
click at [231, 214] on li "Align to End of Previous Day" at bounding box center [209, 221] width 166 height 26
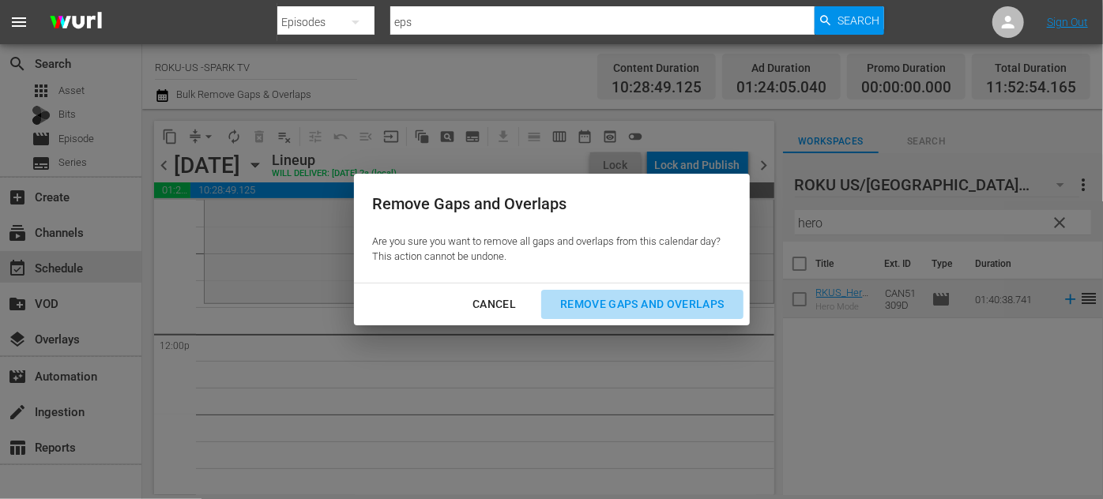
drag, startPoint x: 602, startPoint y: 295, endPoint x: 579, endPoint y: 301, distance: 23.8
click at [602, 299] on div "Remove Gaps and Overlaps" at bounding box center [641, 305] width 189 height 20
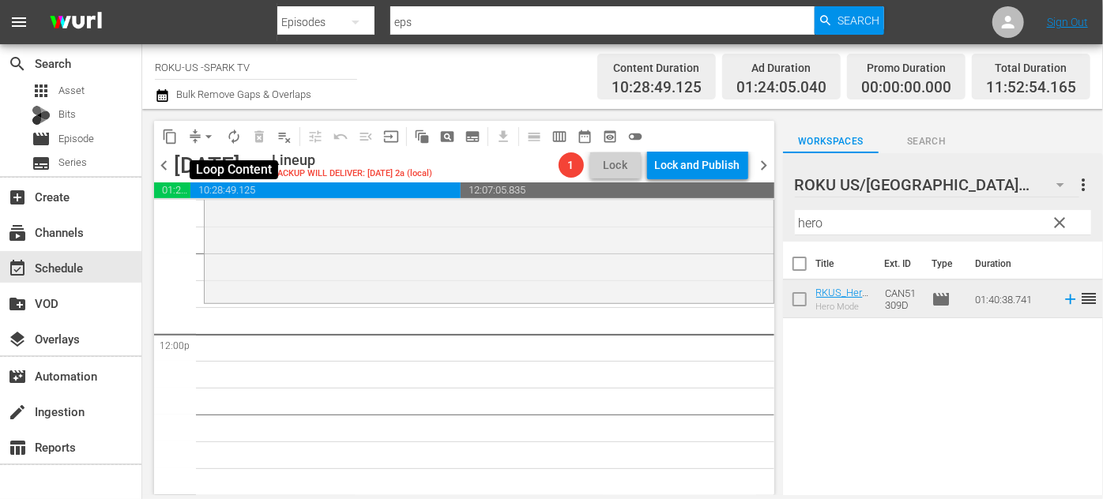
click at [234, 139] on span "autorenew_outlined" at bounding box center [234, 137] width 16 height 16
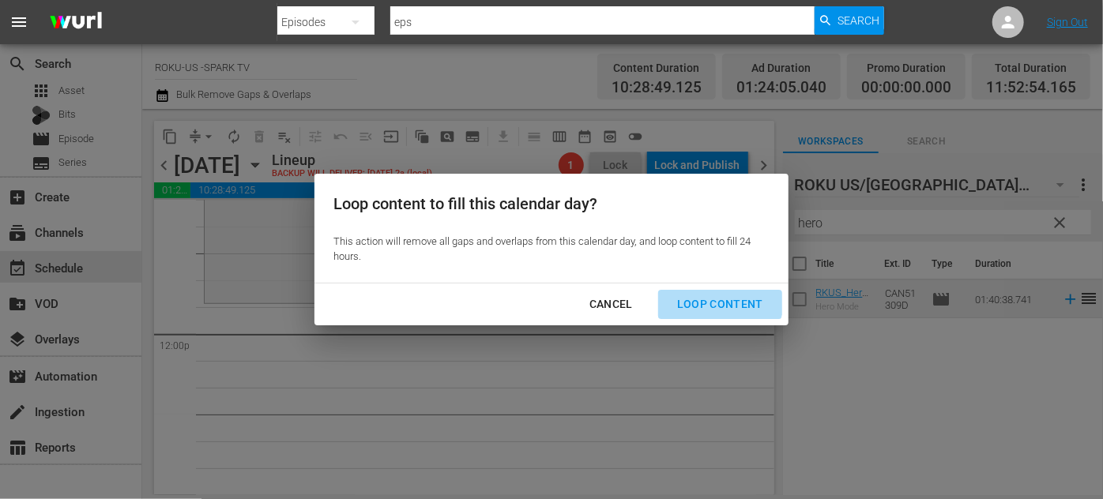
click at [720, 298] on div "Loop Content" at bounding box center [719, 305] width 111 height 20
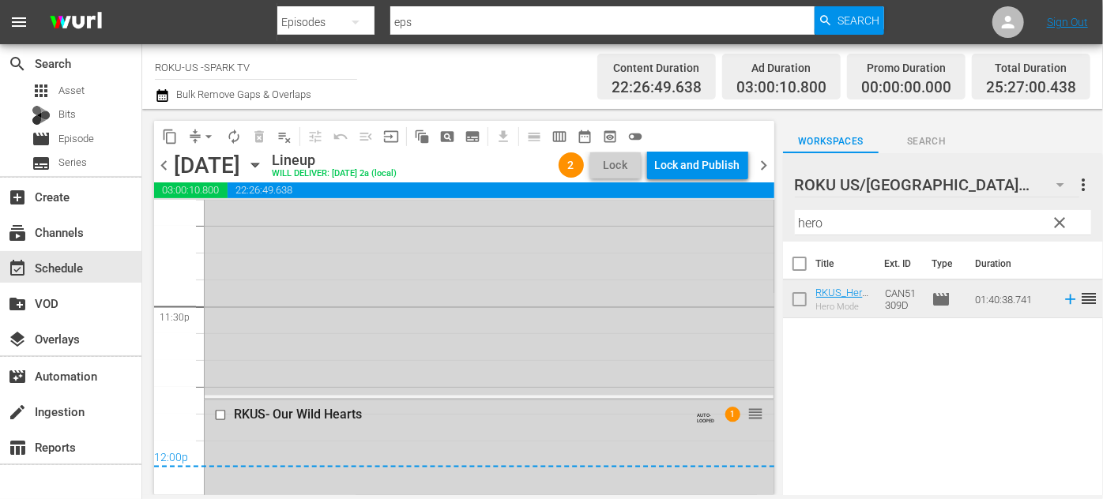
scroll to position [7539, 0]
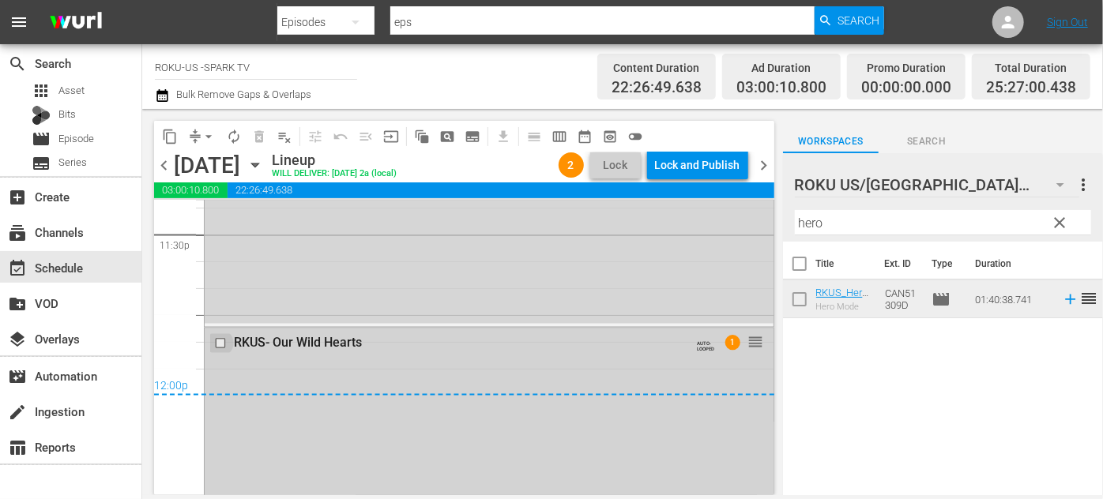
click at [217, 347] on input "checkbox" at bounding box center [222, 343] width 17 height 13
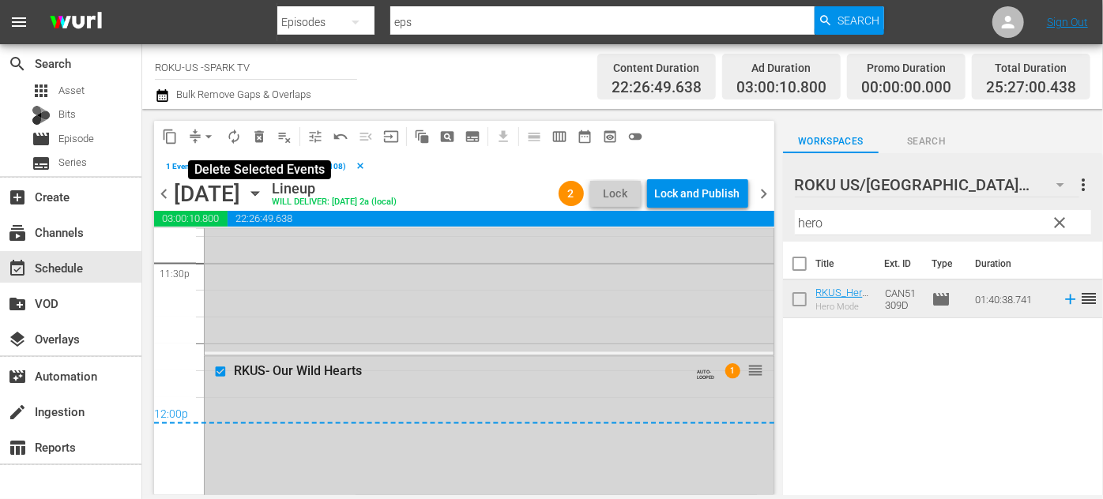
click at [256, 140] on span "delete_forever_outlined" at bounding box center [259, 137] width 16 height 16
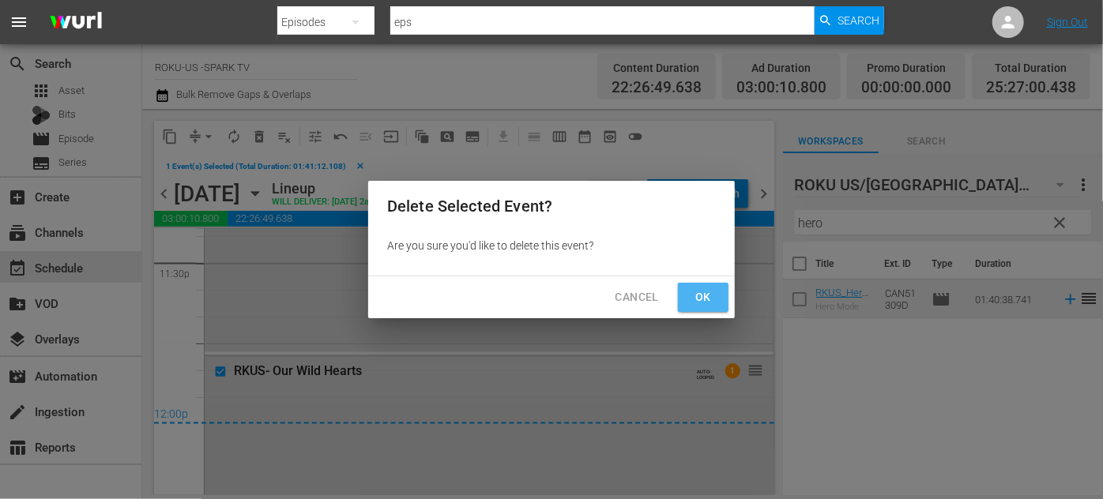
click at [698, 302] on span "Ok" at bounding box center [702, 298] width 25 height 20
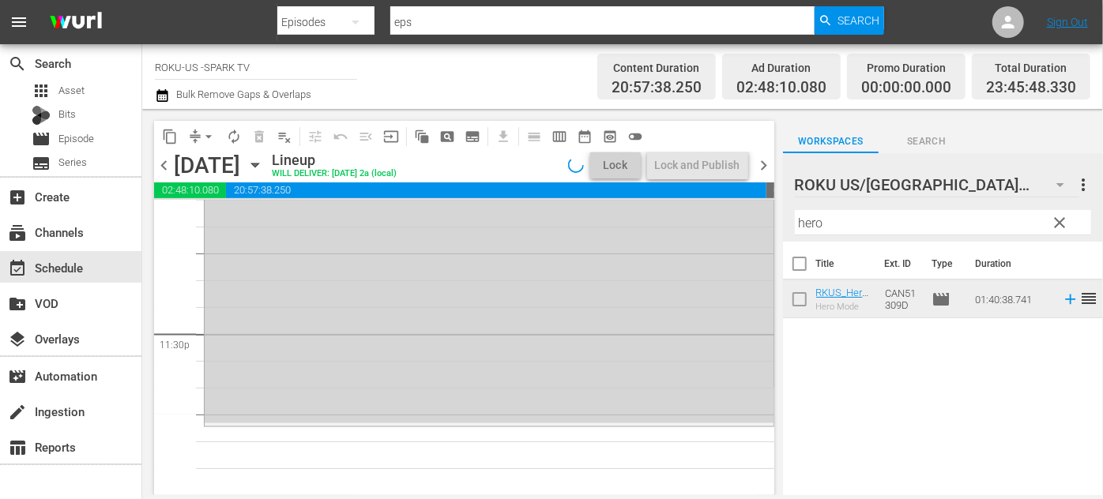
scroll to position [7440, 0]
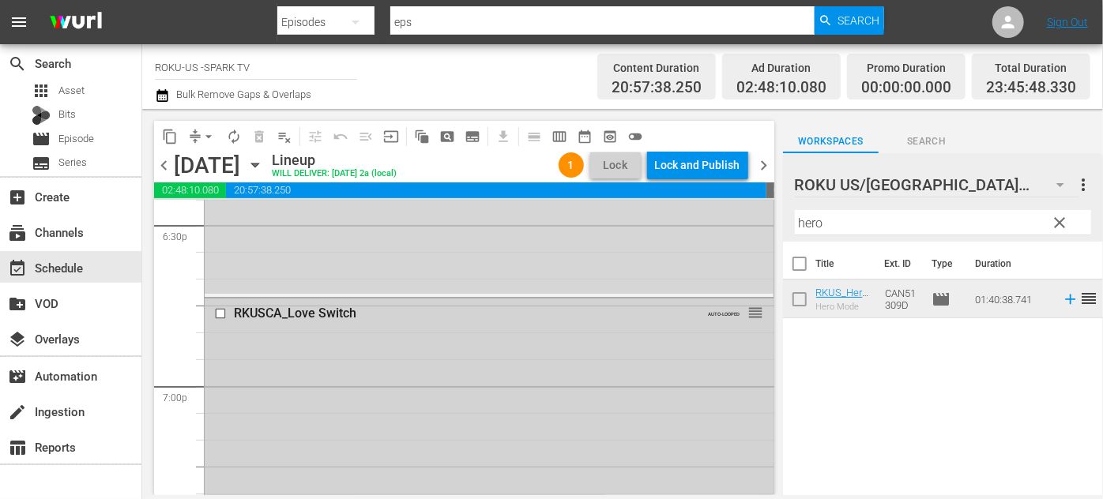
scroll to position [5932, 0]
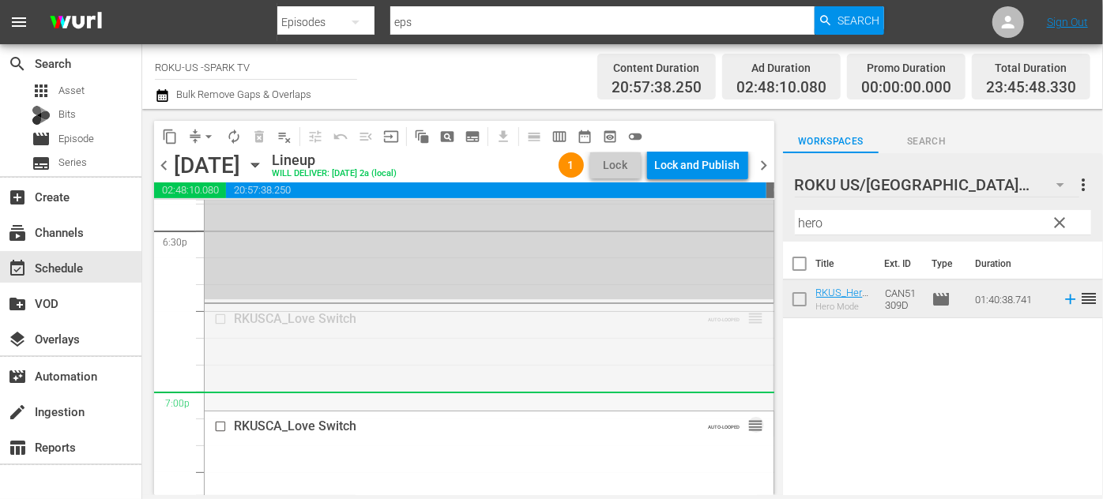
drag, startPoint x: 743, startPoint y: 319, endPoint x: 693, endPoint y: 397, distance: 92.5
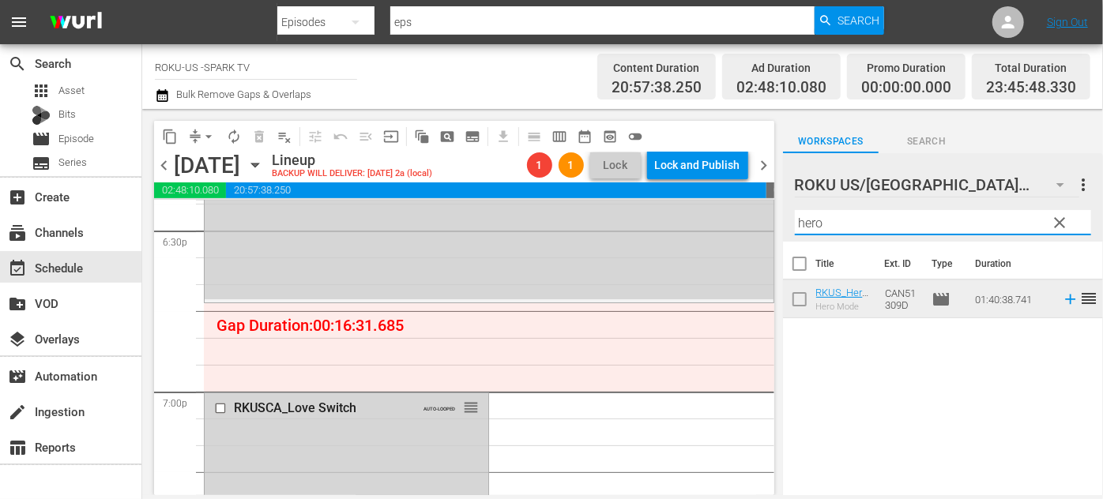
drag, startPoint x: 878, startPoint y: 223, endPoint x: 765, endPoint y: 215, distance: 114.0
click at [765, 215] on div "content_copy compress arrow_drop_down autorenew_outlined delete_forever_outline…" at bounding box center [622, 302] width 960 height 386
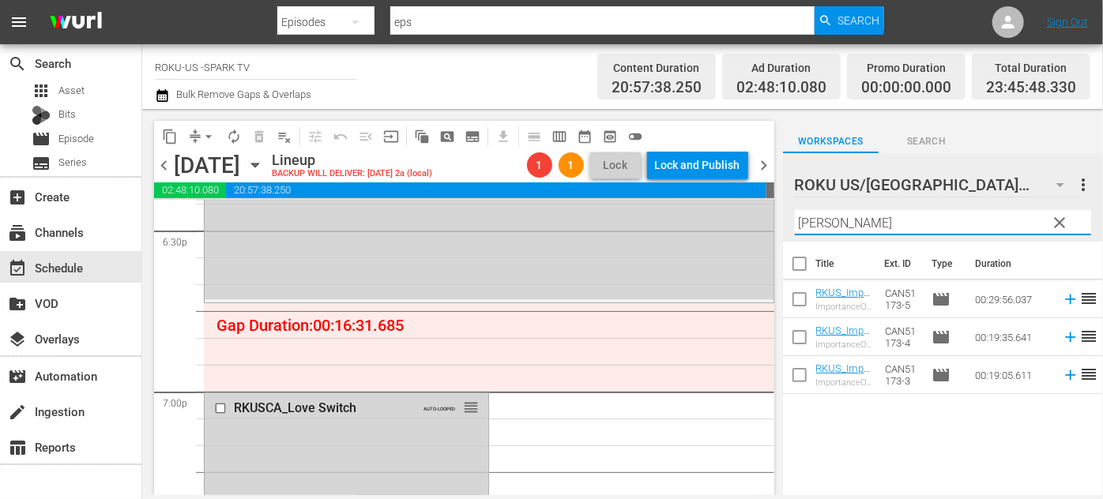
click at [787, 222] on div "ROKU US/CA 185 ROKU US/CA more_vert clear Filter by Title mike" at bounding box center [943, 197] width 320 height 88
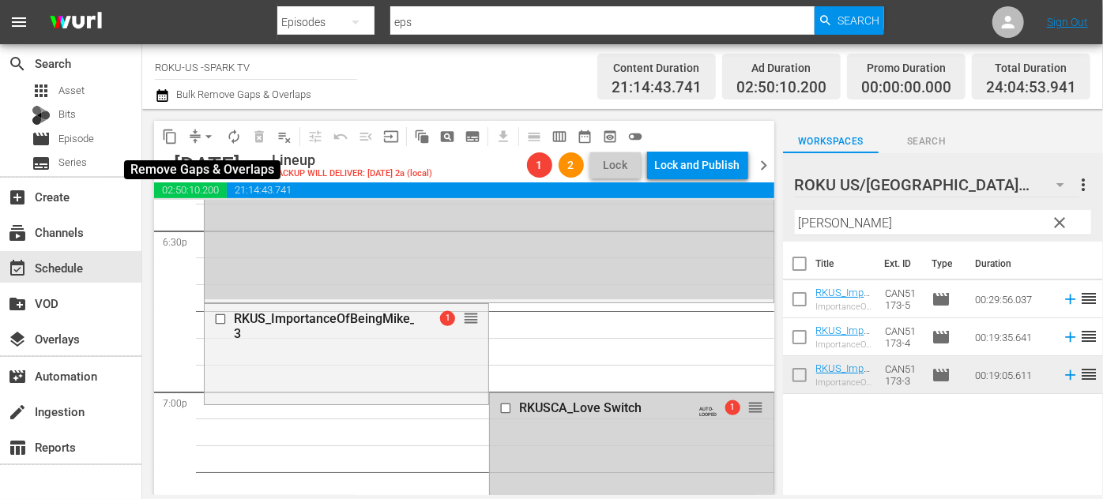
click at [208, 140] on span "arrow_drop_down" at bounding box center [209, 137] width 16 height 16
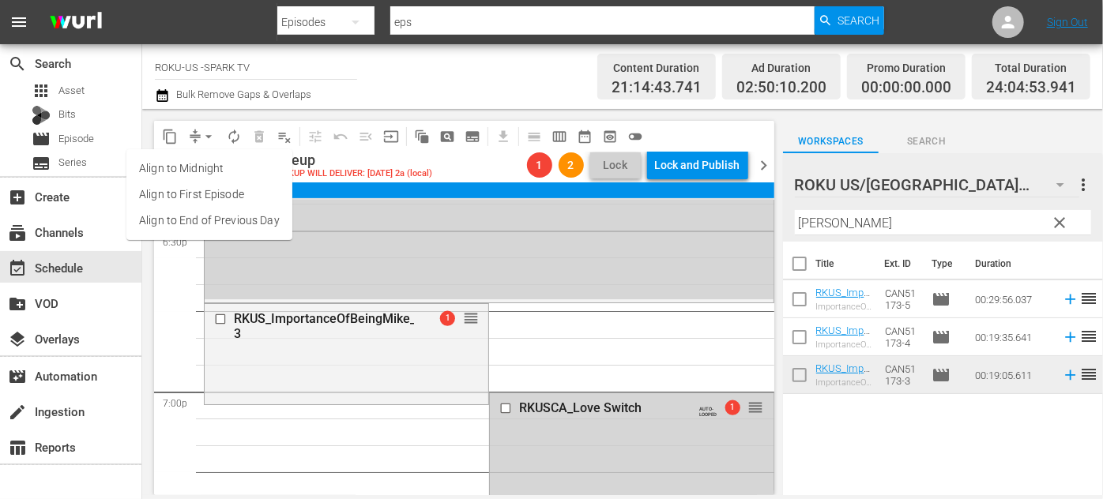
click at [240, 224] on li "Align to End of Previous Day" at bounding box center [209, 221] width 166 height 26
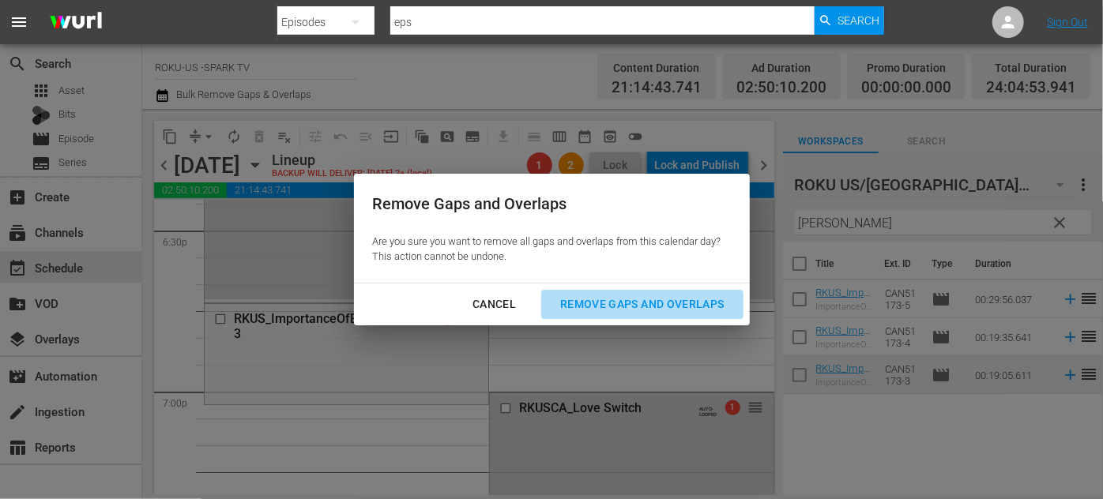
click at [607, 305] on div "Remove Gaps and Overlaps" at bounding box center [641, 305] width 189 height 20
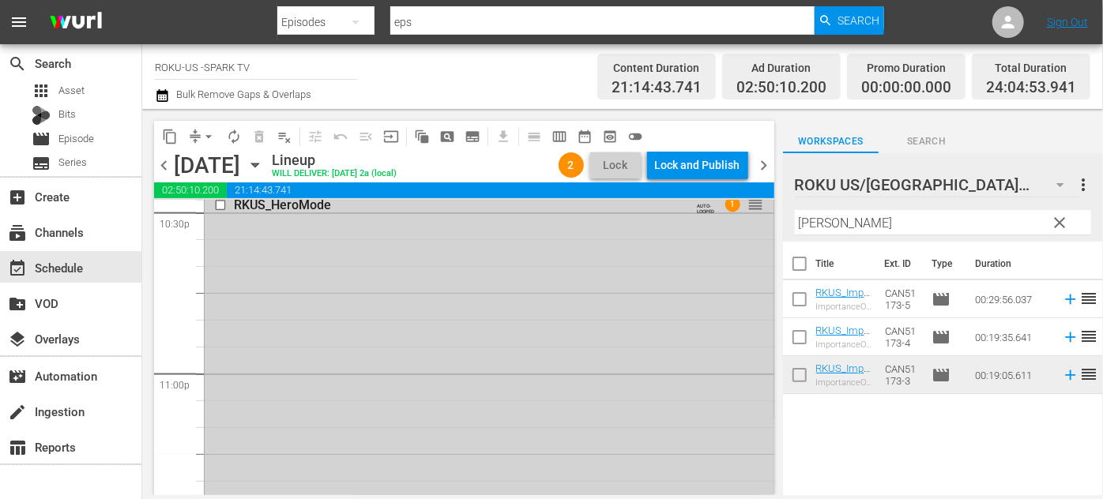
scroll to position [7115, 0]
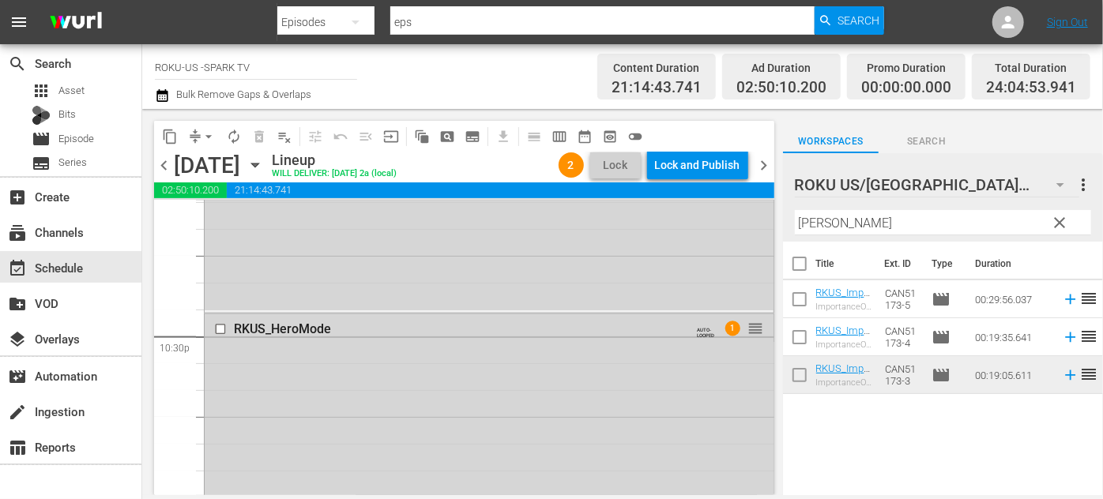
click at [710, 148] on div "content_copy compress arrow_drop_down autorenew_outlined delete_forever_outline…" at bounding box center [464, 136] width 620 height 31
click at [705, 160] on div "Lock and Publish" at bounding box center [697, 165] width 85 height 28
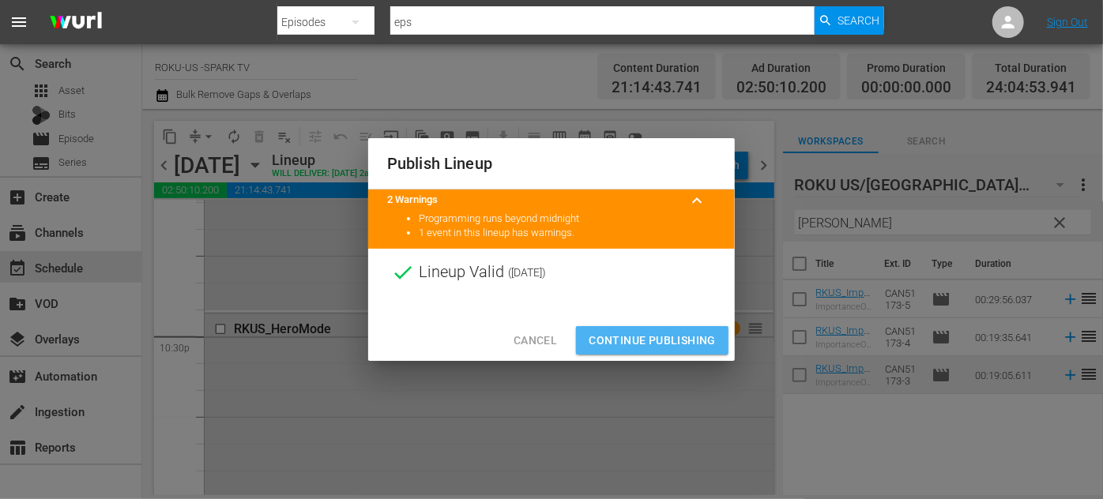
click at [655, 338] on span "Continue Publishing" at bounding box center [651, 341] width 127 height 20
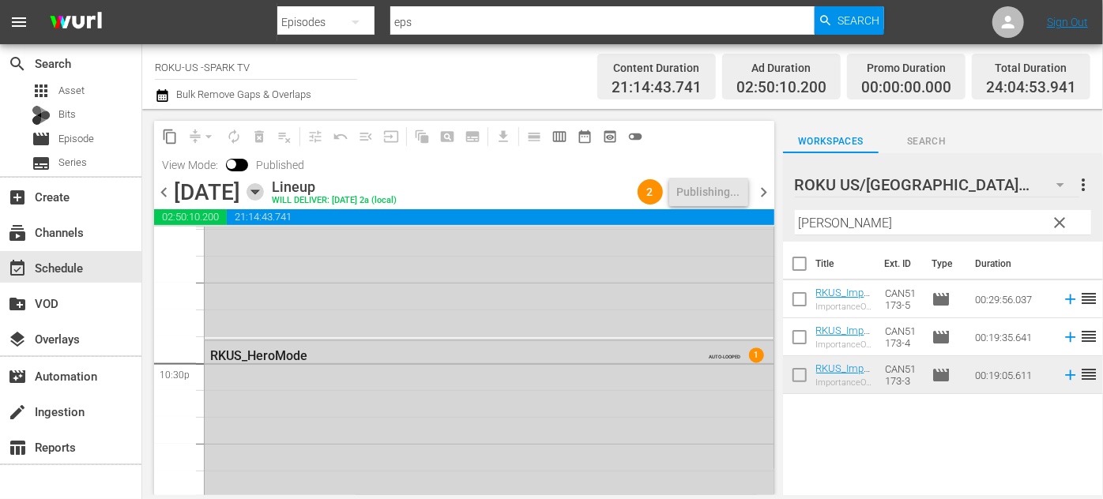
click at [264, 195] on icon "button" at bounding box center [254, 191] width 17 height 17
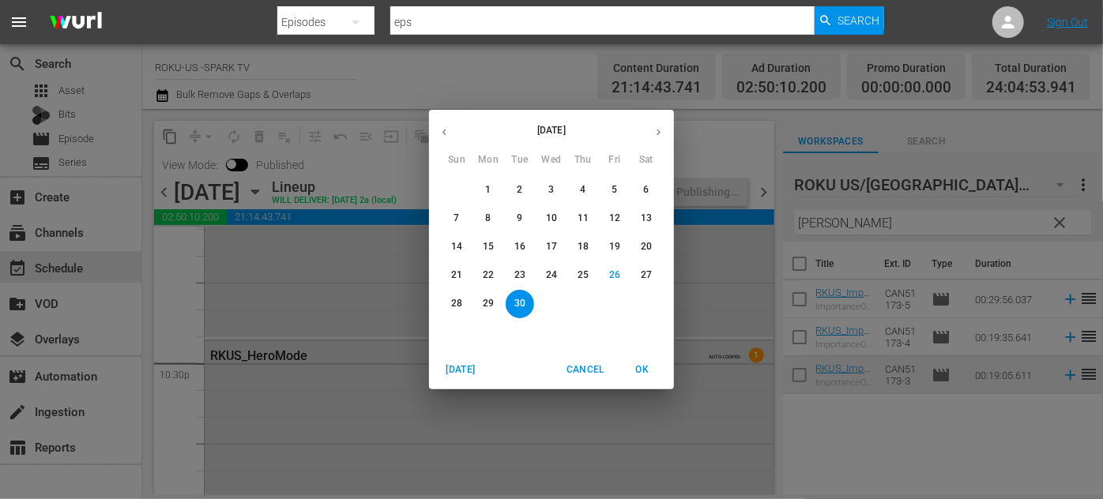
click at [658, 136] on icon "button" at bounding box center [658, 132] width 12 height 12
click at [549, 185] on p "1" at bounding box center [551, 189] width 6 height 13
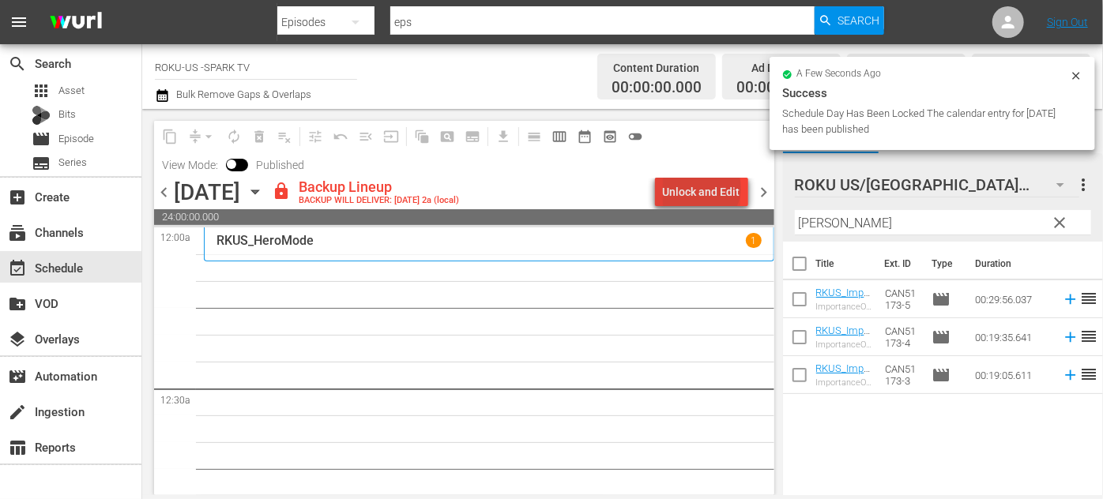
click at [705, 188] on div "Unlock and Edit" at bounding box center [701, 192] width 77 height 28
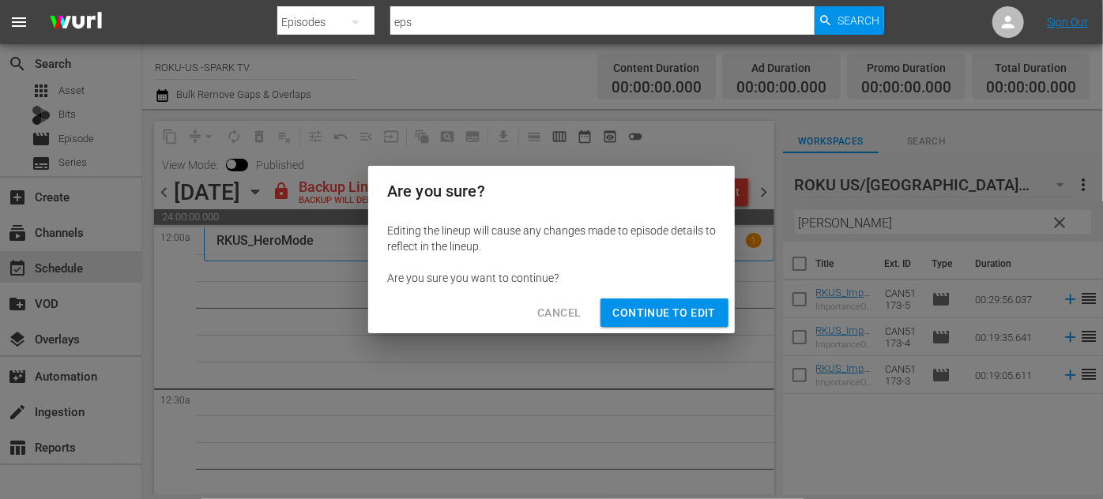
click at [662, 316] on span "Continue to Edit" at bounding box center [664, 313] width 103 height 20
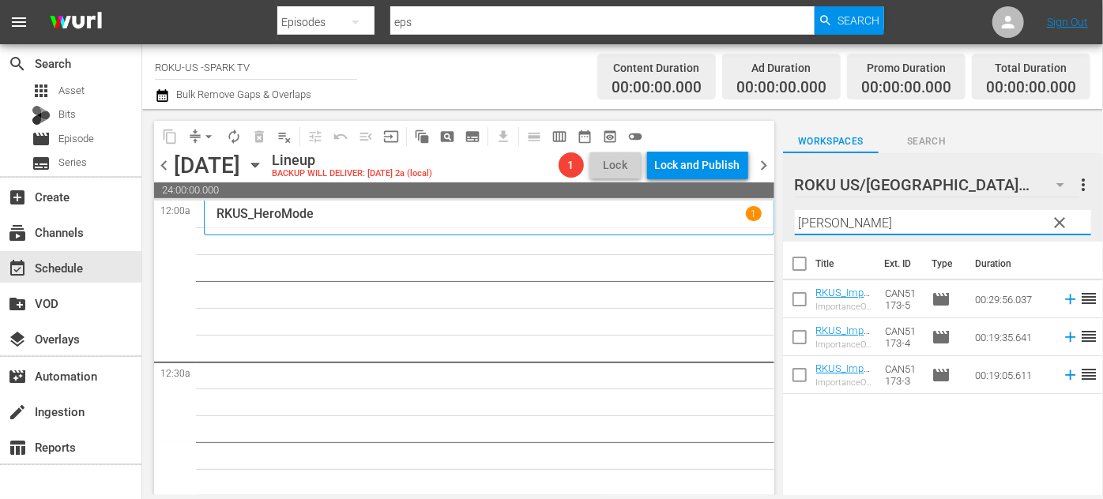
drag, startPoint x: 813, startPoint y: 225, endPoint x: 790, endPoint y: 224, distance: 22.9
click at [790, 224] on div "ROKU US/CA 185 ROKU US/CA more_vert clear Filter by Title mike" at bounding box center [943, 197] width 320 height 88
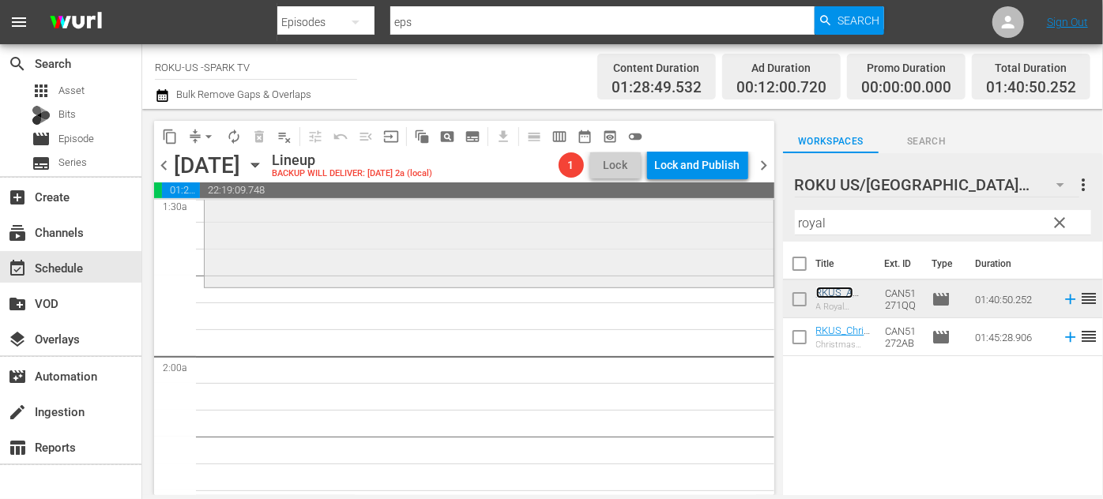
scroll to position [502, 0]
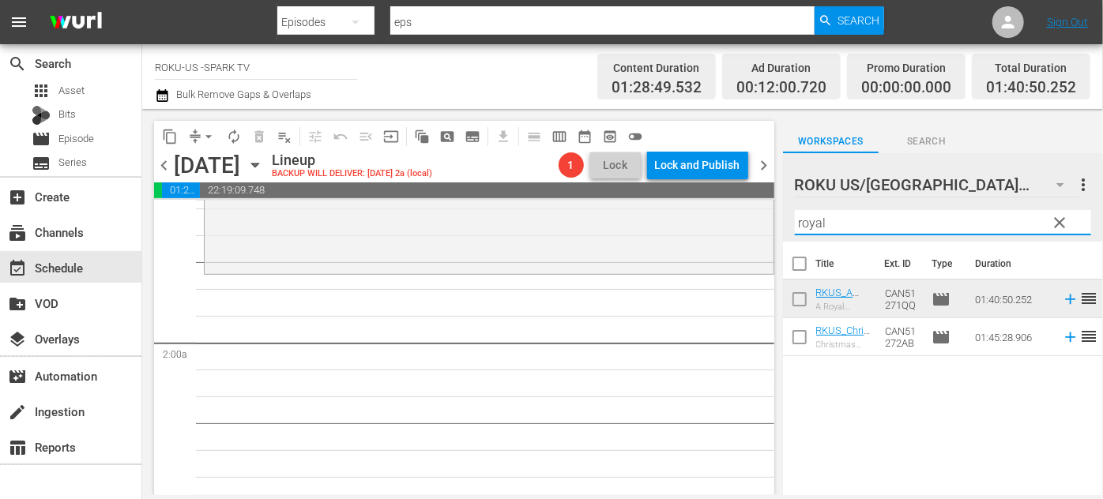
drag, startPoint x: 853, startPoint y: 228, endPoint x: 787, endPoint y: 220, distance: 66.8
click at [787, 220] on div "ROKU US/CA 185 ROKU US/CA more_vert clear Filter by Title royal" at bounding box center [943, 197] width 320 height 88
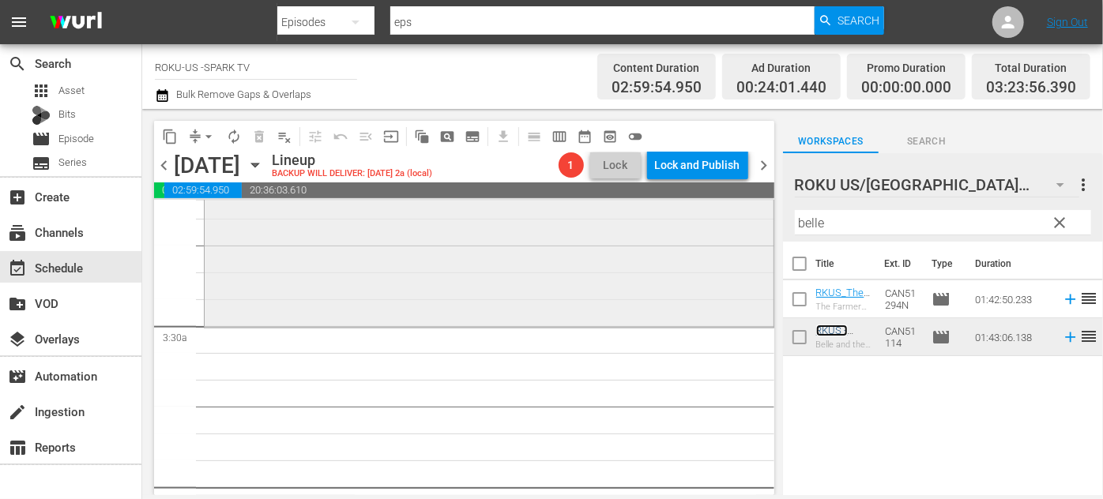
scroll to position [1077, 0]
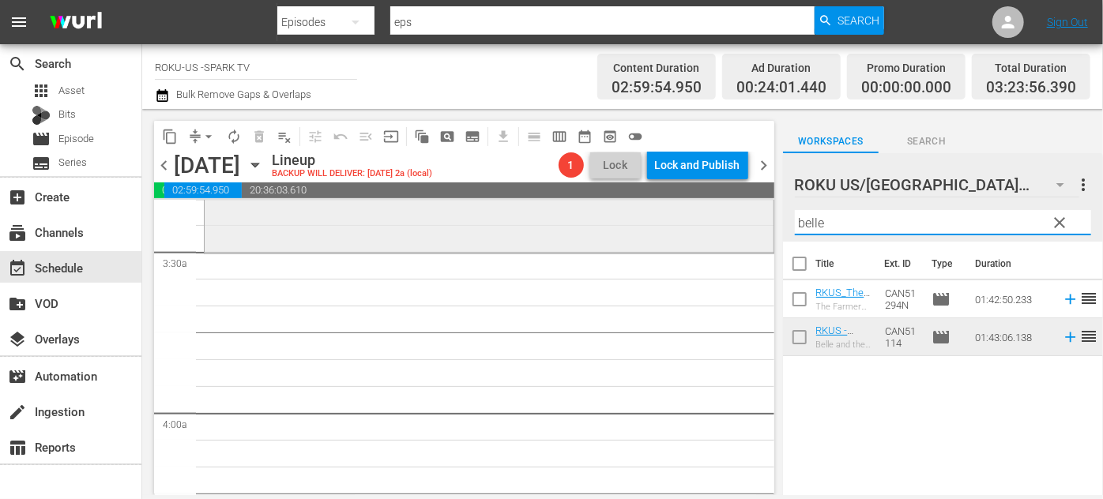
drag, startPoint x: 828, startPoint y: 221, endPoint x: 762, endPoint y: 220, distance: 65.6
click at [762, 220] on div "content_copy compress arrow_drop_down autorenew_outlined delete_forever_outline…" at bounding box center [622, 302] width 960 height 386
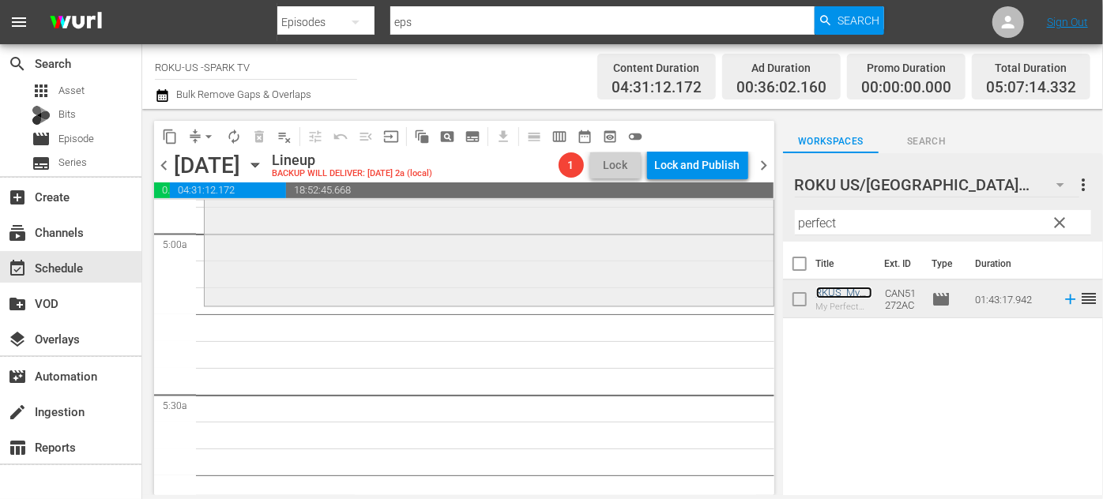
scroll to position [1580, 0]
drag, startPoint x: 784, startPoint y: 220, endPoint x: 750, endPoint y: 219, distance: 34.0
click at [750, 219] on div "content_copy compress arrow_drop_down autorenew_outlined delete_forever_outline…" at bounding box center [622, 302] width 960 height 386
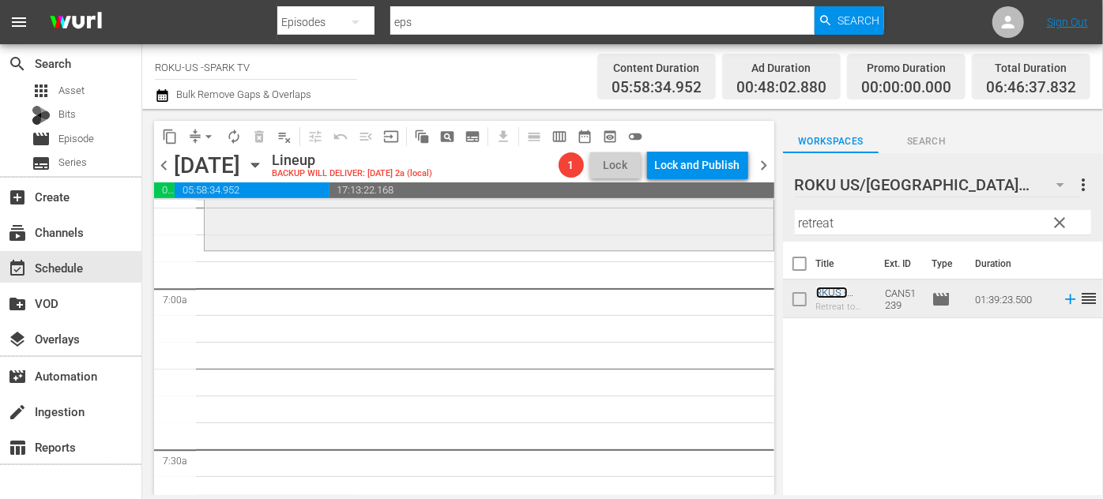
scroll to position [2154, 0]
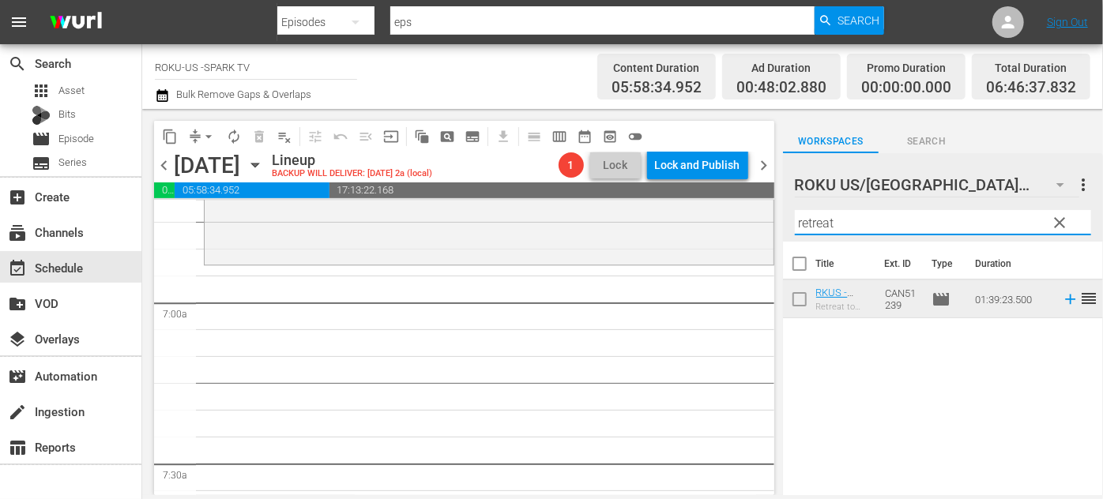
drag, startPoint x: 859, startPoint y: 219, endPoint x: 768, endPoint y: 218, distance: 90.8
click at [768, 218] on div "content_copy compress arrow_drop_down autorenew_outlined delete_forever_outline…" at bounding box center [622, 302] width 960 height 386
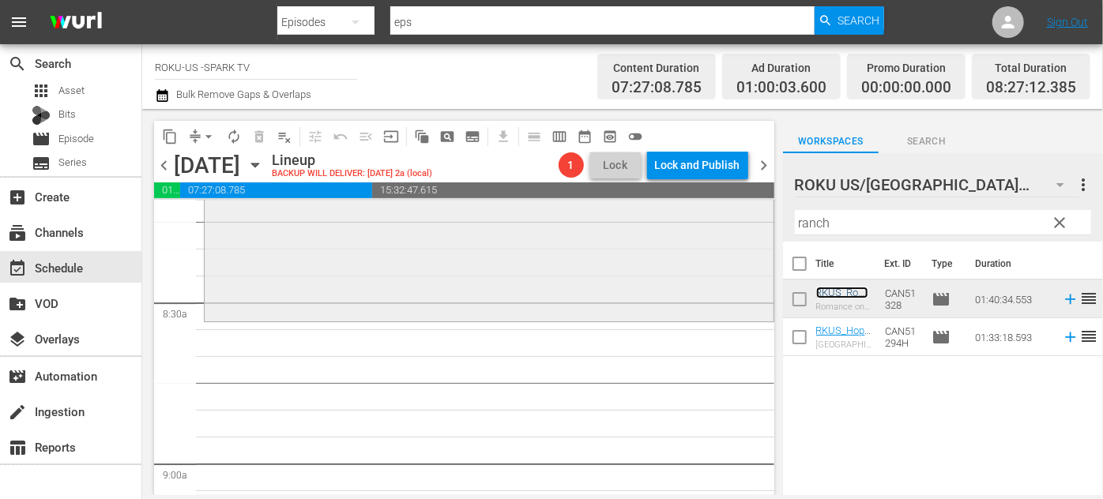
scroll to position [2656, 0]
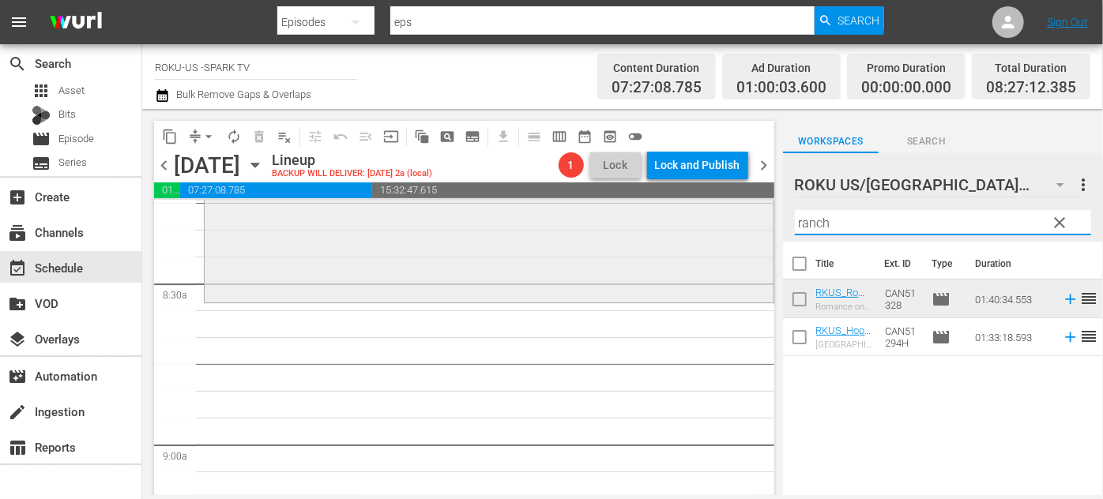
drag, startPoint x: 853, startPoint y: 223, endPoint x: 693, endPoint y: 220, distance: 160.4
click at [693, 220] on div "content_copy compress arrow_drop_down autorenew_outlined delete_forever_outline…" at bounding box center [622, 302] width 960 height 386
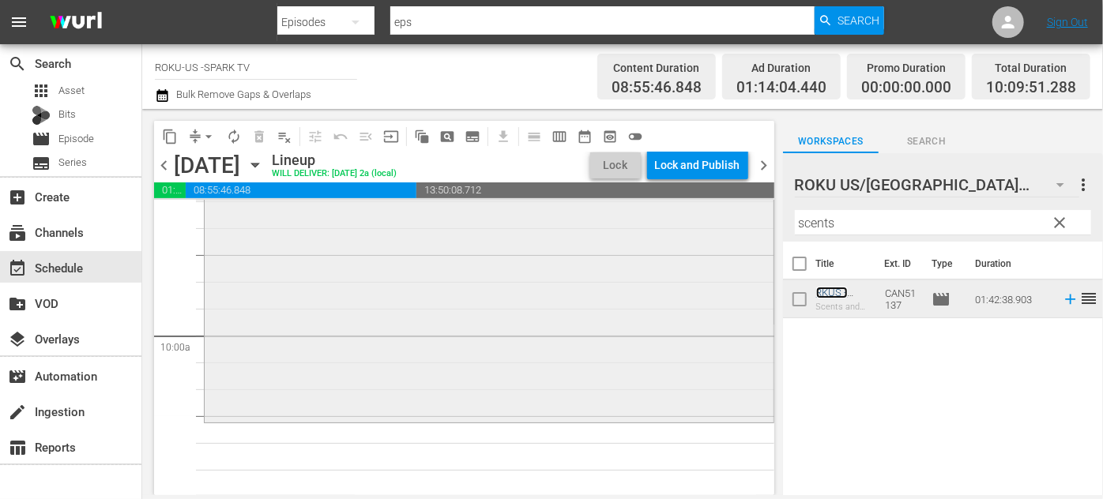
scroll to position [3231, 0]
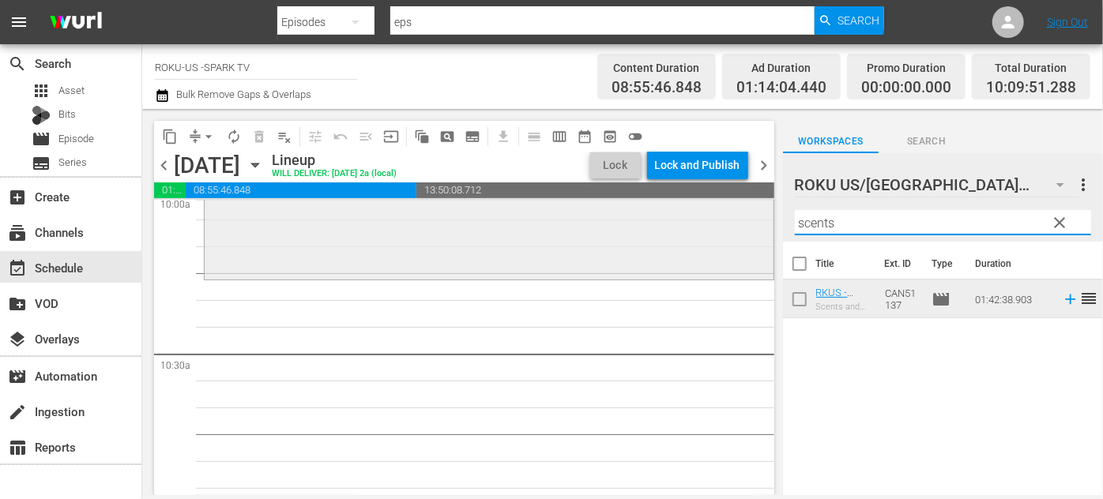
click at [728, 224] on div "content_copy compress arrow_drop_down autorenew_outlined delete_forever_outline…" at bounding box center [622, 302] width 960 height 386
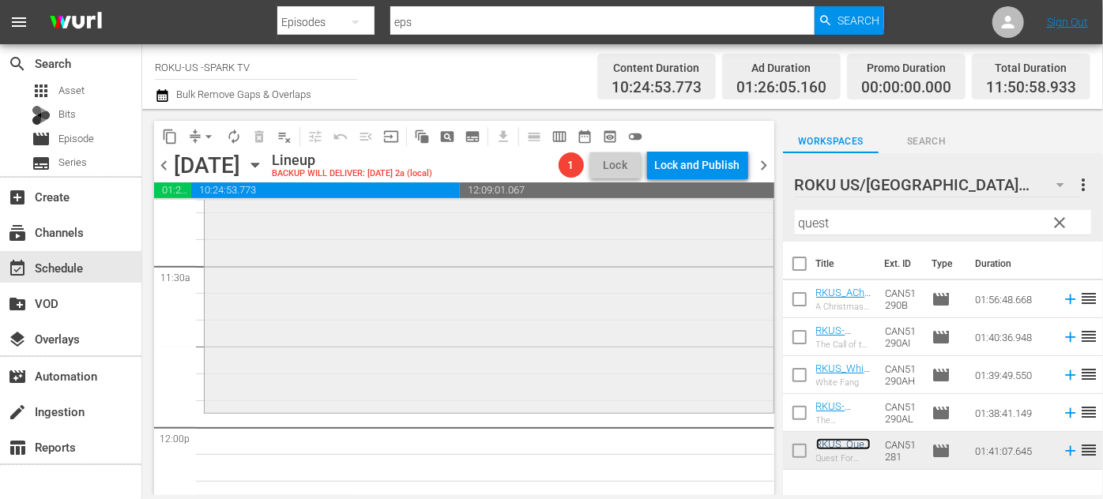
scroll to position [3662, 0]
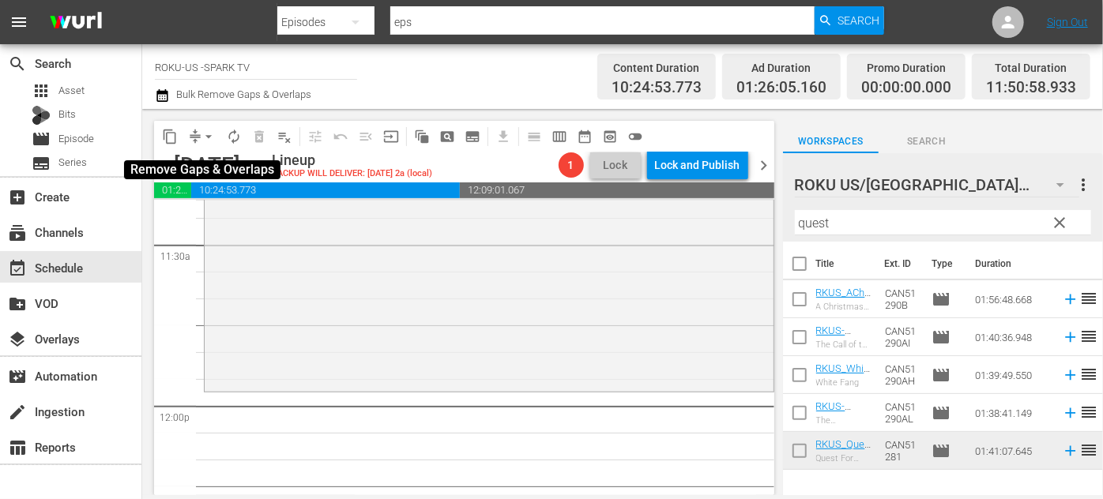
click at [206, 137] on span "arrow_drop_down" at bounding box center [209, 137] width 16 height 16
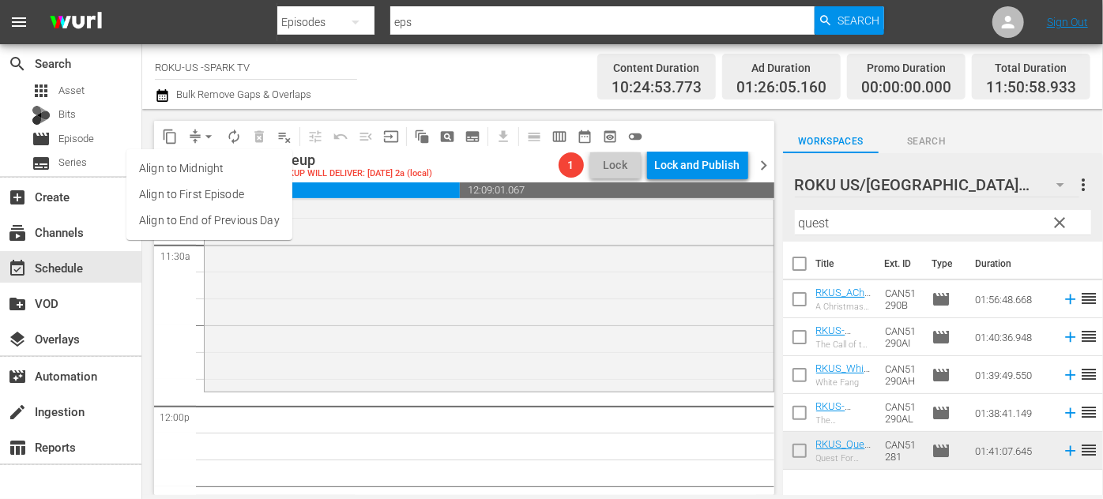
click at [230, 222] on li "Align to End of Previous Day" at bounding box center [209, 221] width 166 height 26
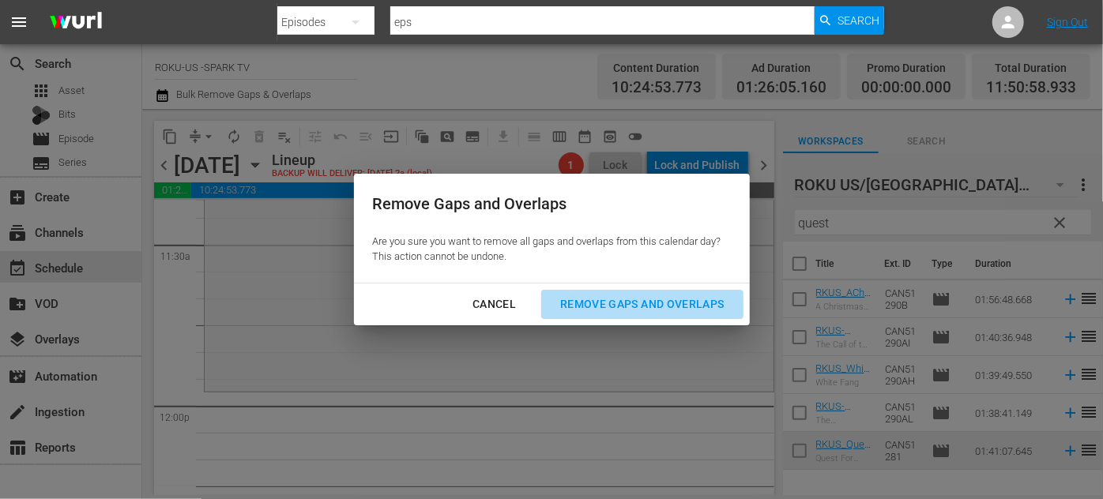
click at [601, 305] on div "Remove Gaps and Overlaps" at bounding box center [641, 305] width 189 height 20
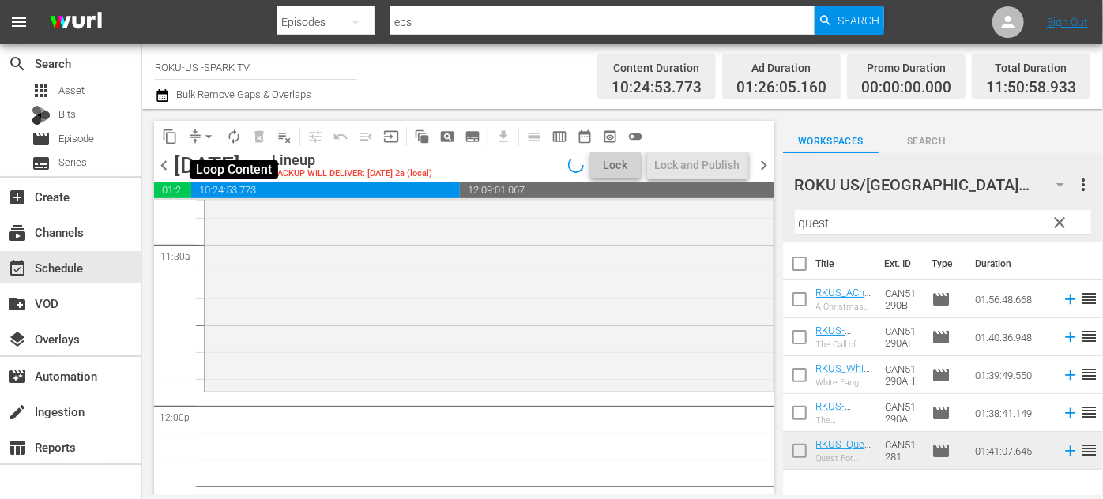
click at [235, 136] on span "autorenew_outlined" at bounding box center [234, 137] width 16 height 16
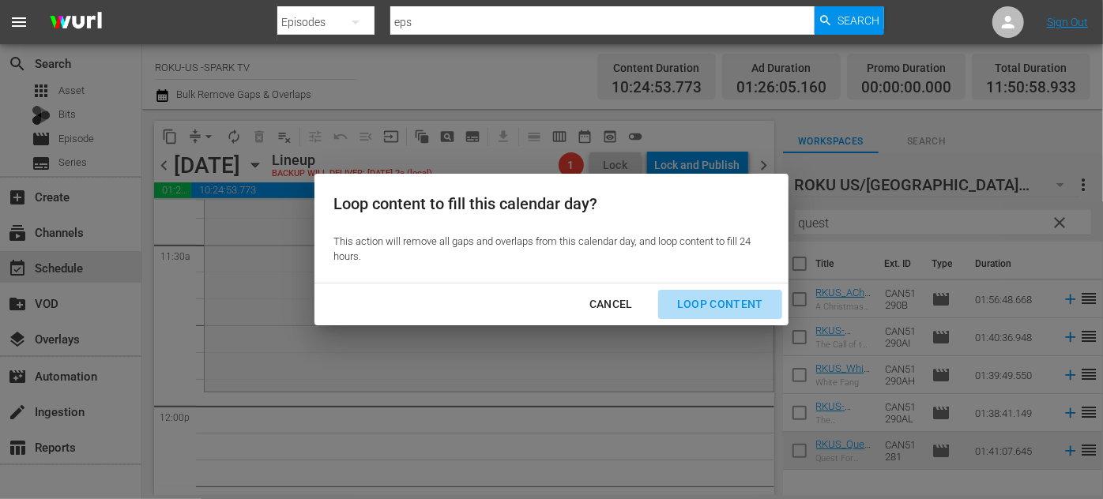
click at [728, 306] on div "Loop Content" at bounding box center [719, 305] width 111 height 20
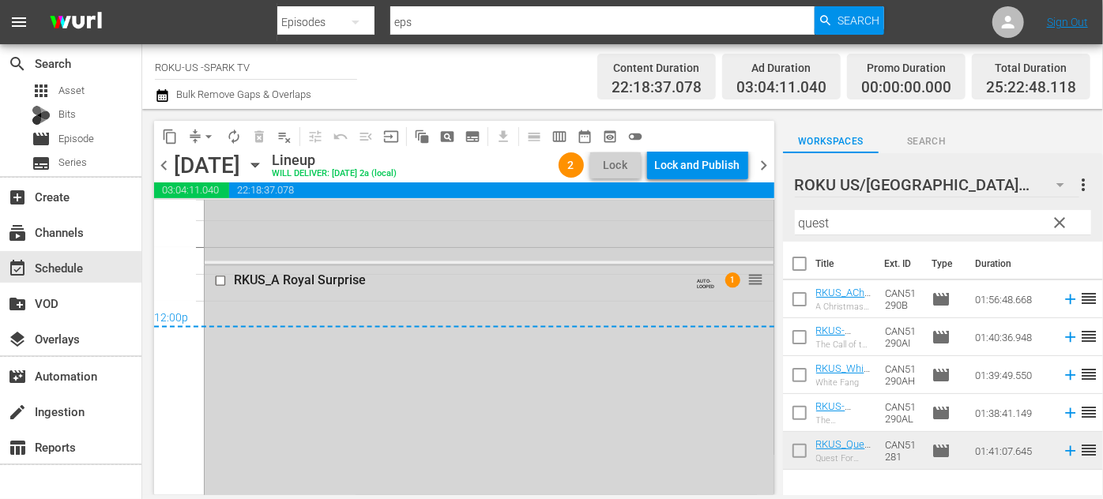
scroll to position [7611, 0]
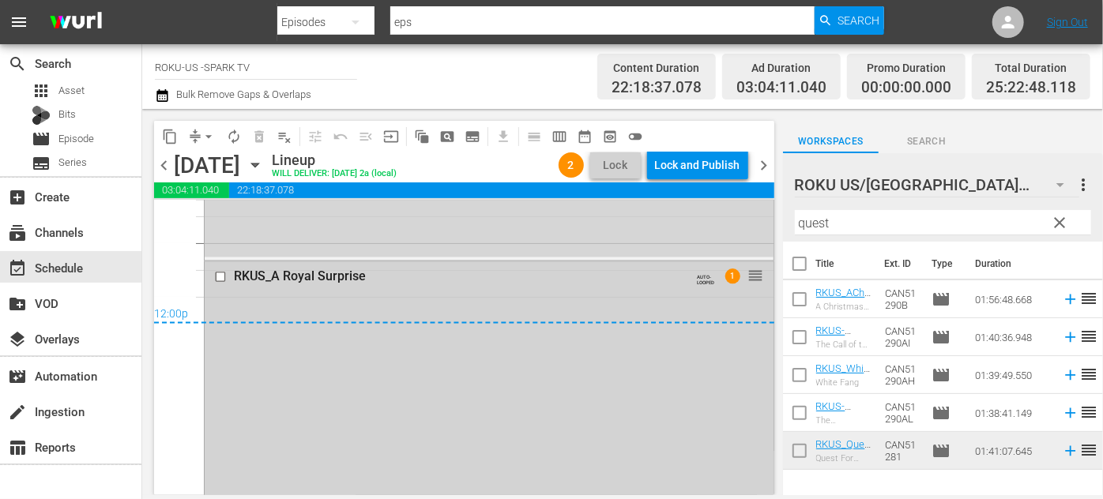
click at [221, 277] on input "checkbox" at bounding box center [222, 277] width 17 height 13
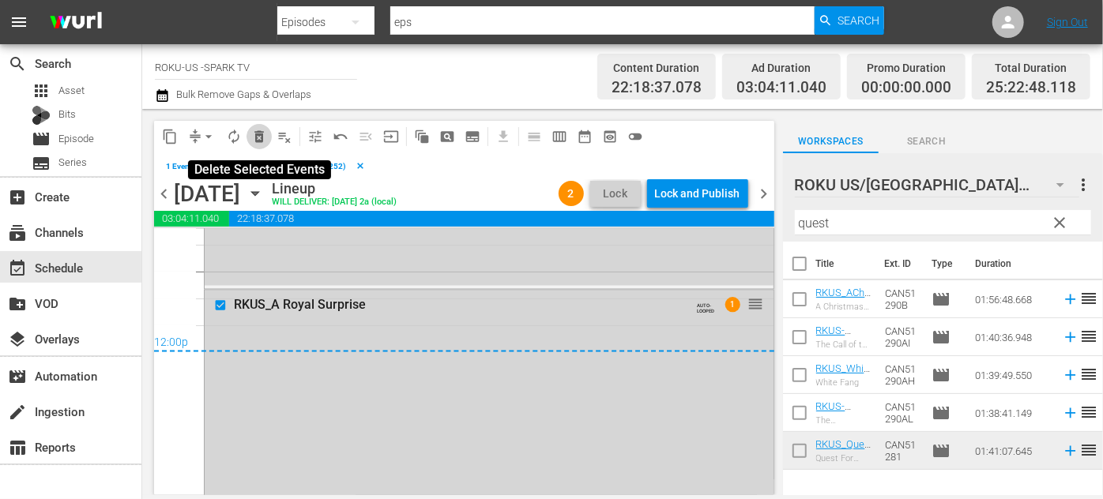
click at [262, 136] on span "delete_forever_outlined" at bounding box center [259, 137] width 16 height 16
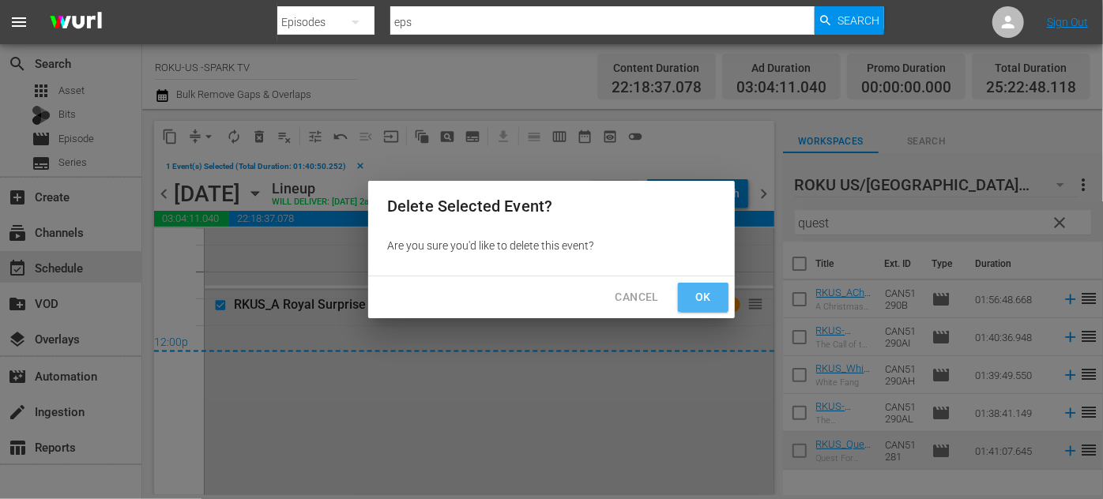
click at [705, 296] on span "Ok" at bounding box center [702, 298] width 25 height 20
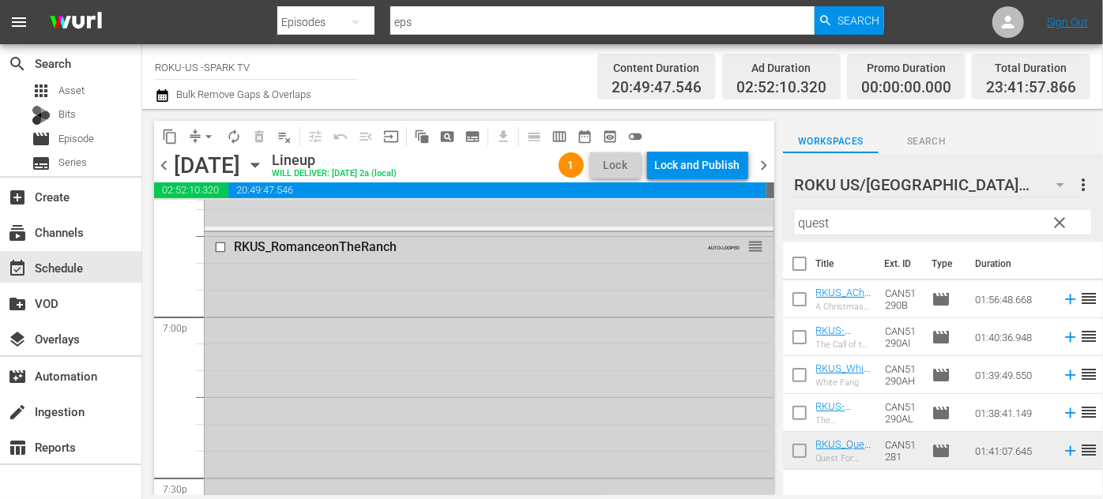
scroll to position [6004, 0]
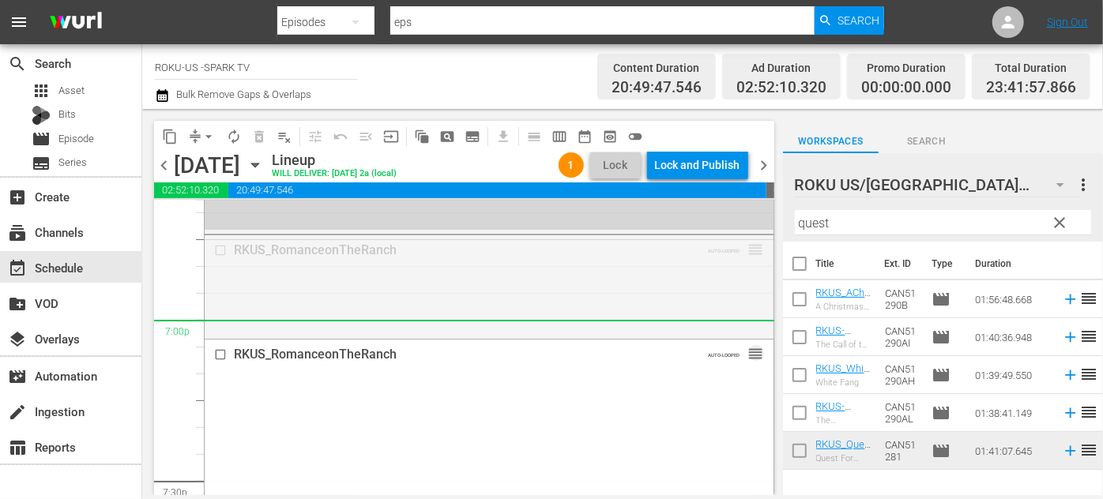
drag, startPoint x: 746, startPoint y: 247, endPoint x: 701, endPoint y: 330, distance: 94.0
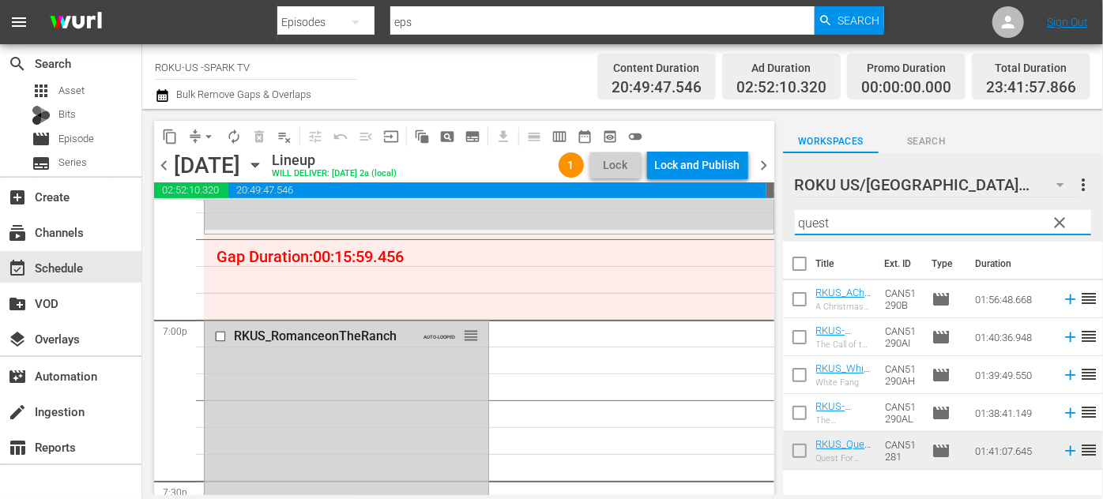
drag, startPoint x: 829, startPoint y: 221, endPoint x: 773, endPoint y: 224, distance: 55.4
click at [773, 224] on div "content_copy compress arrow_drop_down autorenew_outlined delete_forever_outline…" at bounding box center [622, 302] width 960 height 386
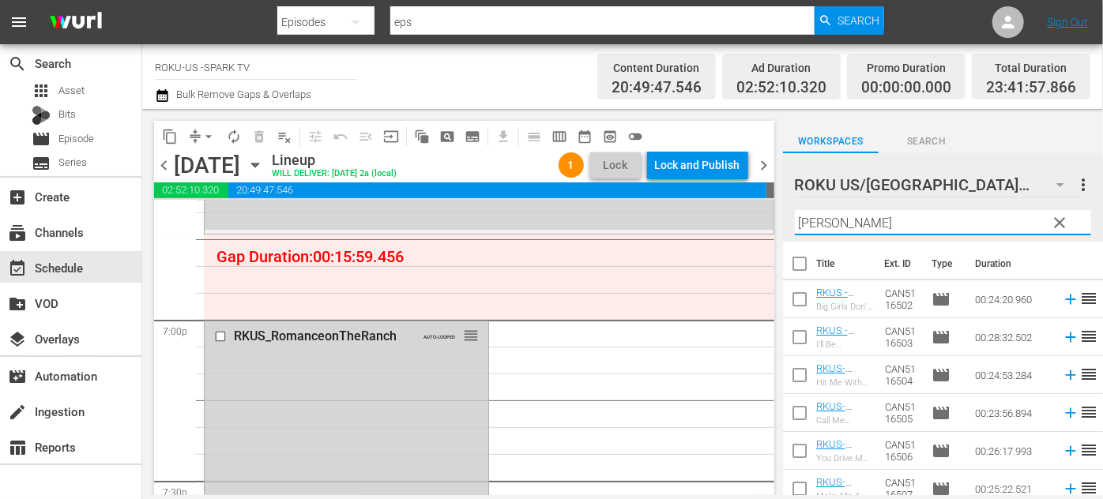
type input "[PERSON_NAME]"
click at [788, 218] on div "ROKU US/CA 185 ROKU US/CA more_vert clear Filter by Title austen" at bounding box center [943, 197] width 320 height 88
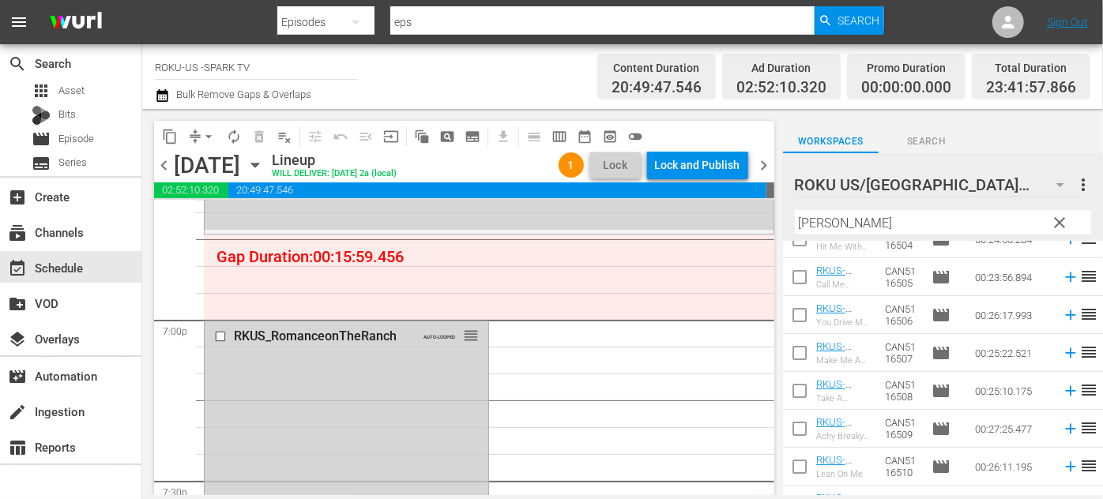
scroll to position [161, 0]
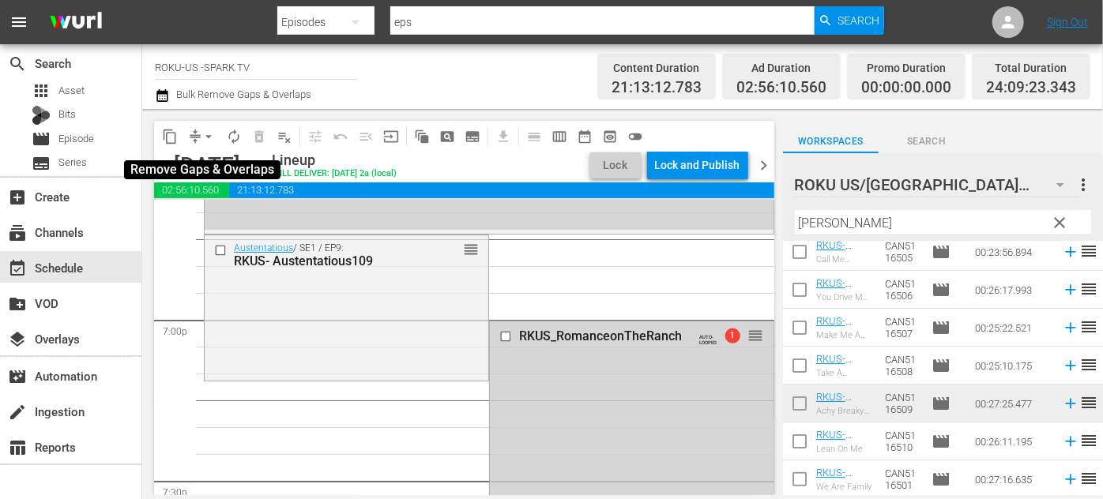
click at [209, 136] on span "arrow_drop_down" at bounding box center [209, 137] width 16 height 16
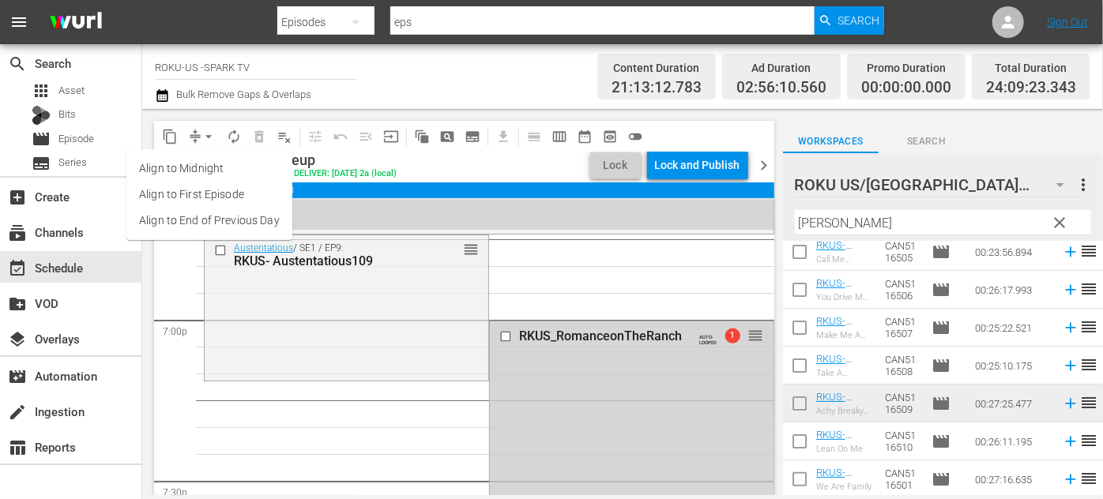
click at [227, 216] on li "Align to End of Previous Day" at bounding box center [209, 221] width 166 height 26
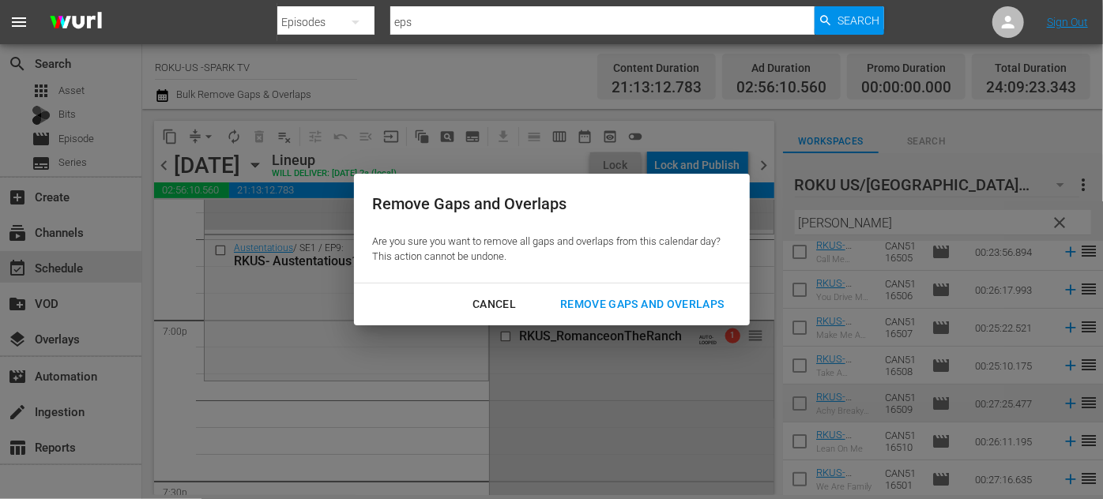
click at [597, 303] on div "Remove Gaps and Overlaps" at bounding box center [641, 305] width 189 height 20
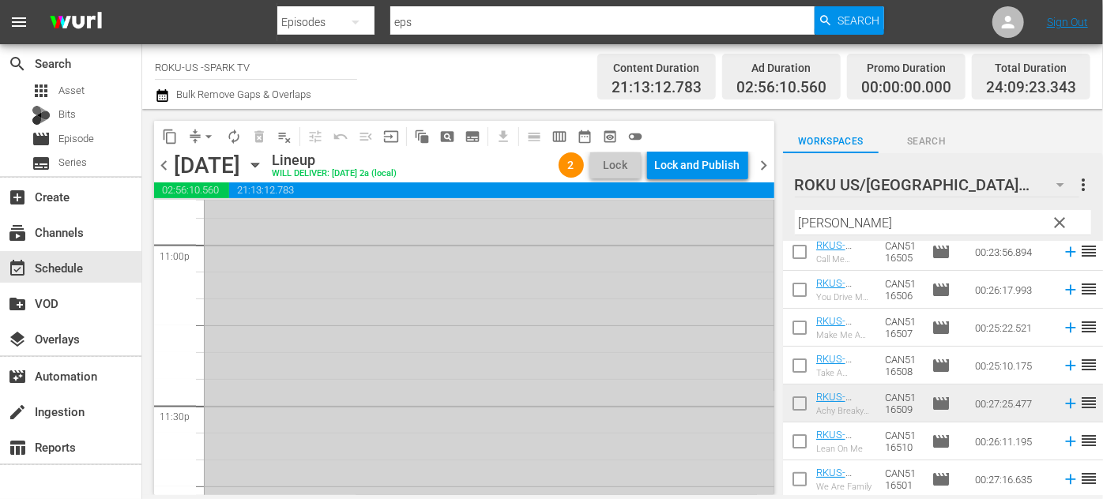
scroll to position [7525, 0]
click at [694, 168] on div "Lock and Publish" at bounding box center [697, 165] width 85 height 28
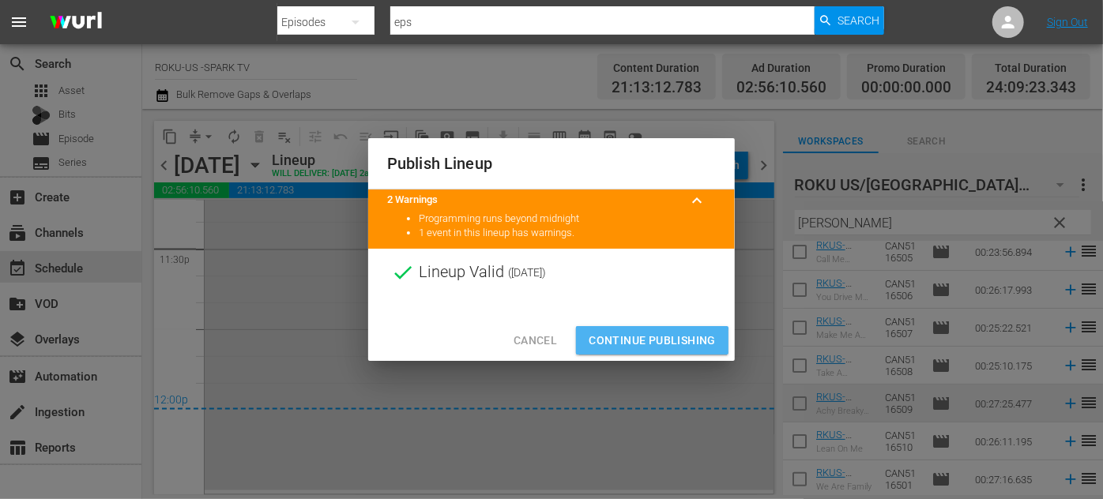
click at [648, 341] on span "Continue Publishing" at bounding box center [651, 341] width 127 height 20
